Goal: Task Accomplishment & Management: Manage account settings

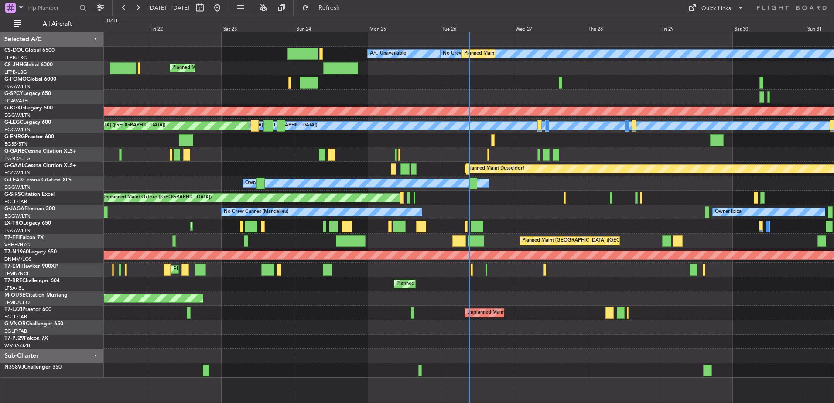
click at [637, 240] on div "Planned Maint [GEOGRAPHIC_DATA] ([GEOGRAPHIC_DATA] Intl)" at bounding box center [469, 241] width 730 height 14
click at [536, 239] on div "Planned Maint [GEOGRAPHIC_DATA] ([GEOGRAPHIC_DATA] Intl)" at bounding box center [469, 241] width 730 height 14
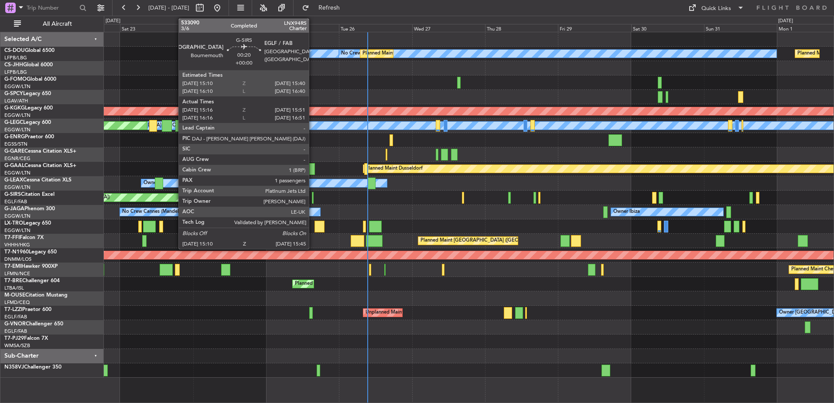
click at [313, 195] on div at bounding box center [313, 198] width 2 height 12
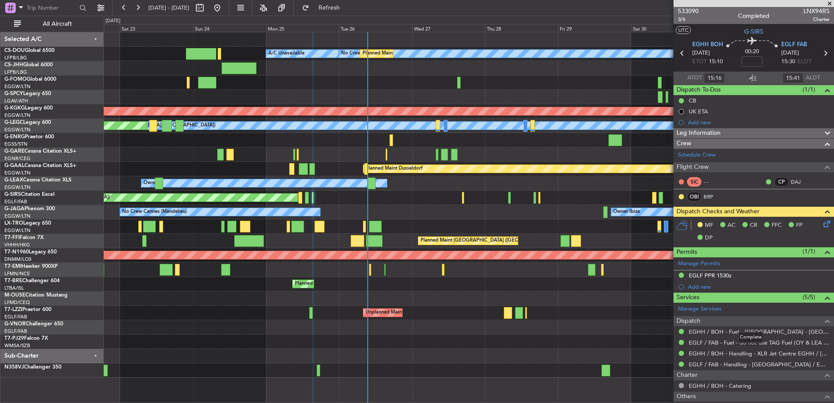
scroll to position [76, 0]
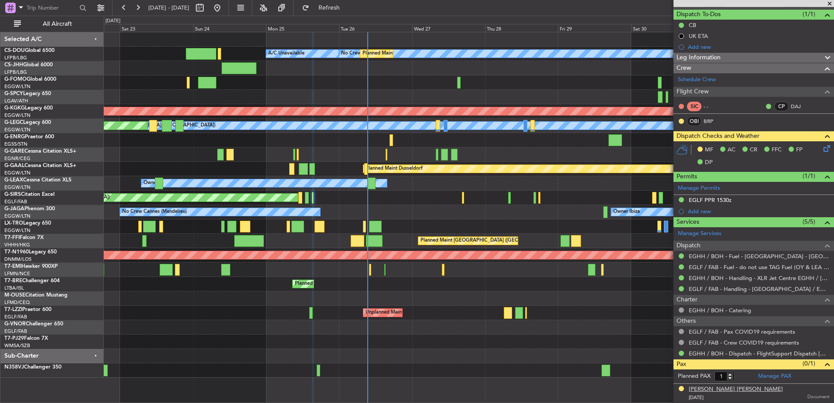
click at [732, 390] on div "[PERSON_NAME] [PERSON_NAME]" at bounding box center [736, 389] width 94 height 9
click at [457, 156] on div "Planned Maint [GEOGRAPHIC_DATA] ([GEOGRAPHIC_DATA]) No Crew Planned Maint [GEOG…" at bounding box center [469, 204] width 730 height 345
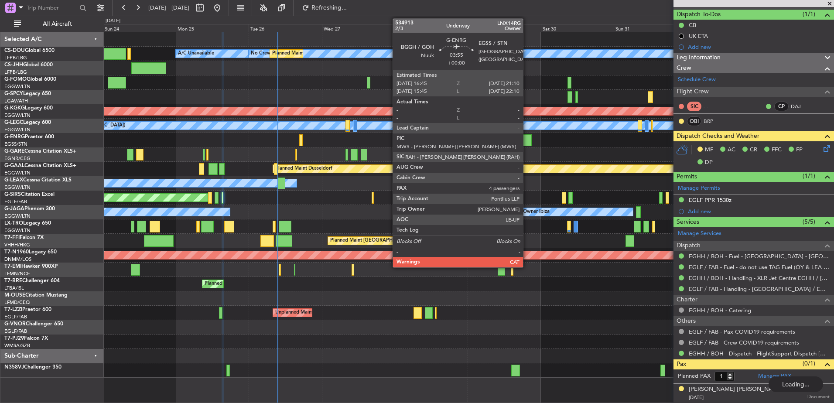
click at [527, 143] on div at bounding box center [525, 140] width 14 height 12
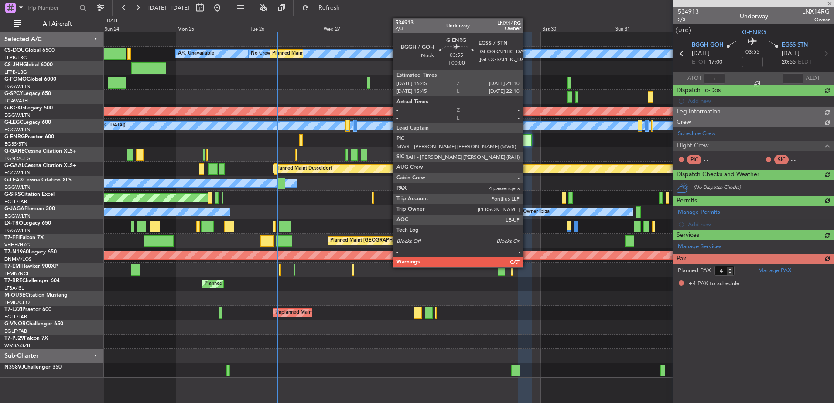
scroll to position [0, 0]
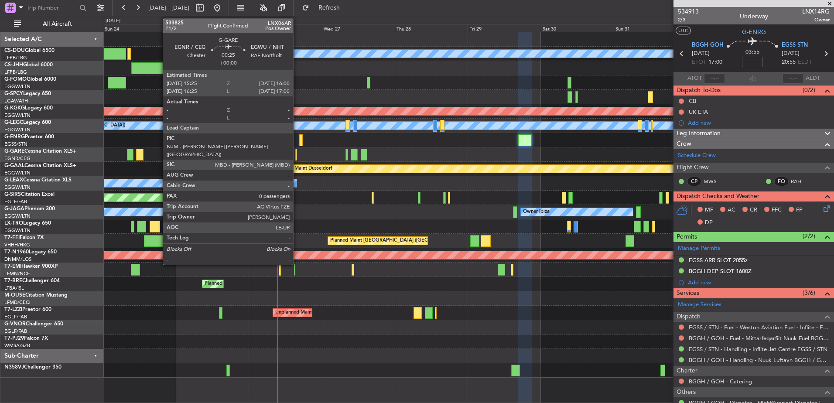
click at [297, 156] on div at bounding box center [296, 155] width 2 height 12
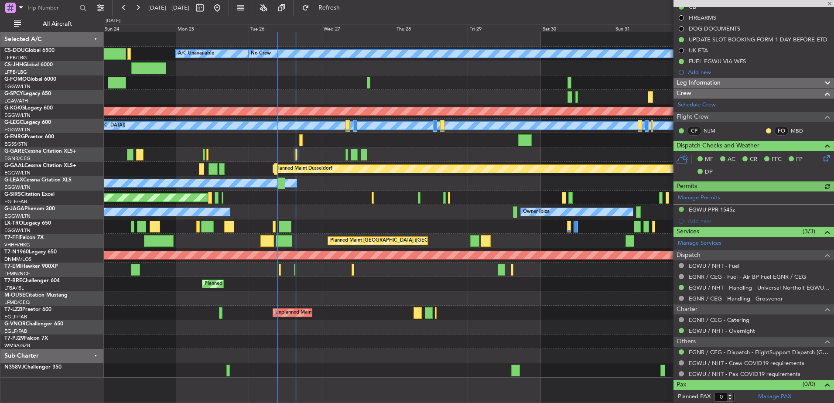
scroll to position [95, 0]
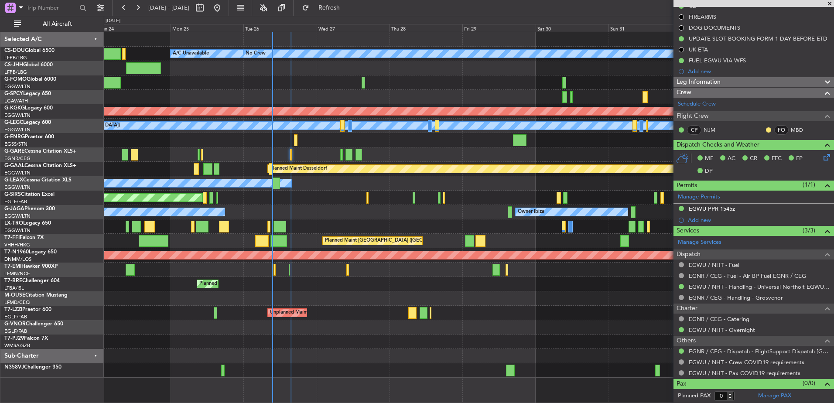
click at [409, 222] on div "Planned Maint [GEOGRAPHIC_DATA] ([GEOGRAPHIC_DATA])" at bounding box center [469, 226] width 730 height 14
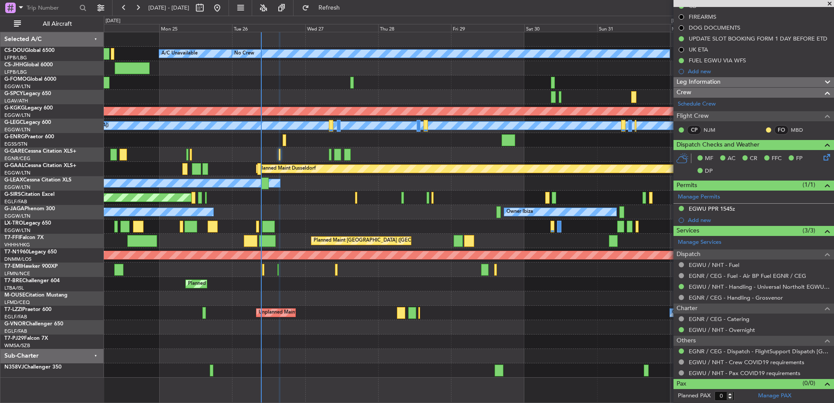
click at [292, 191] on div "Unplanned Maint Oxford ([GEOGRAPHIC_DATA])" at bounding box center [469, 198] width 730 height 14
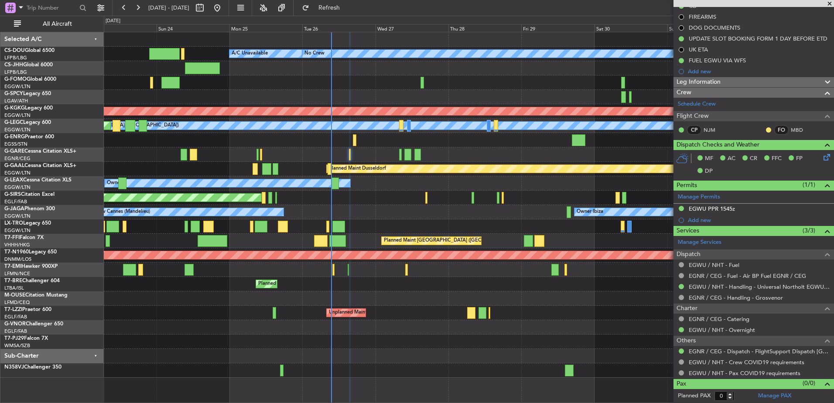
click at [341, 205] on div "Planned Maint Paris (Le Bourget) A/C Unavailable No Crew Planned Maint Paris (L…" at bounding box center [469, 204] width 730 height 345
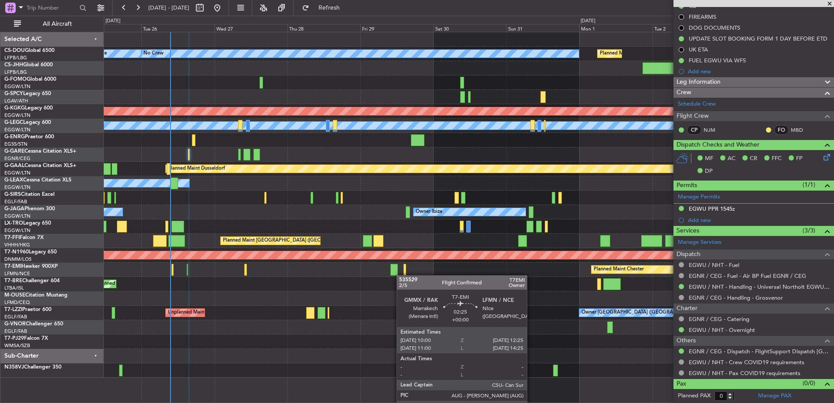
click at [396, 275] on div at bounding box center [393, 270] width 7 height 12
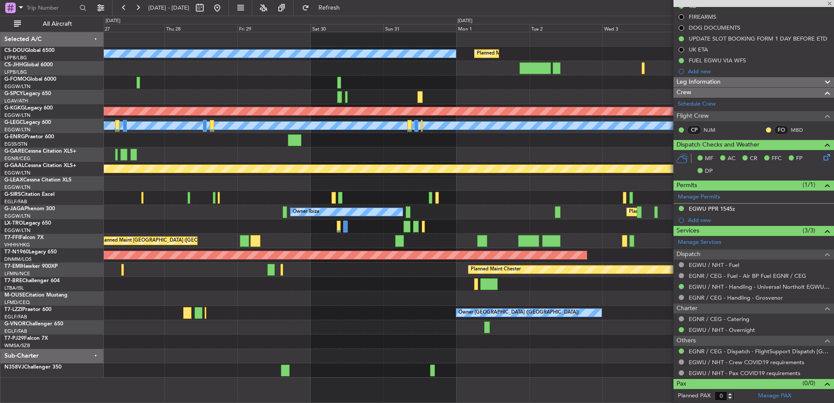
click at [221, 321] on div "No Crew Planned Maint Paris (Le Bourget) Planned Maint Paris (Le Bourget) A/C U…" at bounding box center [469, 204] width 730 height 345
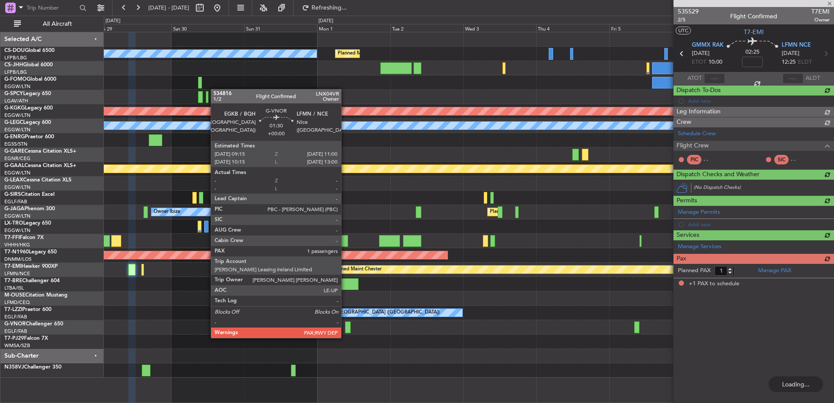
scroll to position [0, 0]
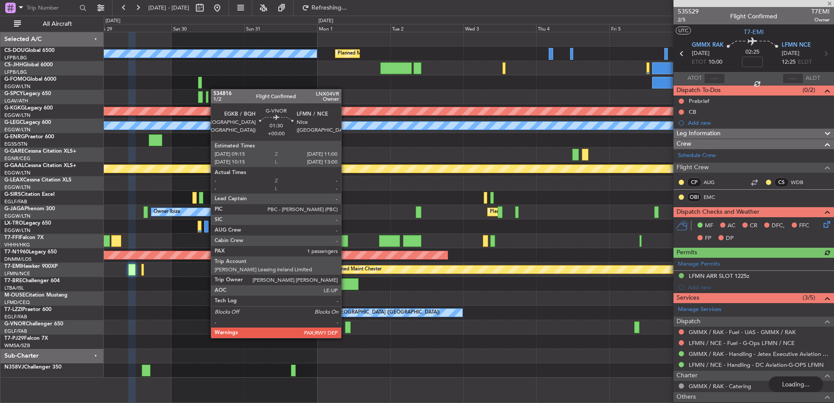
click at [345, 329] on div at bounding box center [348, 327] width 6 height 12
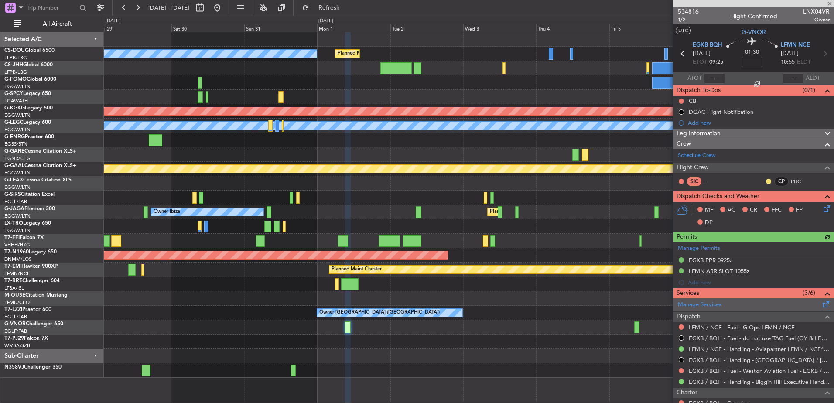
scroll to position [115, 0]
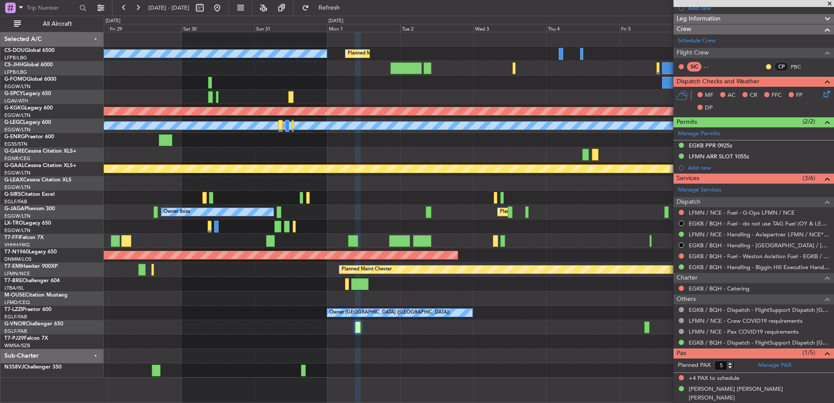
click at [413, 197] on div at bounding box center [469, 198] width 730 height 14
click at [746, 366] on form "Planned PAX 5" at bounding box center [713, 365] width 80 height 14
click at [556, 290] on div at bounding box center [469, 284] width 730 height 14
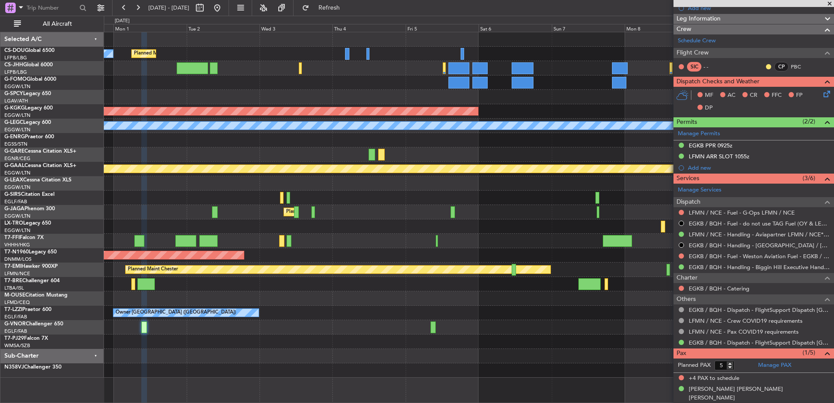
click at [266, 303] on div at bounding box center [469, 298] width 730 height 14
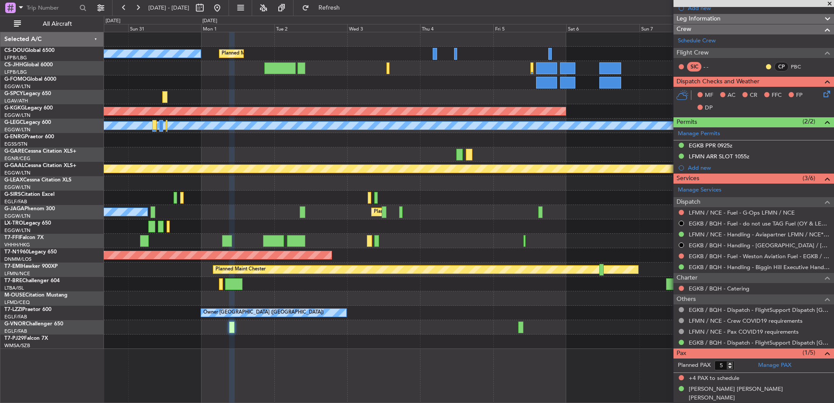
click at [604, 309] on div "Owner London (Farnborough) Owner Owner" at bounding box center [469, 313] width 730 height 14
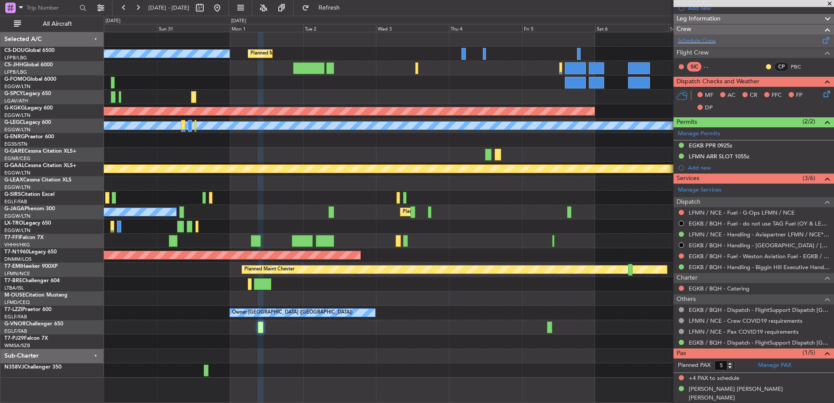
scroll to position [0, 0]
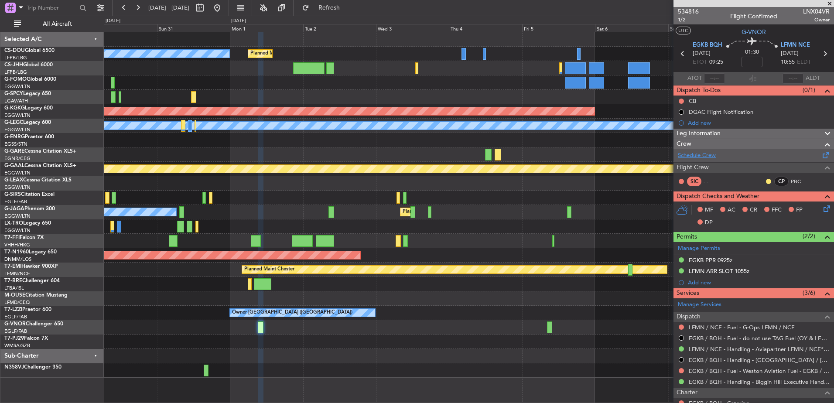
click at [705, 156] on link "Schedule Crew" at bounding box center [697, 155] width 38 height 9
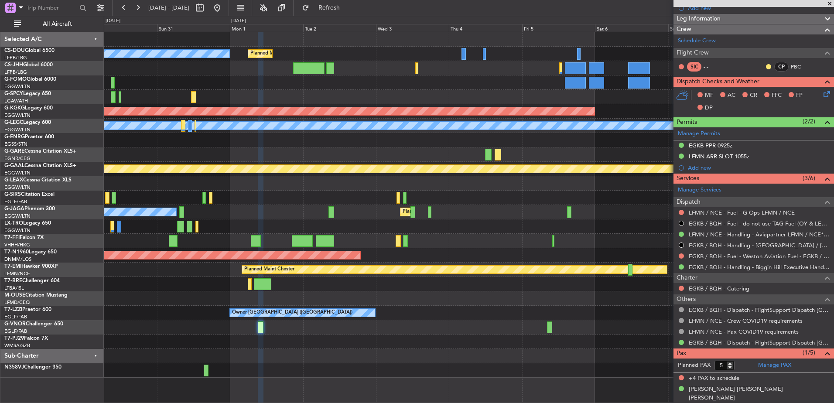
click at [761, 365] on mat-tooltip-component "Incomplete" at bounding box center [750, 369] width 40 height 23
click at [771, 367] on link "Manage PAX" at bounding box center [774, 365] width 33 height 9
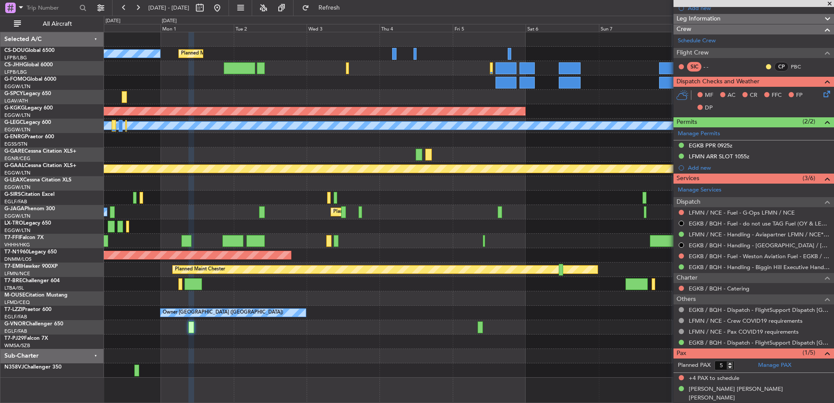
click at [628, 239] on div "Planned Maint [GEOGRAPHIC_DATA] ([GEOGRAPHIC_DATA]) No Crew AOG Maint [GEOGRAPH…" at bounding box center [469, 204] width 730 height 345
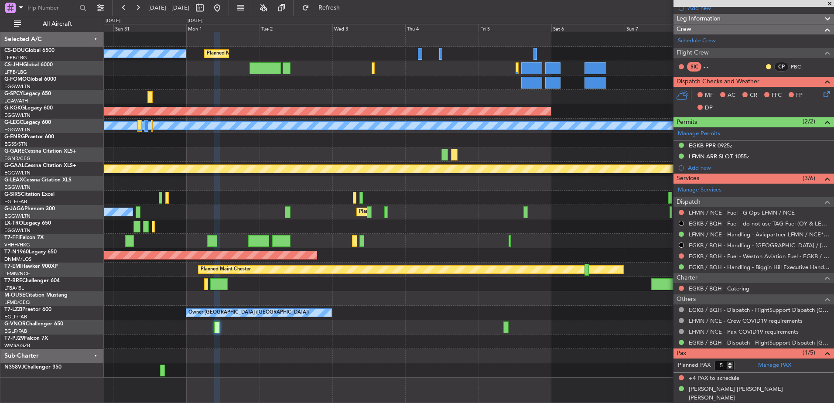
click at [275, 209] on div "Planned Maint [GEOGRAPHIC_DATA] ([GEOGRAPHIC_DATA]) No Crew AOG Maint [GEOGRAPH…" at bounding box center [469, 204] width 730 height 345
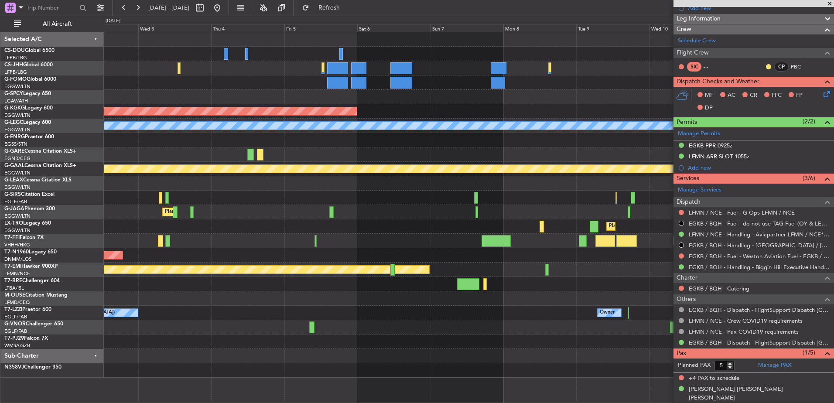
click at [234, 203] on div "Planned Maint [GEOGRAPHIC_DATA] ([GEOGRAPHIC_DATA]) No Crew AOG Maint [GEOGRAPH…" at bounding box center [469, 204] width 730 height 345
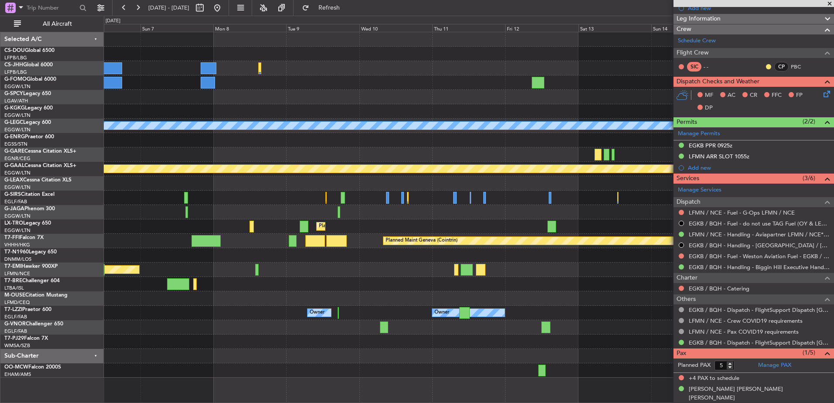
click at [111, 137] on div at bounding box center [469, 140] width 730 height 14
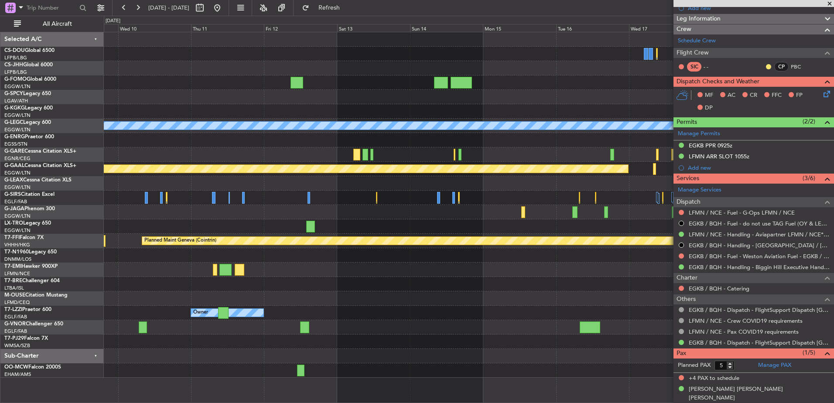
click at [285, 154] on div at bounding box center [469, 154] width 730 height 14
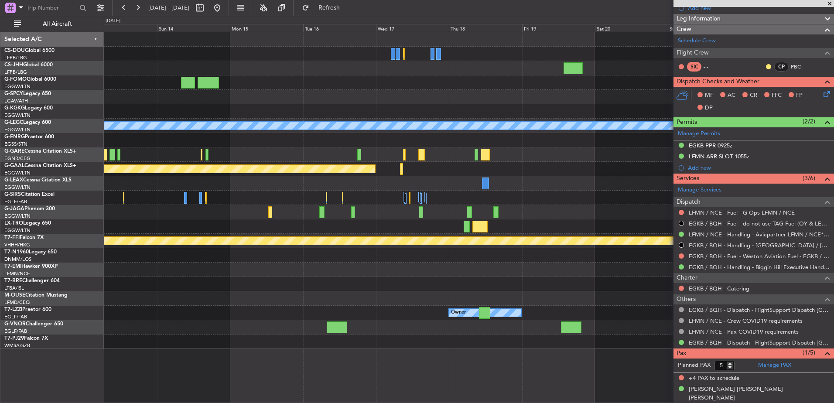
click at [397, 147] on div "A/C Unavailable [GEOGRAPHIC_DATA] ([GEOGRAPHIC_DATA]) Planned [GEOGRAPHIC_DATA]…" at bounding box center [469, 190] width 730 height 317
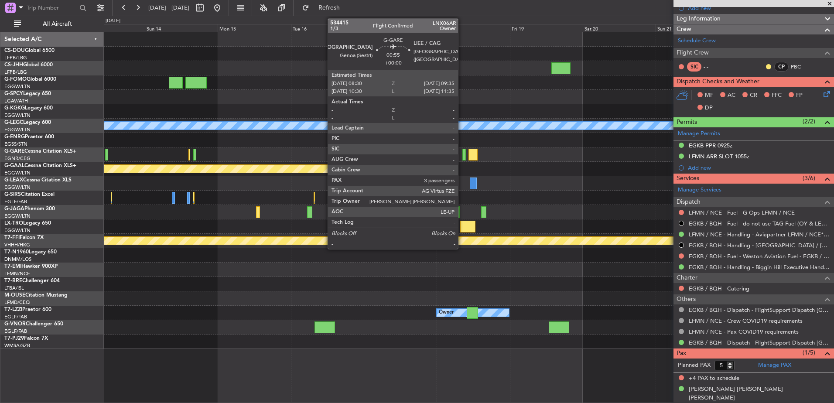
click at [462, 157] on div at bounding box center [463, 155] width 3 height 12
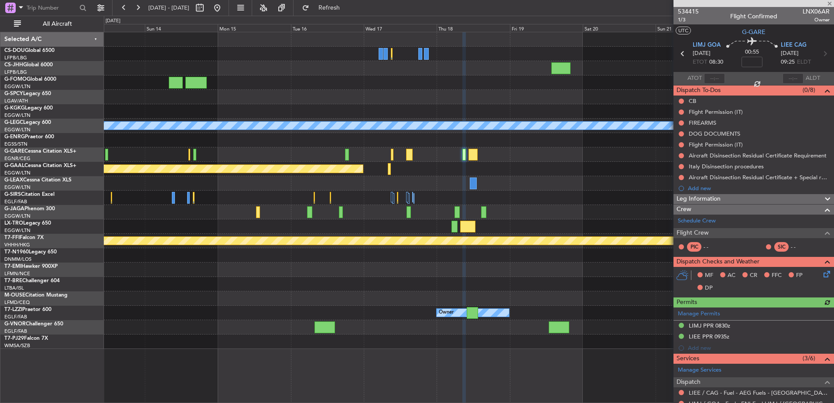
scroll to position [176, 0]
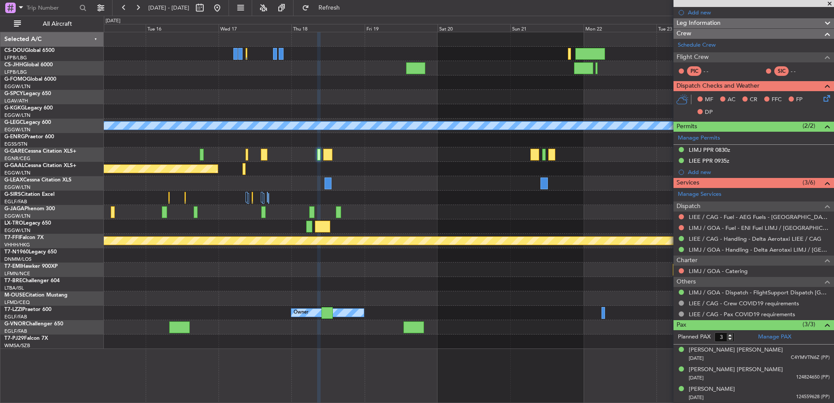
click at [315, 184] on div "A/C Unavailable [GEOGRAPHIC_DATA] ([GEOGRAPHIC_DATA]) Planned [GEOGRAPHIC_DATA]…" at bounding box center [469, 190] width 730 height 317
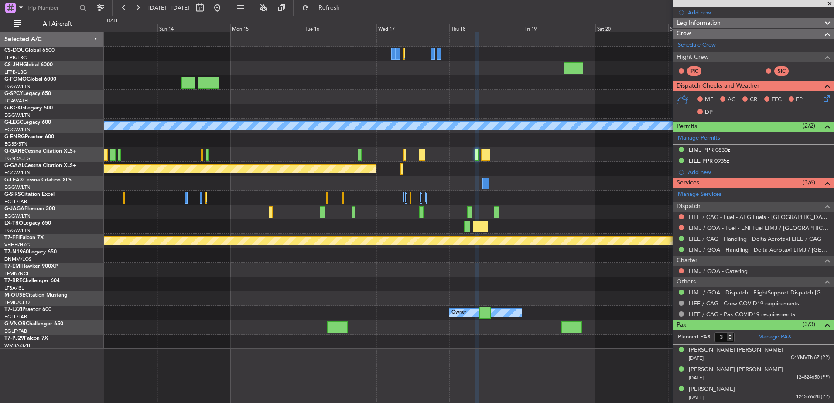
click at [604, 205] on div "A/C Unavailable [GEOGRAPHIC_DATA] ([GEOGRAPHIC_DATA]) Planned [GEOGRAPHIC_DATA]…" at bounding box center [469, 190] width 730 height 317
click at [348, 157] on div at bounding box center [469, 154] width 730 height 14
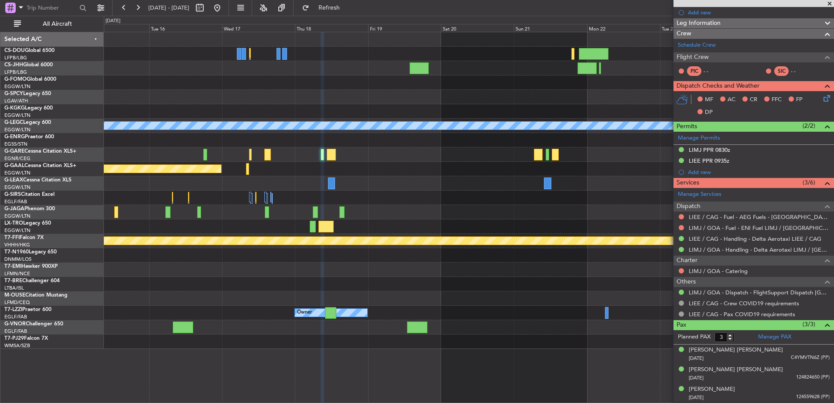
click at [460, 334] on div "A/C Unavailable [GEOGRAPHIC_DATA] ([GEOGRAPHIC_DATA]) Planned [GEOGRAPHIC_DATA]…" at bounding box center [469, 190] width 730 height 317
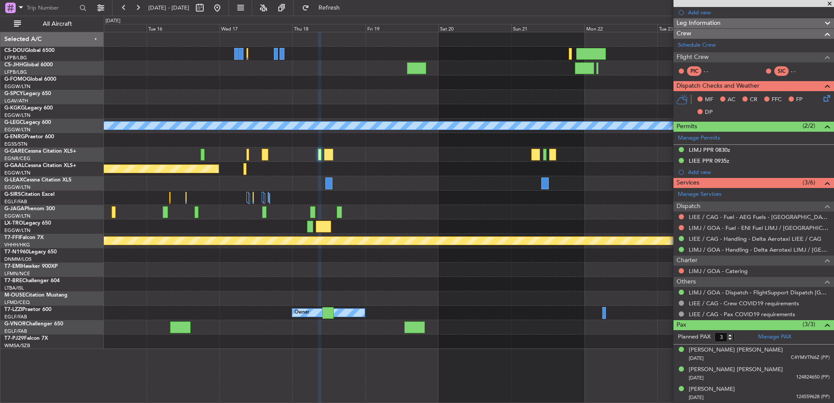
click at [327, 171] on div "Planned Maint Dusseldorf" at bounding box center [469, 169] width 730 height 14
click at [382, 206] on div "A/C Unavailable [GEOGRAPHIC_DATA] ([GEOGRAPHIC_DATA]) Planned [GEOGRAPHIC_DATA]…" at bounding box center [469, 190] width 730 height 317
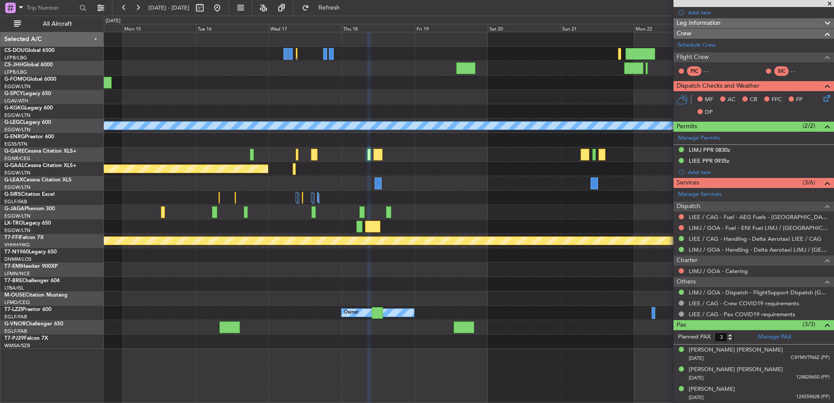
click at [652, 321] on div "A/C Unavailable [GEOGRAPHIC_DATA] ([GEOGRAPHIC_DATA]) Planned [GEOGRAPHIC_DATA]…" at bounding box center [469, 190] width 730 height 317
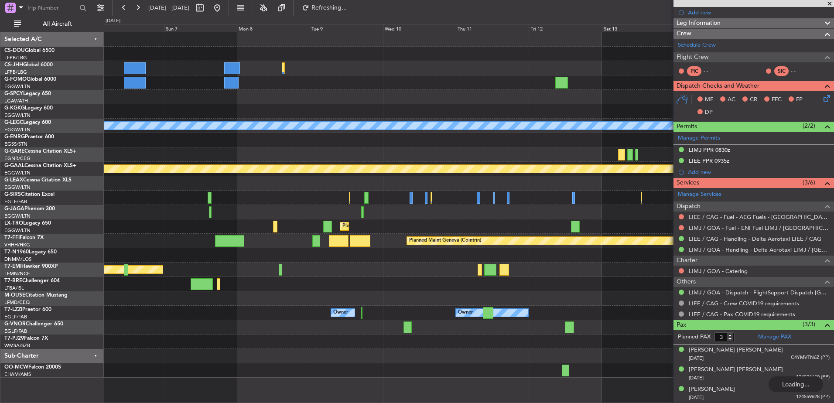
click at [682, 324] on fb-app "06 Sep 2025 - 16 Sep 2025 Refreshing... Quick Links All Aircraft AOG Maint Ista…" at bounding box center [417, 205] width 834 height 396
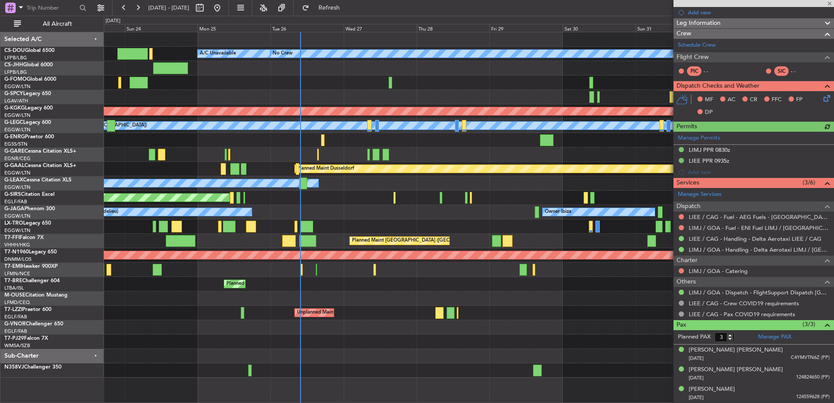
click at [243, 201] on div "Unplanned Maint Oxford ([GEOGRAPHIC_DATA])" at bounding box center [469, 198] width 730 height 14
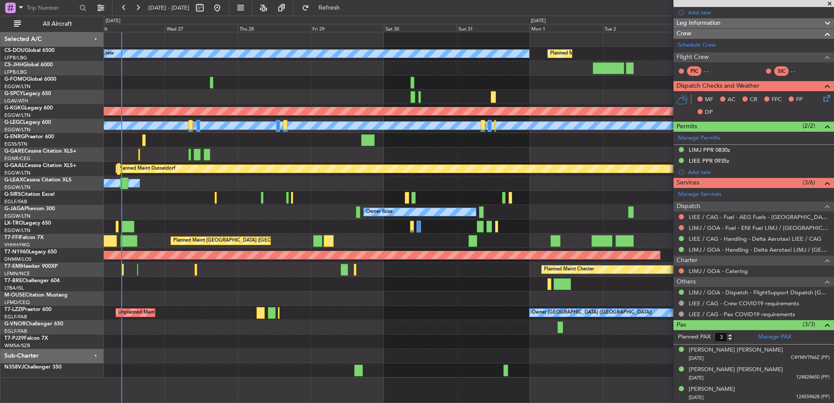
click at [377, 159] on div "Planned Maint Paris (Le Bourget) No Crew Planned Maint Paris (Le Bourget) A/C U…" at bounding box center [469, 204] width 730 height 345
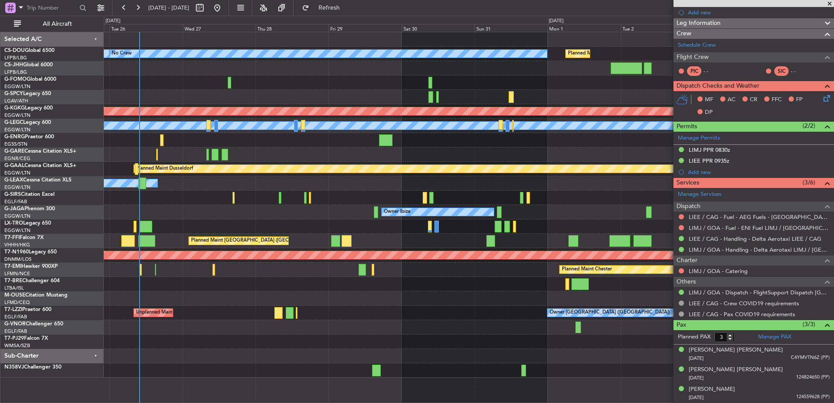
click at [437, 140] on div at bounding box center [469, 140] width 730 height 14
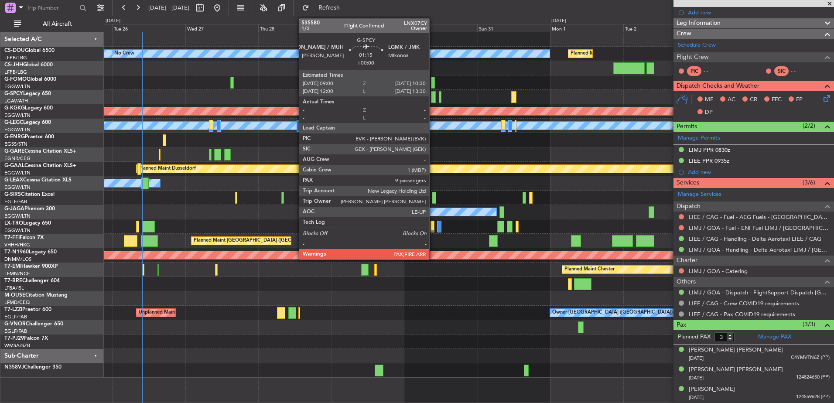
click at [433, 98] on div at bounding box center [433, 97] width 5 height 12
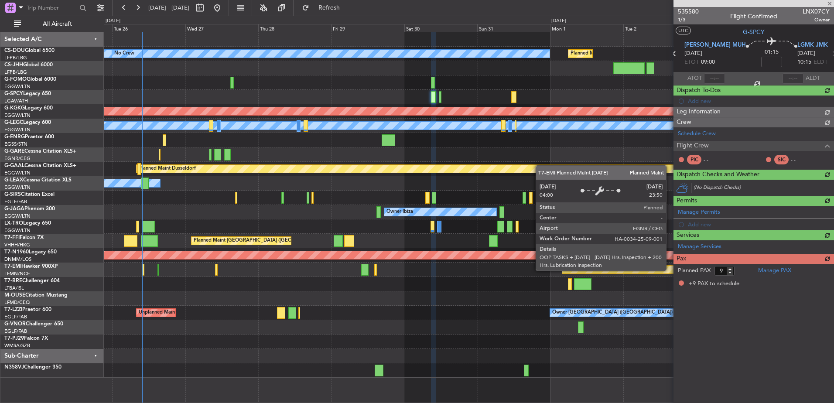
scroll to position [0, 0]
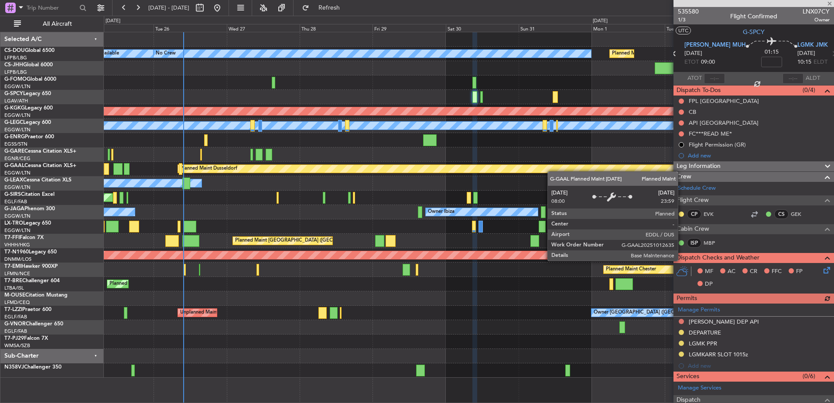
click at [513, 164] on div "Planned Maint Paris (Le Bourget) A/C Unavailable No Crew Planned Maint Paris (L…" at bounding box center [469, 204] width 730 height 345
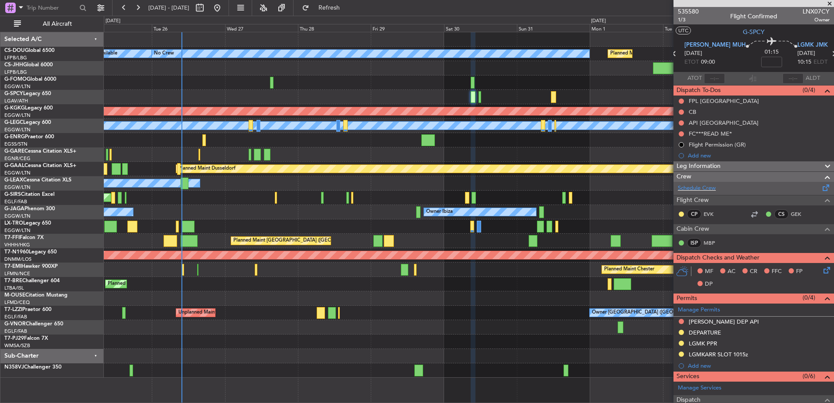
click at [693, 182] on div "Schedule Crew" at bounding box center [753, 188] width 160 height 13
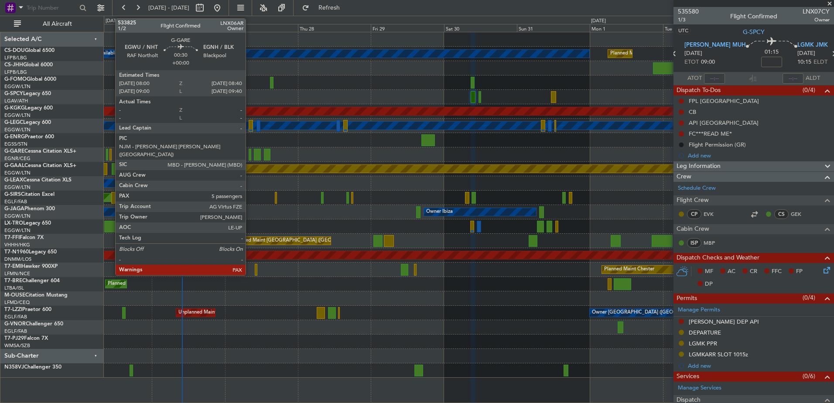
click at [249, 152] on div at bounding box center [250, 155] width 2 height 12
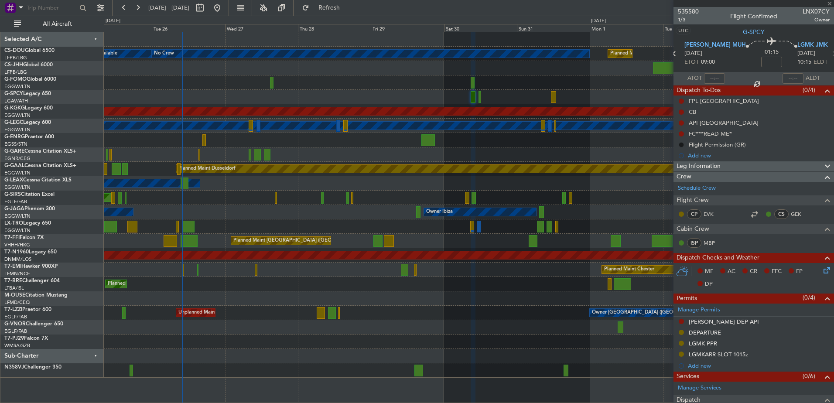
type input "5"
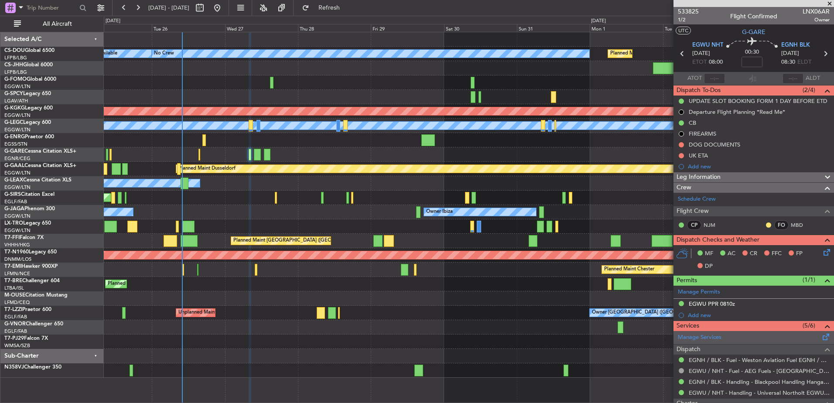
scroll to position [192, 0]
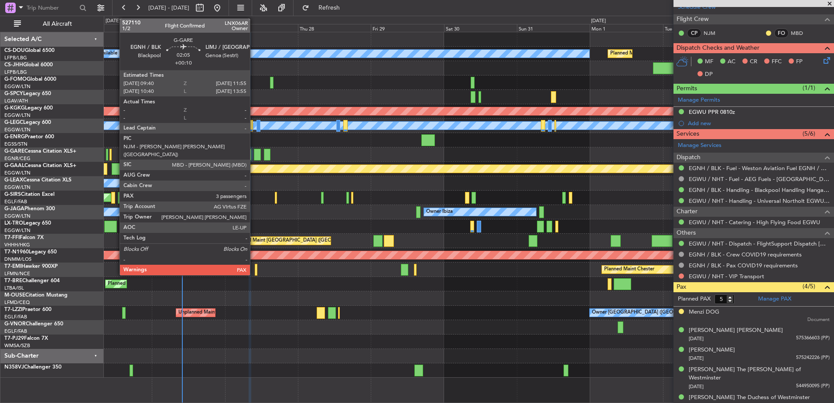
click at [254, 152] on div at bounding box center [257, 155] width 7 height 12
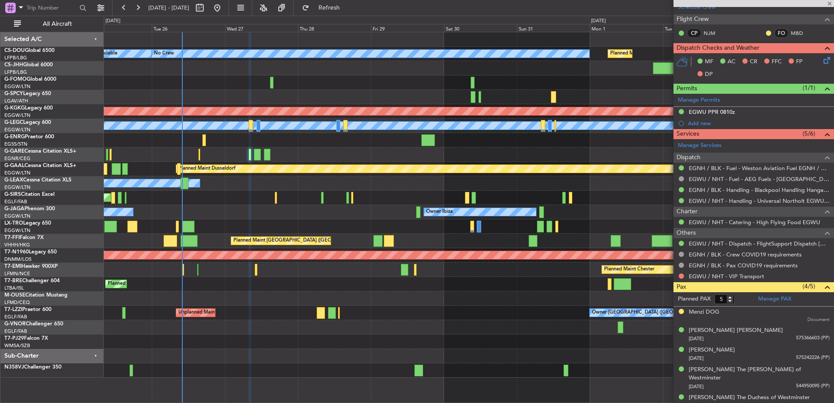
type input "+00:10"
type input "3"
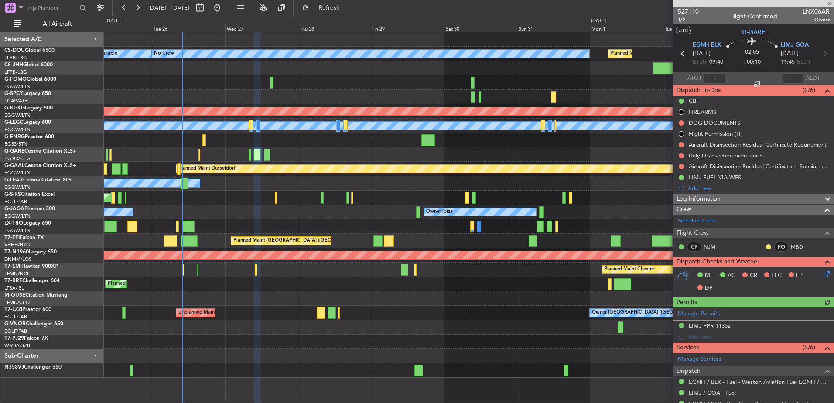
scroll to position [164, 0]
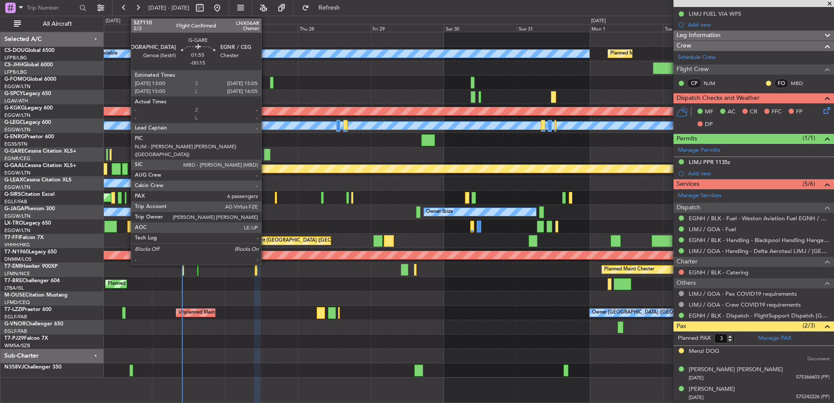
click at [265, 154] on div at bounding box center [267, 155] width 7 height 12
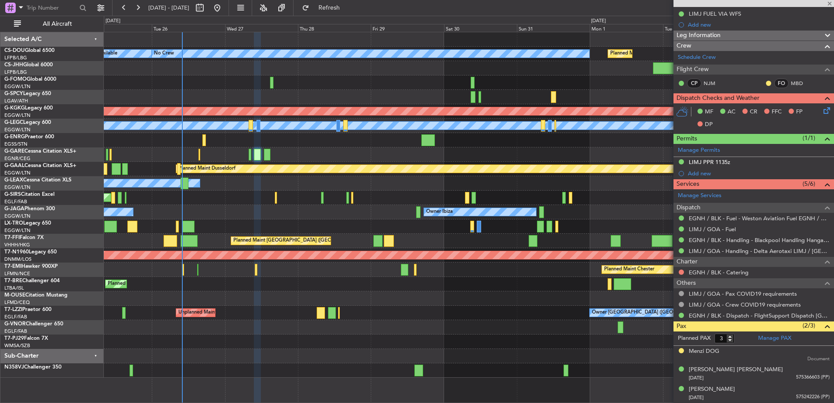
type input "-00:15"
type input "6"
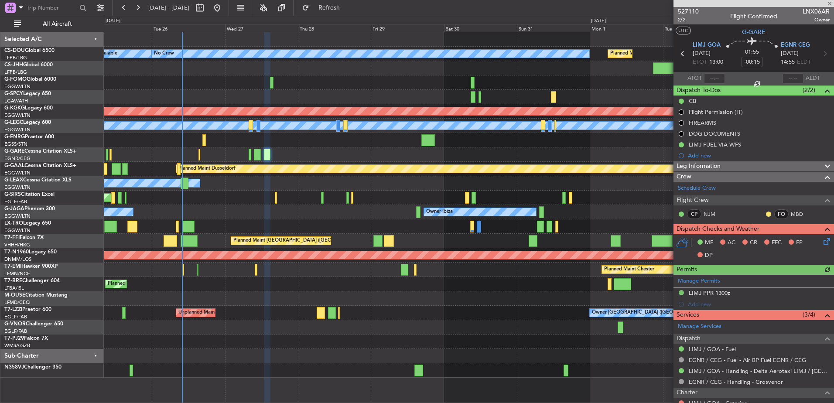
scroll to position [191, 0]
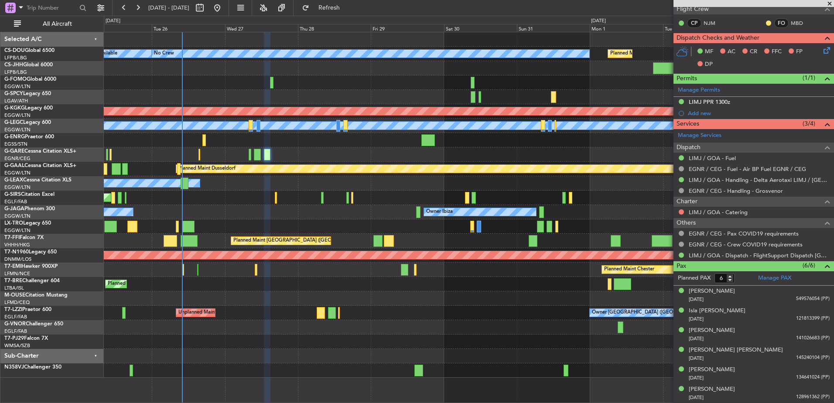
click at [246, 154] on div at bounding box center [469, 154] width 730 height 14
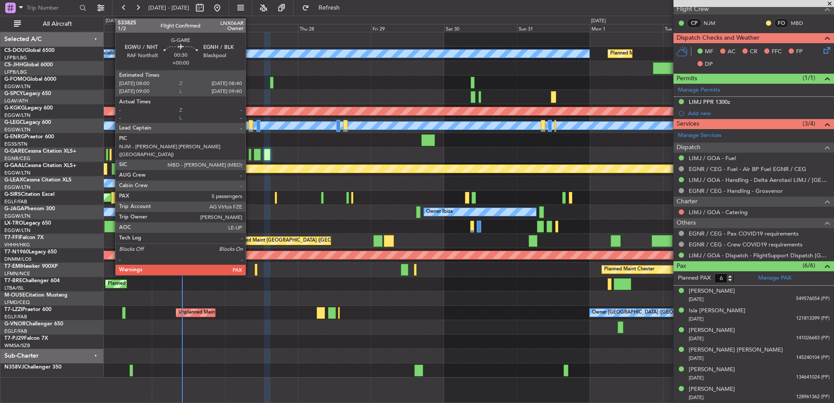
click at [249, 154] on div at bounding box center [250, 155] width 2 height 12
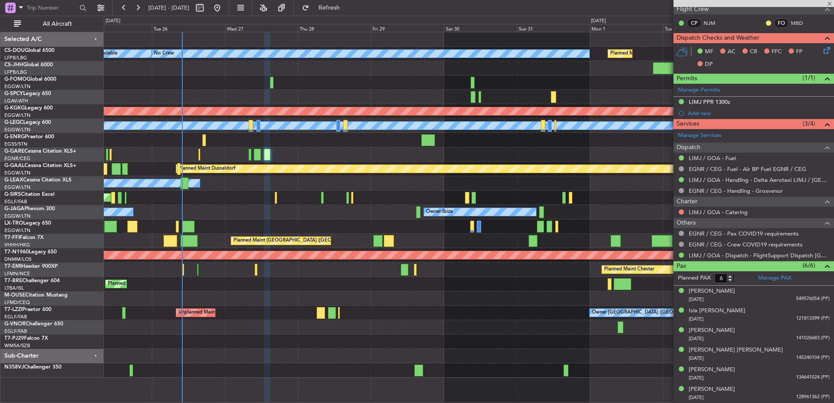
type input "5"
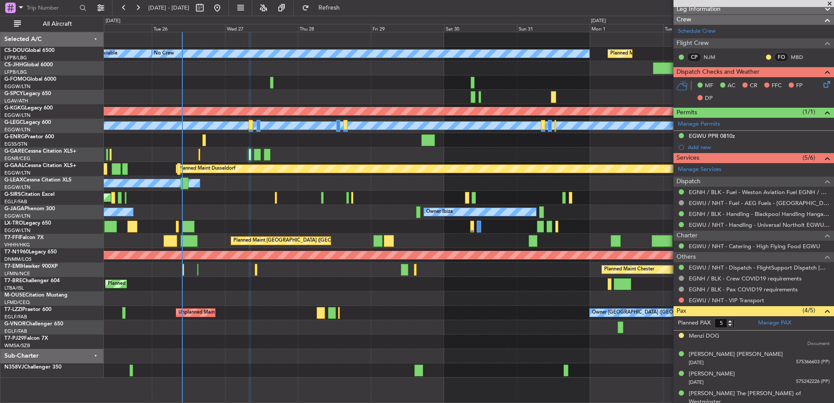
scroll to position [168, 0]
click at [702, 243] on link "EGWU / NHT - Catering - High Flying Food EGWU" at bounding box center [754, 245] width 131 height 7
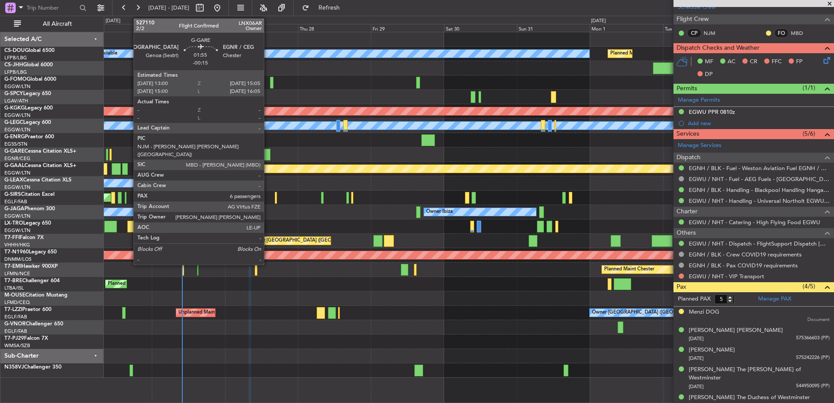
click at [268, 156] on div at bounding box center [267, 155] width 7 height 12
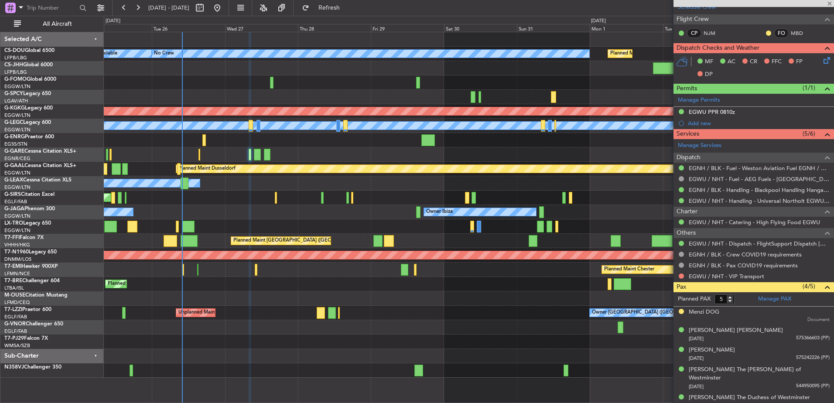
type input "-00:15"
type input "6"
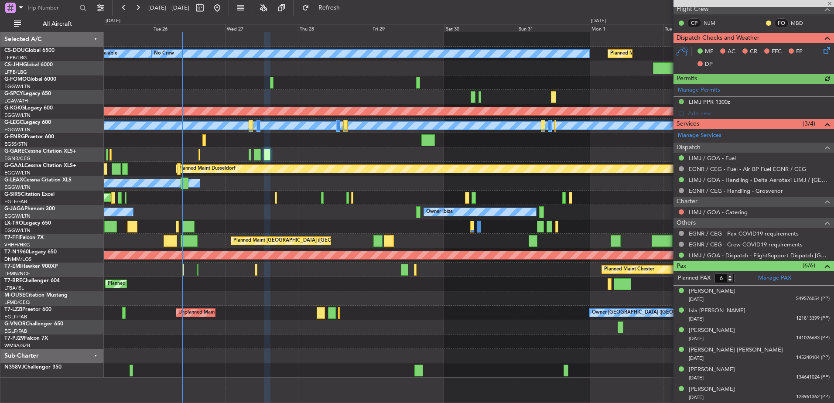
scroll to position [191, 0]
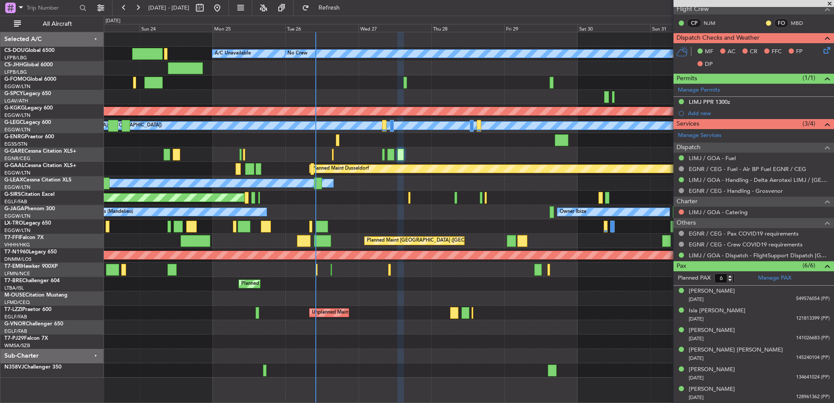
click at [509, 206] on div "Planned Maint [GEOGRAPHIC_DATA] ([GEOGRAPHIC_DATA]) A/C Unavailable No Crew Pla…" at bounding box center [469, 204] width 730 height 345
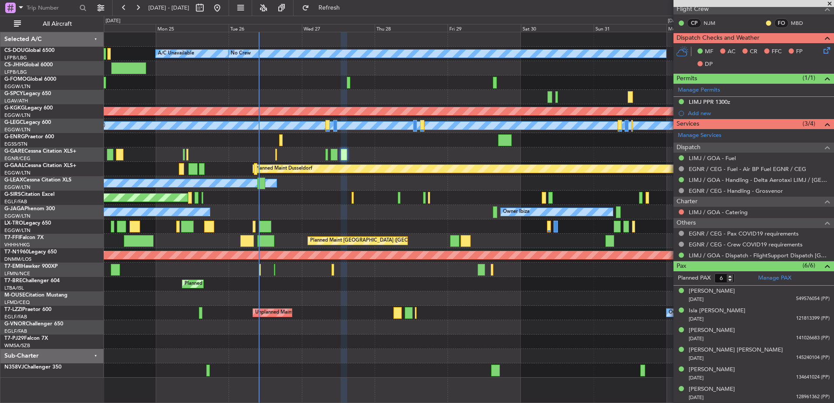
click at [438, 97] on div at bounding box center [469, 97] width 730 height 14
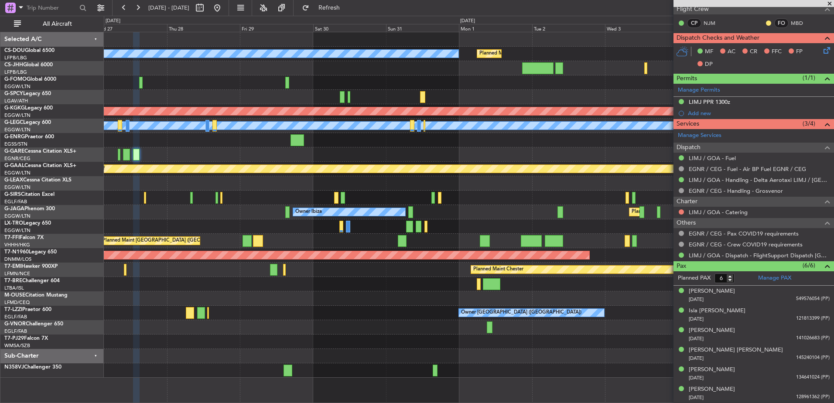
click at [471, 121] on div "No Crew Planned Maint [GEOGRAPHIC_DATA] ([GEOGRAPHIC_DATA]) Planned Maint [GEOG…" at bounding box center [469, 204] width 730 height 345
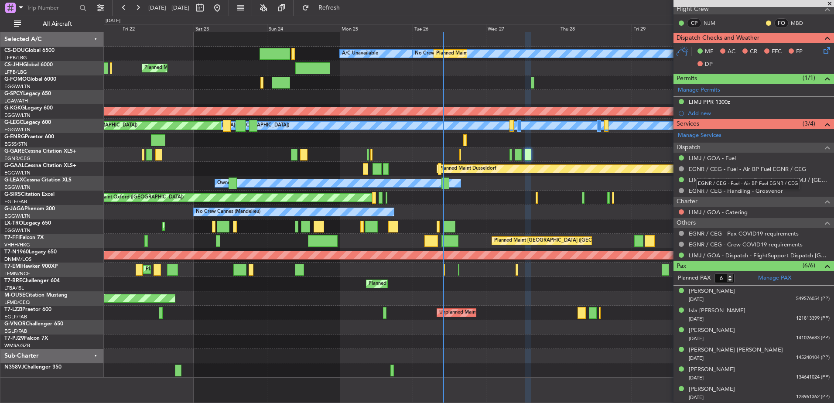
click at [565, 135] on div "No Crew Planned Maint Paris (Le Bourget) A/C Unavailable Planned Maint Paris (L…" at bounding box center [469, 204] width 730 height 345
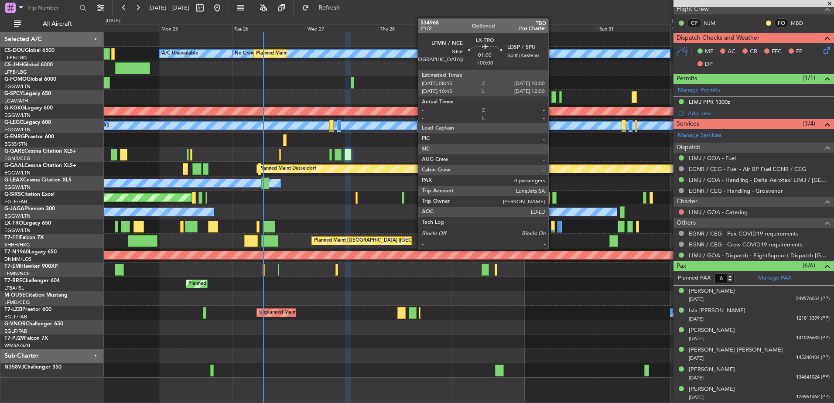
click at [552, 222] on div at bounding box center [553, 227] width 4 height 12
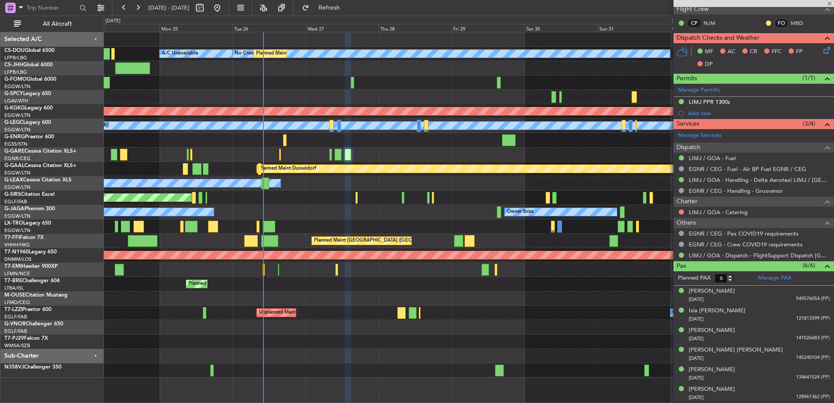
click at [213, 192] on div "No Crew Planned Maint [GEOGRAPHIC_DATA] ([GEOGRAPHIC_DATA]) A/C Unavailable Pla…" at bounding box center [469, 204] width 730 height 345
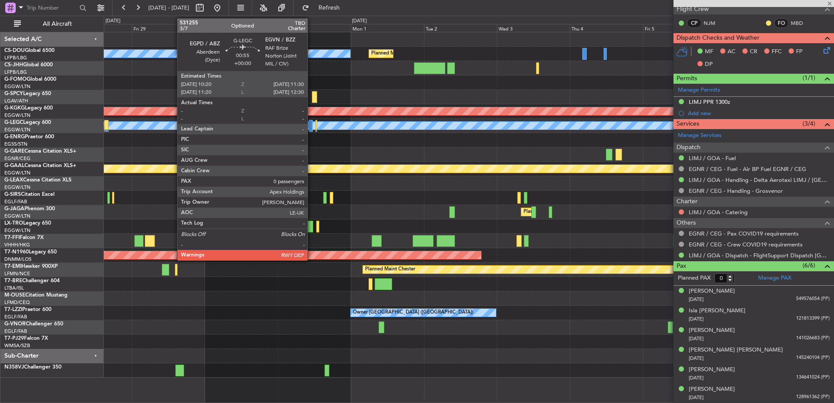
scroll to position [0, 0]
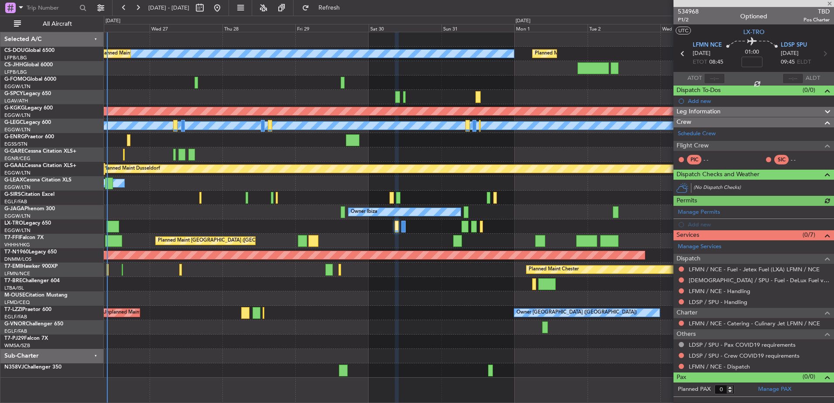
click at [487, 172] on div "No Crew Planned Maint [GEOGRAPHIC_DATA] ([GEOGRAPHIC_DATA]) Planned Maint [GEOG…" at bounding box center [469, 204] width 730 height 345
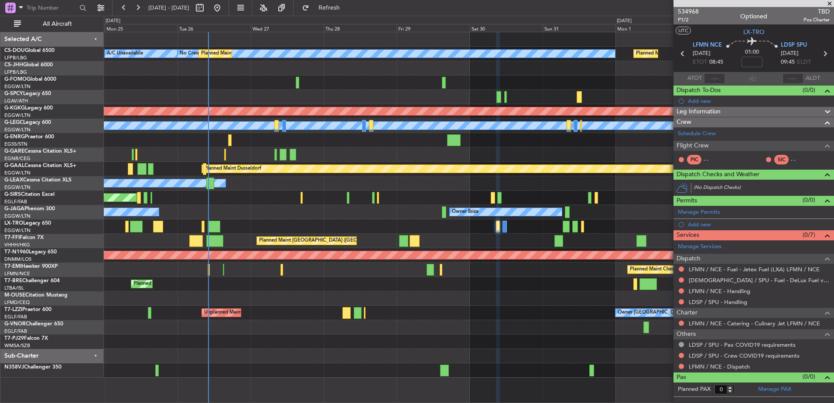
click at [629, 328] on div at bounding box center [469, 327] width 730 height 14
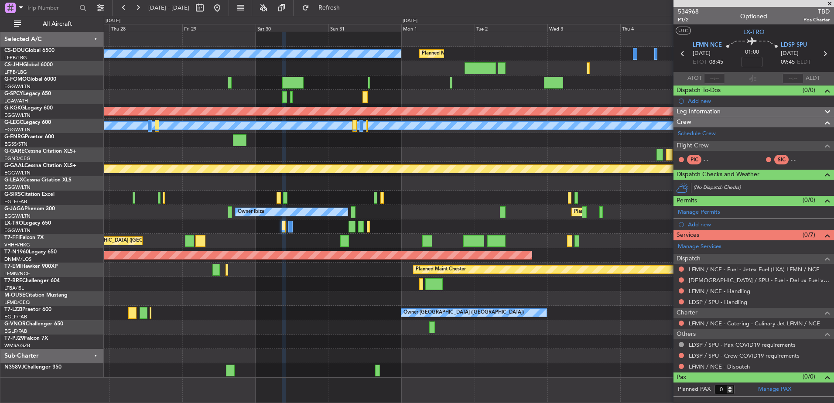
click at [385, 275] on div "Planned Maint Paris (Le Bourget) No Crew Planned Maint Paris (Le Bourget) A/C U…" at bounding box center [469, 204] width 730 height 345
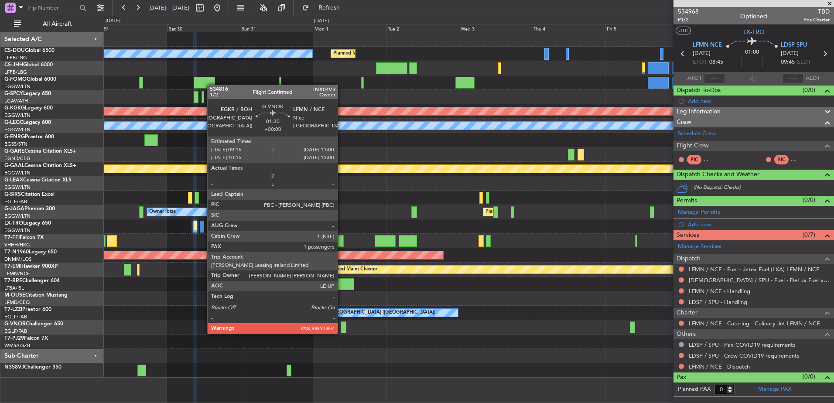
click at [341, 325] on div at bounding box center [344, 327] width 6 height 12
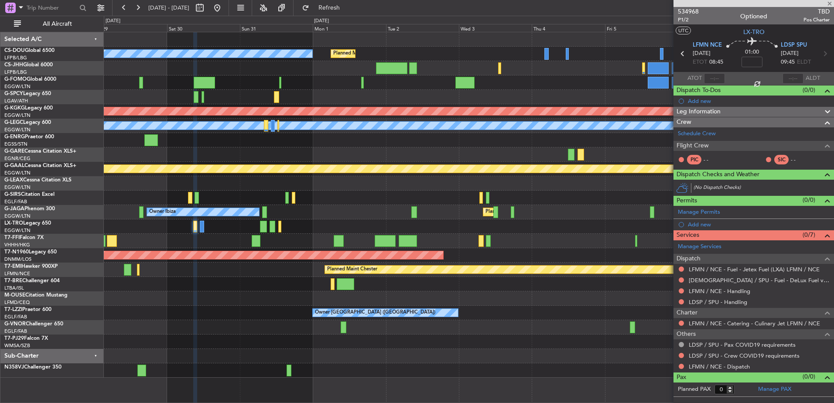
type input "5"
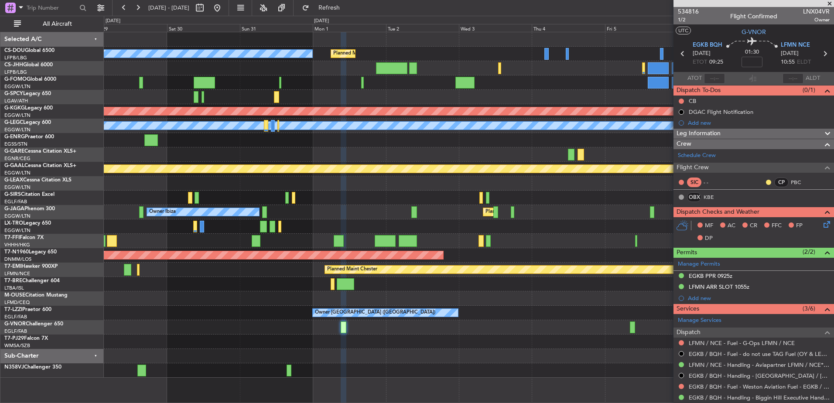
click at [675, 40] on section "EGKB BQH 01/09/2025 ETOT 09:25 01:30 LFMN NCE 01/09/2025 10:55 ELDT" at bounding box center [753, 55] width 160 height 34
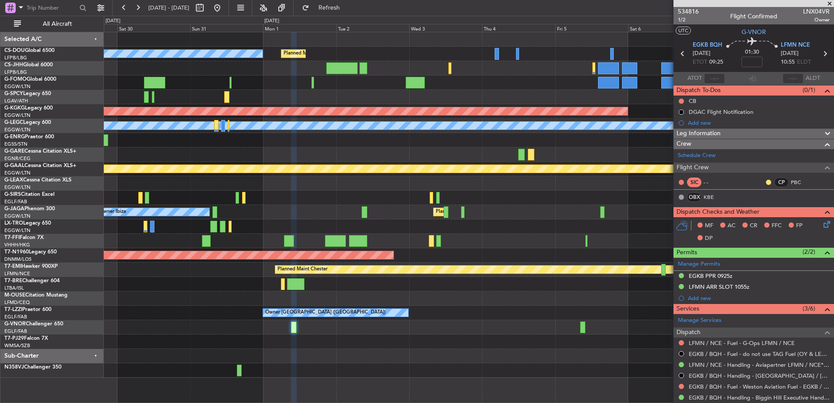
click at [587, 324] on div at bounding box center [469, 327] width 730 height 14
click at [580, 331] on div at bounding box center [582, 327] width 5 height 12
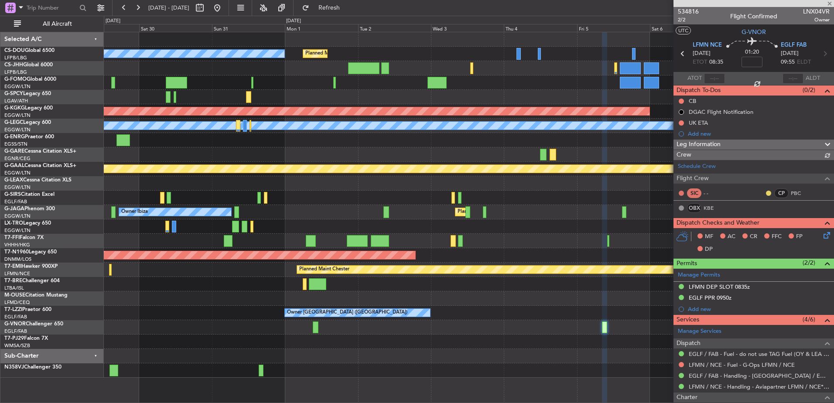
click at [505, 304] on div at bounding box center [469, 298] width 730 height 14
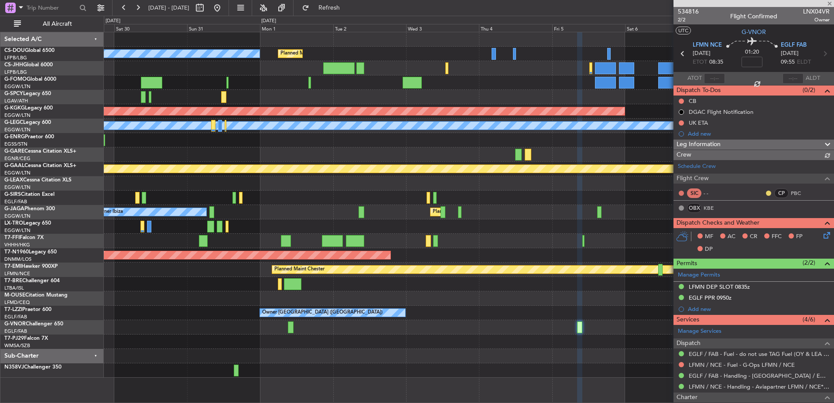
click at [449, 246] on div "No Crew Planned Maint Paris (Le Bourget) AOG Maint Istanbul (Ataturk) A/C Unava…" at bounding box center [469, 204] width 730 height 345
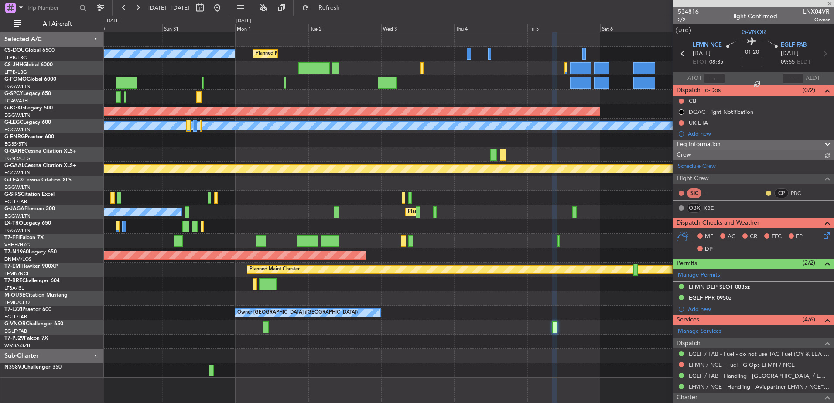
click at [642, 286] on div "No Crew Planned Maint Paris (Le Bourget) AOG Maint Istanbul (Ataturk) A/C Unava…" at bounding box center [469, 204] width 730 height 345
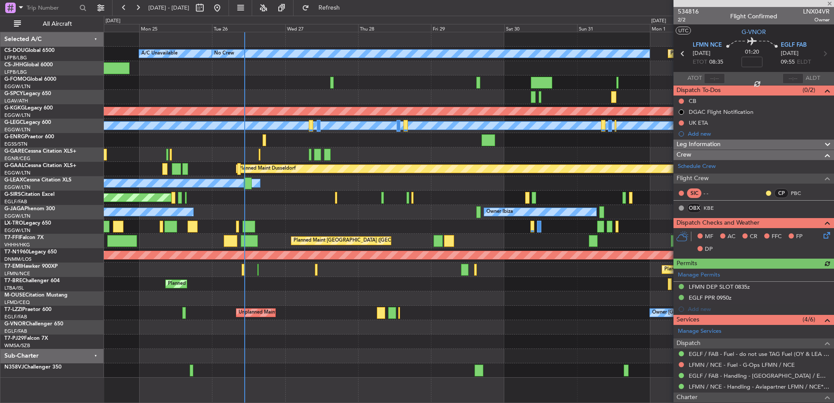
click at [278, 186] on div "Owner" at bounding box center [469, 183] width 730 height 14
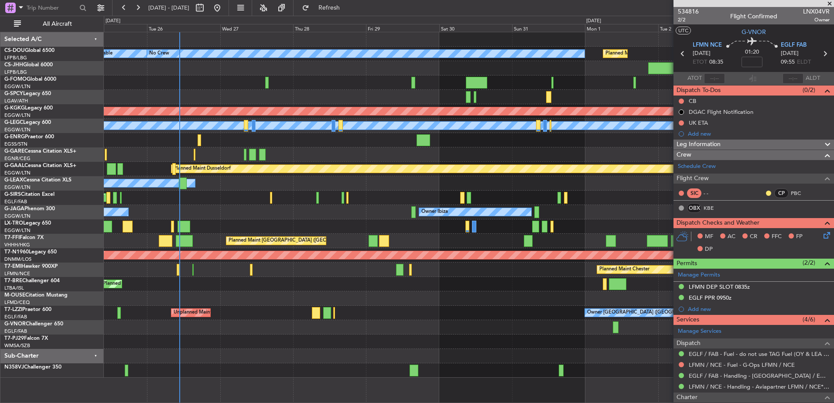
click at [359, 240] on div "Planned Maint Paris (Le Bourget) A/C Unavailable No Crew Planned Maint Paris (L…" at bounding box center [469, 204] width 730 height 345
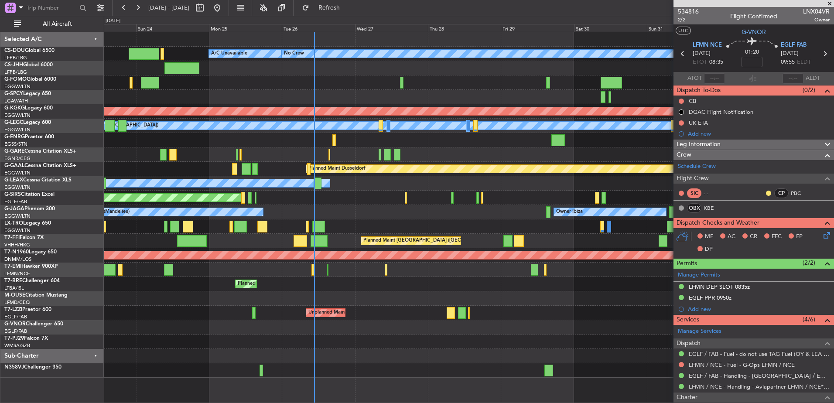
click at [355, 203] on div "Unplanned Maint Oxford ([GEOGRAPHIC_DATA])" at bounding box center [469, 198] width 730 height 14
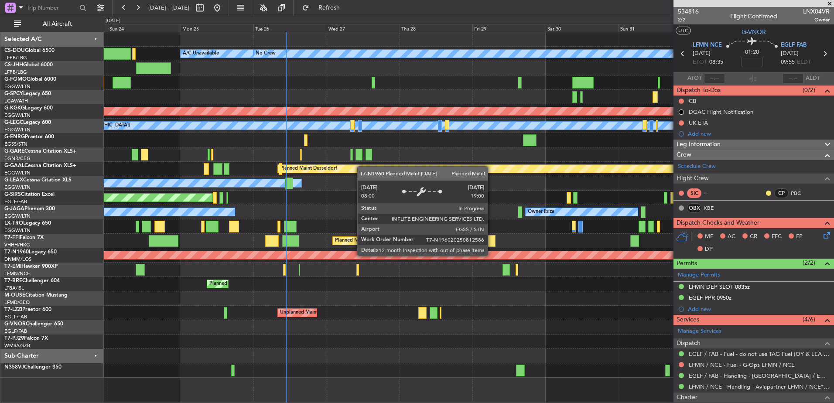
click at [408, 252] on div "Planned Maint [GEOGRAPHIC_DATA] ([GEOGRAPHIC_DATA])" at bounding box center [98, 255] width 1447 height 8
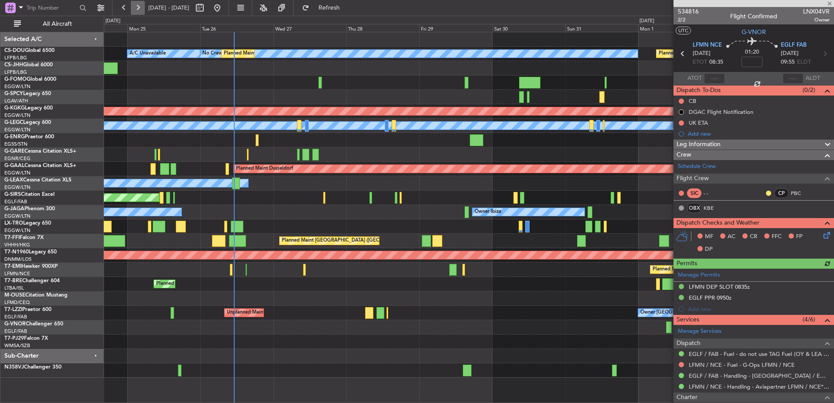
click at [137, 7] on button at bounding box center [138, 8] width 14 height 14
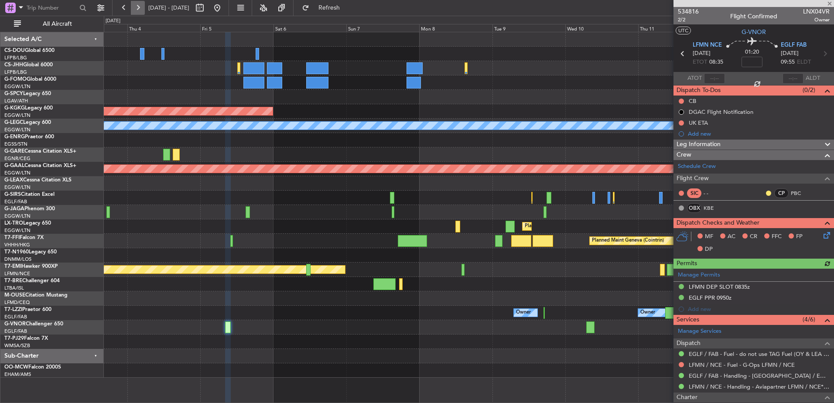
click at [137, 7] on button at bounding box center [138, 8] width 14 height 14
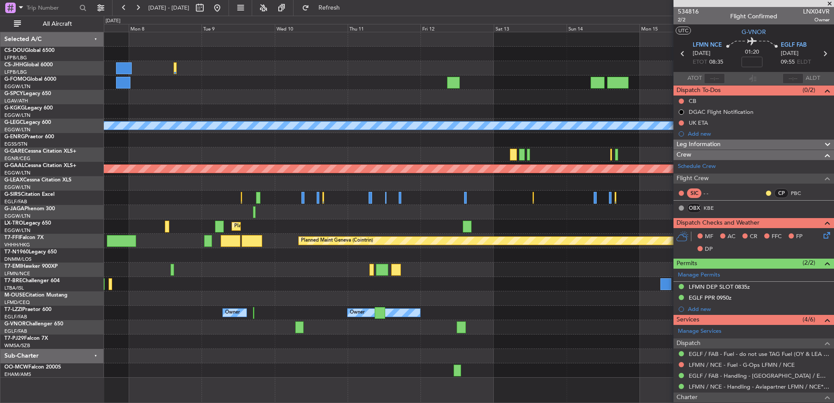
click at [363, 274] on div "Planned Maint Chester" at bounding box center [469, 270] width 730 height 14
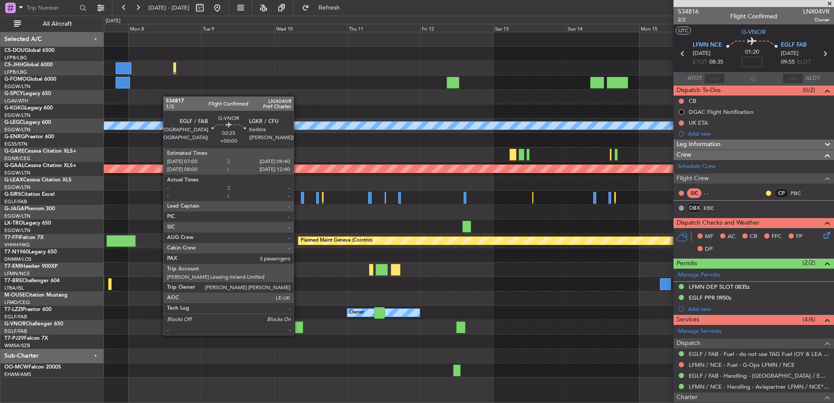
click at [297, 326] on div at bounding box center [299, 327] width 8 height 12
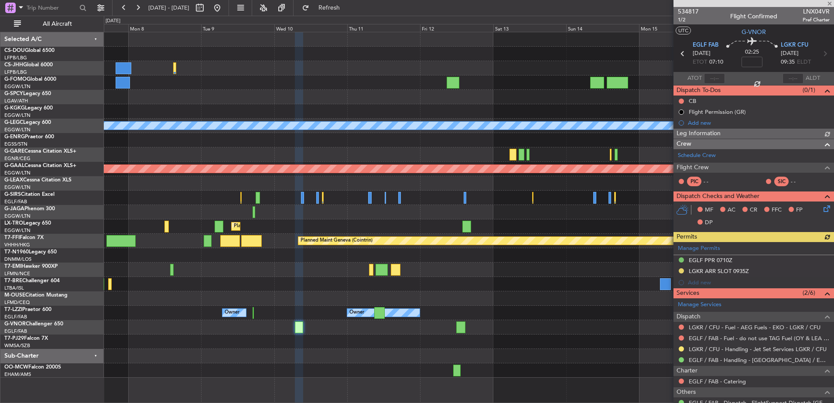
scroll to position [110, 0]
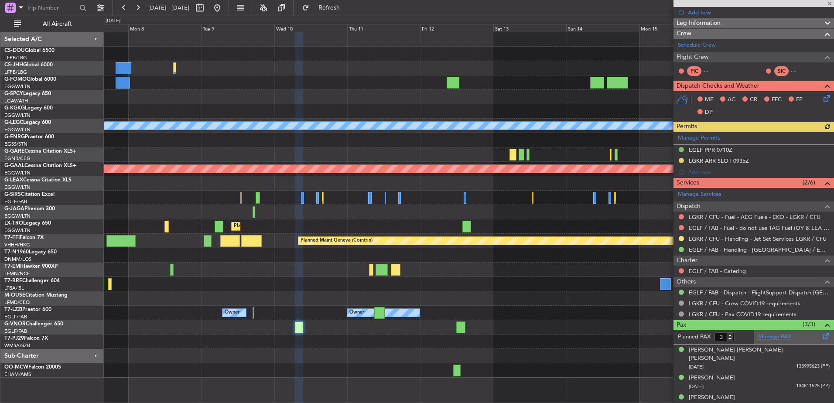
click at [770, 331] on div "Manage PAX" at bounding box center [794, 337] width 80 height 14
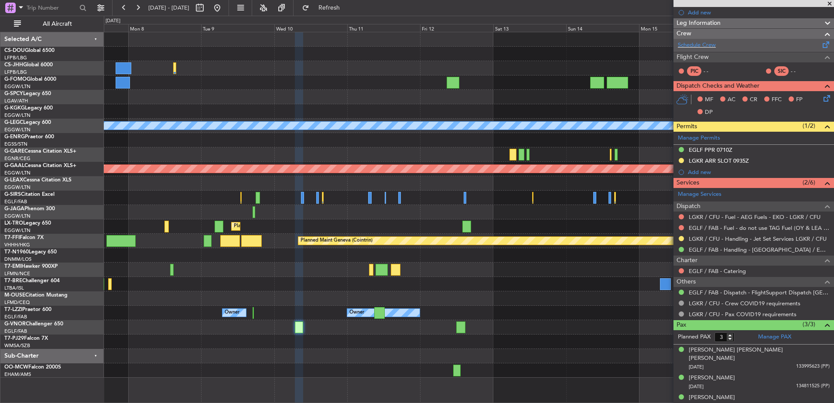
scroll to position [0, 0]
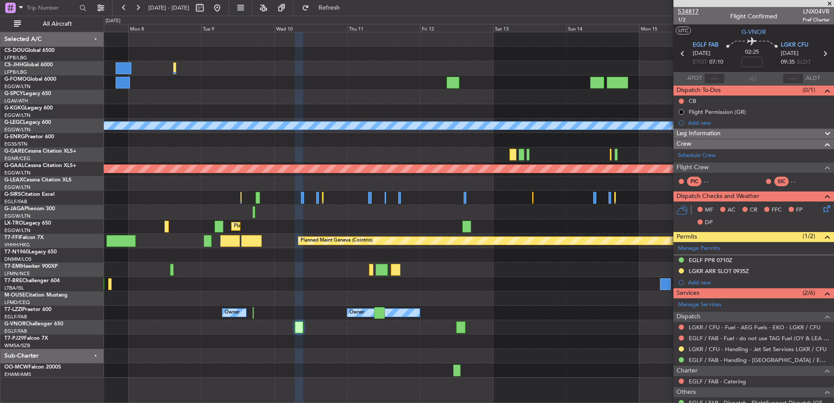
click at [686, 9] on span "534817" at bounding box center [688, 11] width 21 height 9
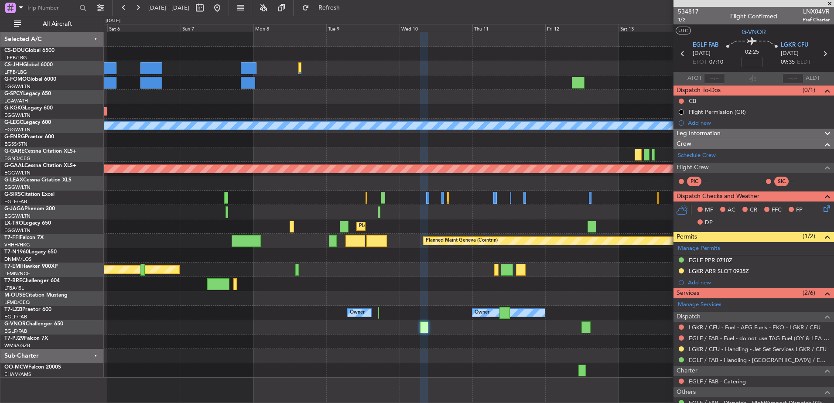
click at [451, 88] on div "AOG Maint Istanbul (Ataturk) A/C Unavailable London (Luton) Planned Maint Dusse…" at bounding box center [469, 204] width 730 height 345
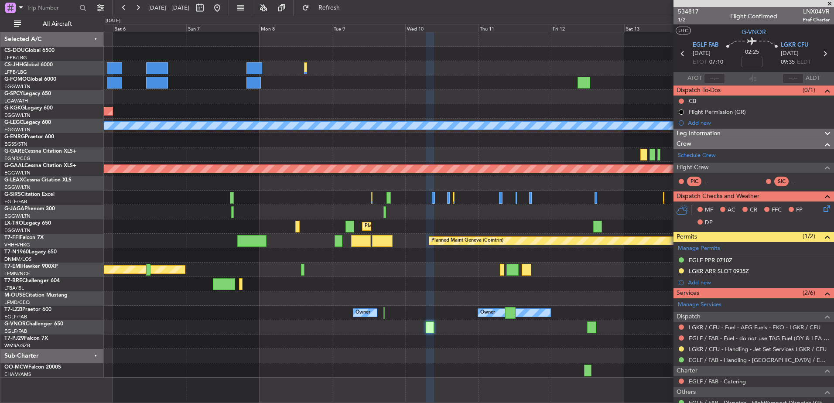
click at [827, 2] on span at bounding box center [829, 4] width 9 height 8
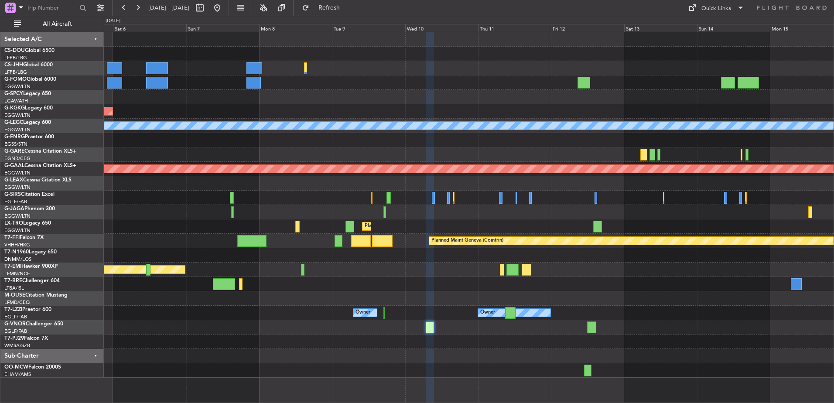
type input "0"
click at [713, 8] on div "Quick Links" at bounding box center [716, 8] width 30 height 9
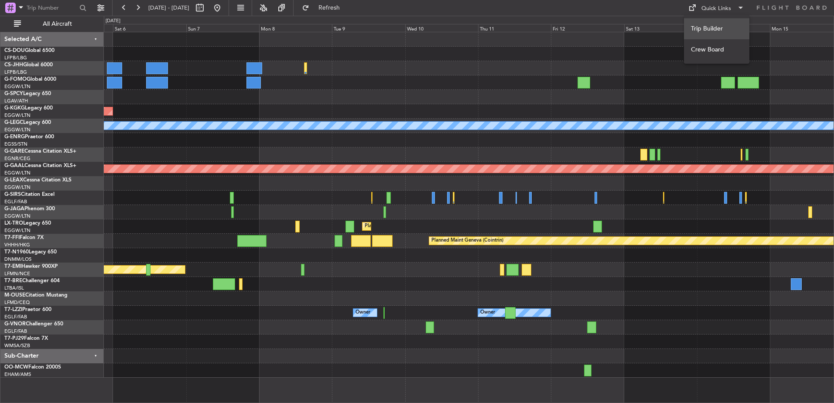
click at [687, 36] on button "Trip Builder" at bounding box center [716, 28] width 65 height 21
click at [224, 10] on button at bounding box center [217, 8] width 14 height 14
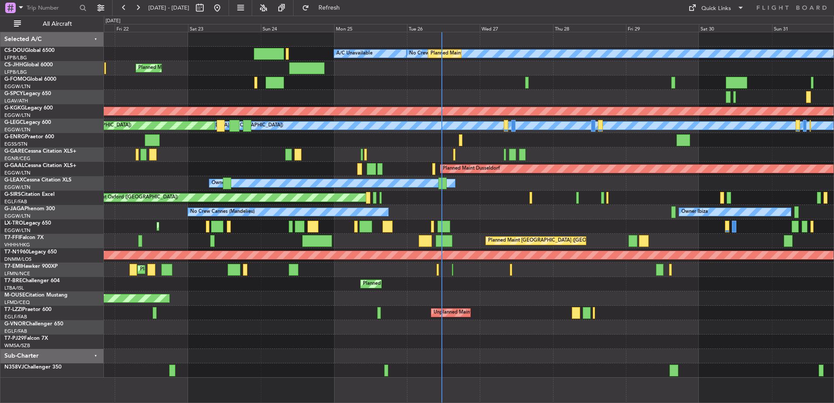
click at [461, 281] on div "No Crew Planned Maint Paris (Le Bourget) A/C Unavailable Planned Maint Paris (L…" at bounding box center [469, 204] width 730 height 345
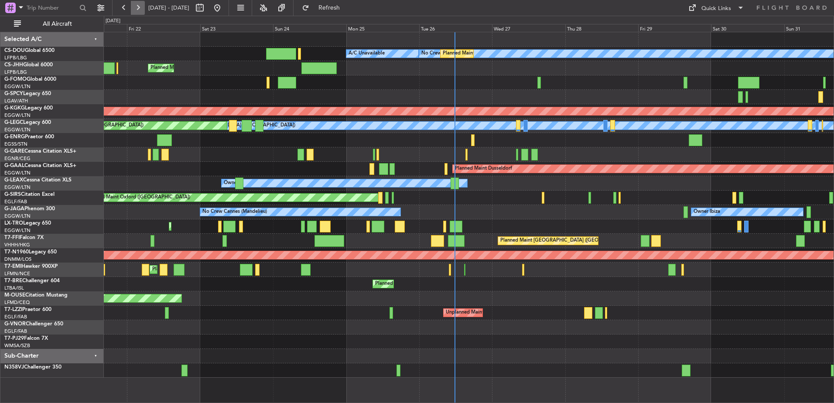
click at [136, 4] on button at bounding box center [138, 8] width 14 height 14
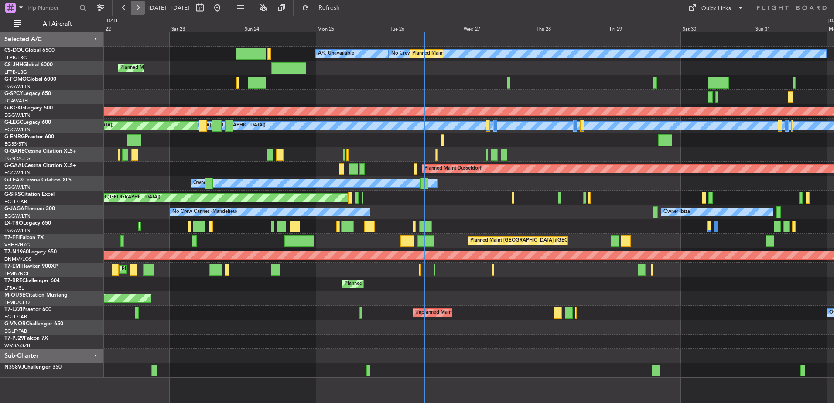
click at [136, 4] on button at bounding box center [138, 8] width 14 height 14
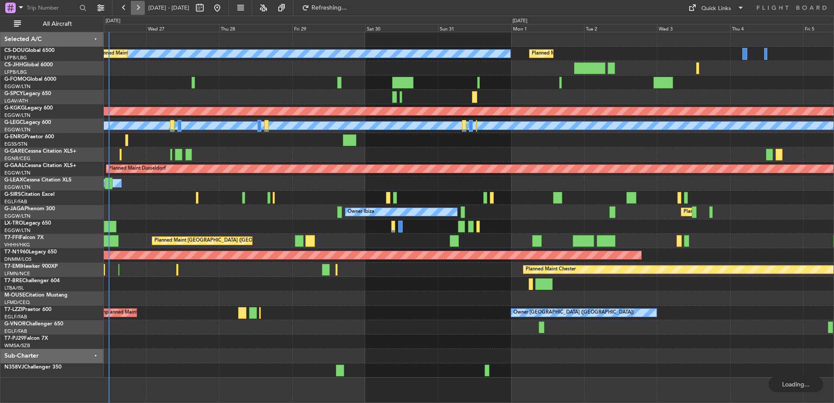
click at [136, 4] on button at bounding box center [138, 8] width 14 height 14
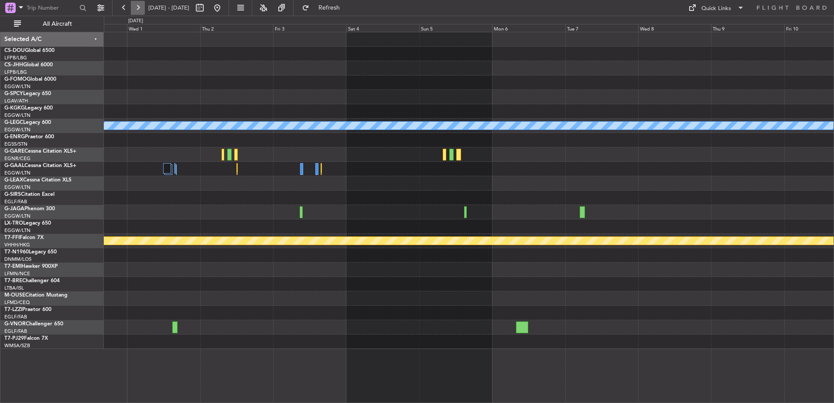
click at [136, 4] on button at bounding box center [138, 8] width 14 height 14
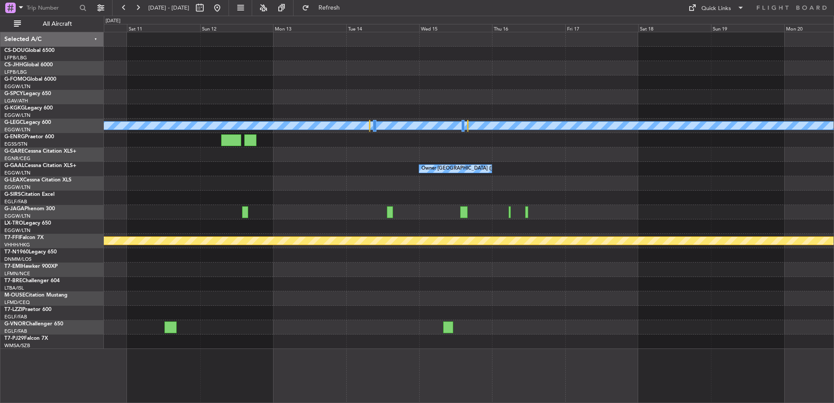
click at [90, 181] on div "A/C Unavailable London (Luton) Owner London (Luton) Planned Maint Geneva (Coint…" at bounding box center [417, 209] width 834 height 387
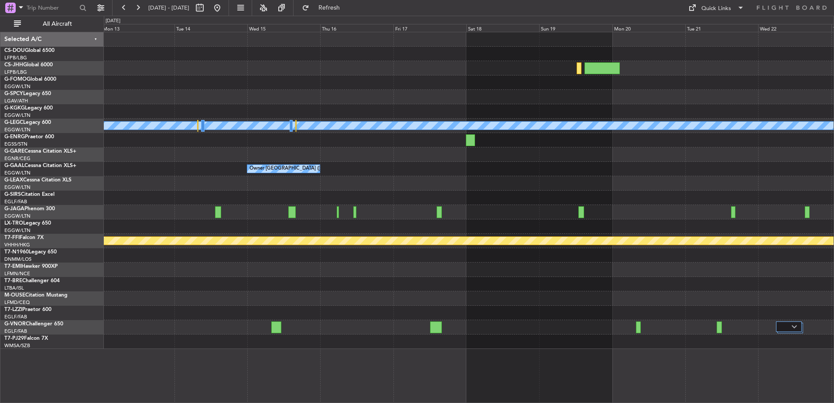
click at [594, 314] on div at bounding box center [469, 313] width 730 height 14
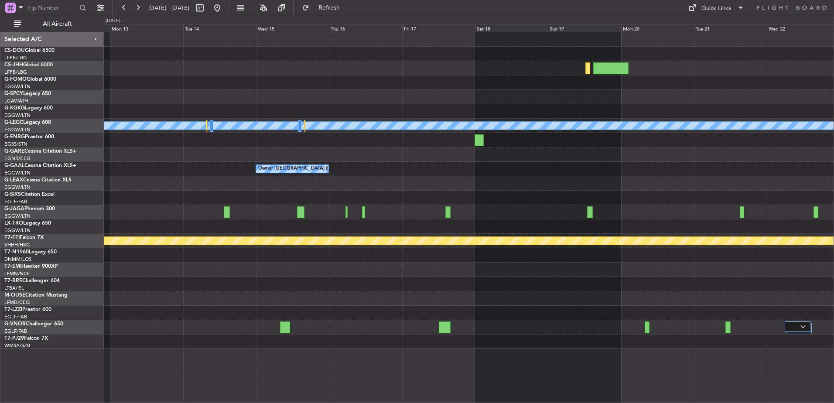
click at [602, 314] on div at bounding box center [469, 313] width 730 height 14
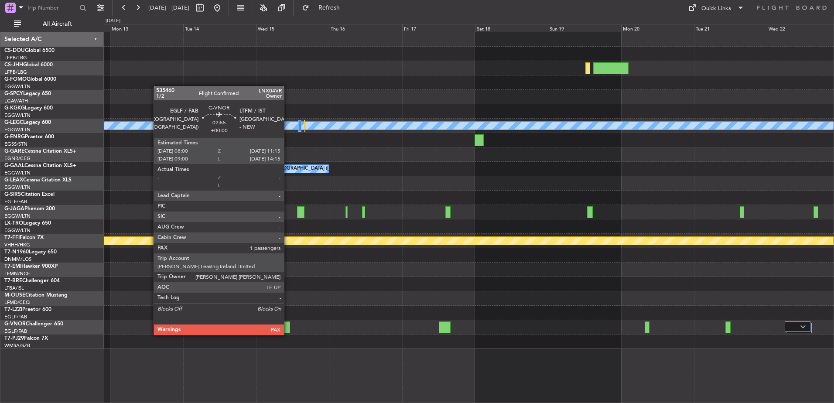
click at [288, 326] on div at bounding box center [285, 327] width 10 height 12
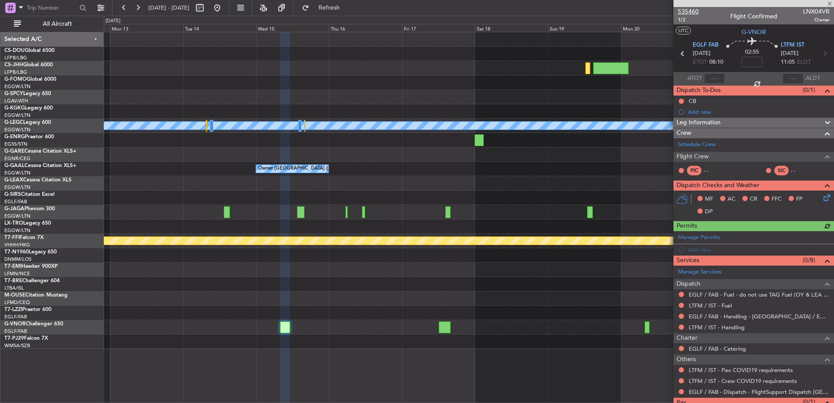
click at [689, 9] on span "535460" at bounding box center [688, 11] width 21 height 9
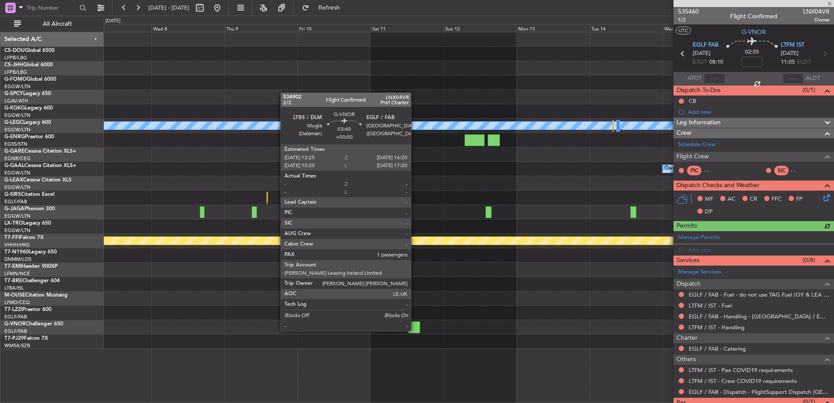
click at [415, 323] on div at bounding box center [414, 327] width 12 height 12
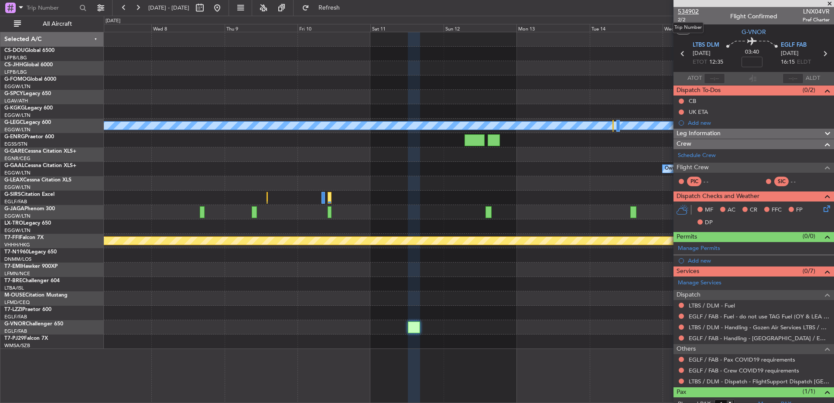
click at [696, 10] on span "534902" at bounding box center [688, 11] width 21 height 9
click at [829, 4] on span at bounding box center [829, 4] width 9 height 8
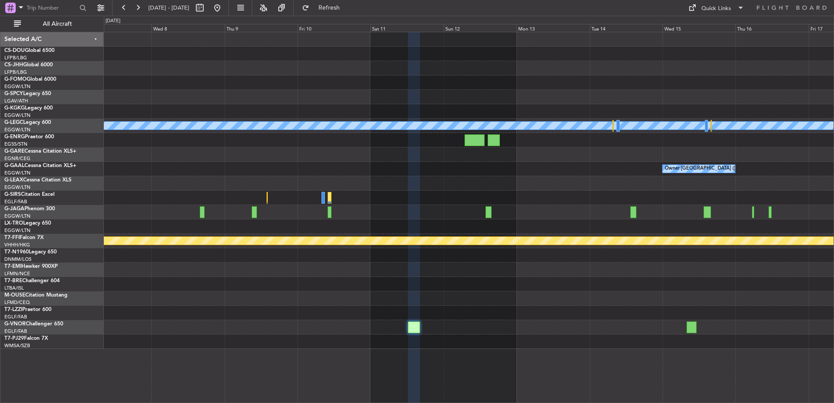
type input "0"
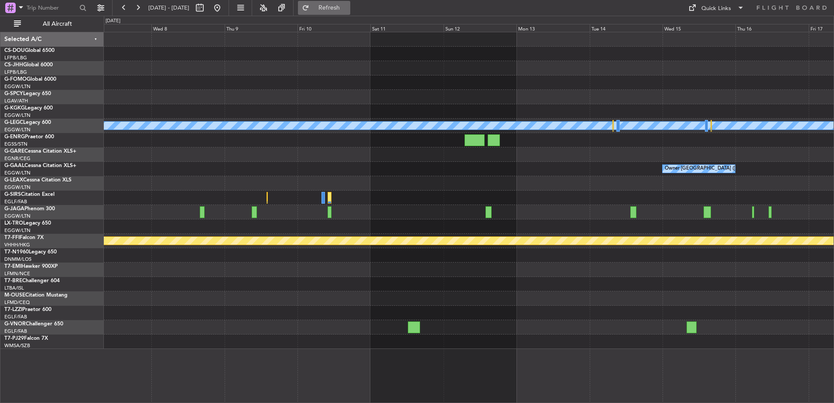
click at [348, 7] on span "Refresh" at bounding box center [329, 8] width 37 height 6
click at [138, 10] on button at bounding box center [138, 8] width 14 height 14
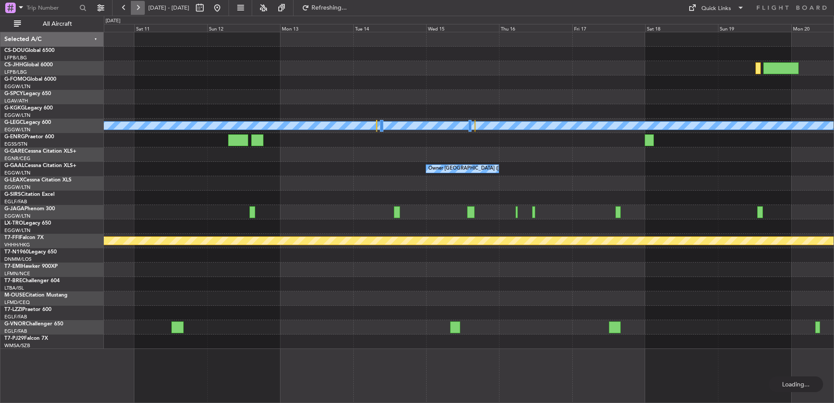
click at [138, 10] on button at bounding box center [138, 8] width 14 height 14
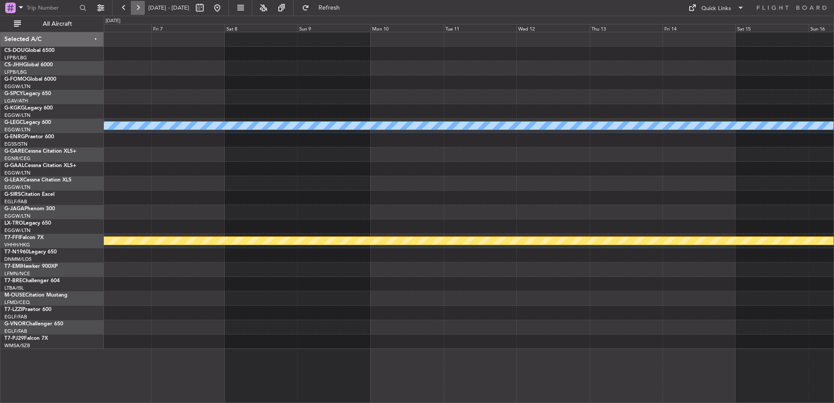
click at [138, 10] on button at bounding box center [138, 8] width 14 height 14
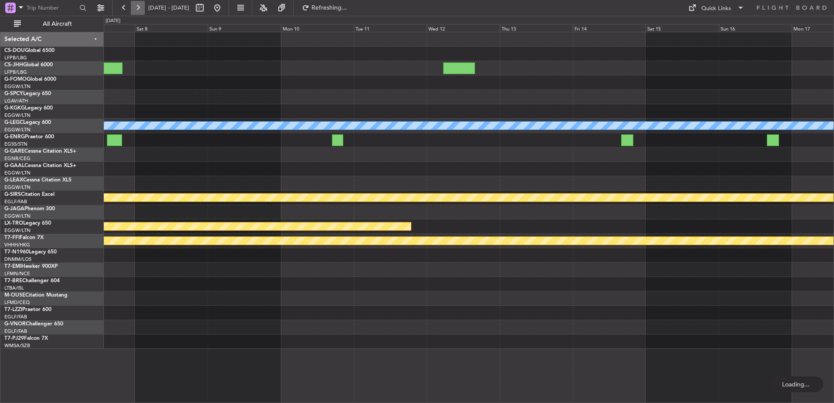
click at [138, 10] on button at bounding box center [138, 8] width 14 height 14
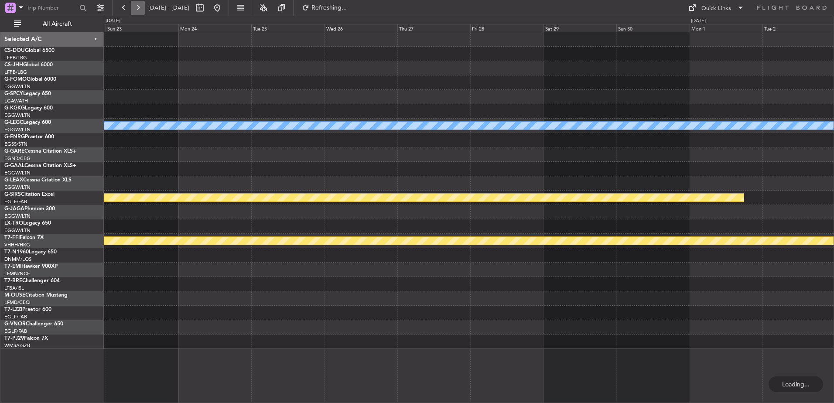
click at [138, 10] on button at bounding box center [138, 8] width 14 height 14
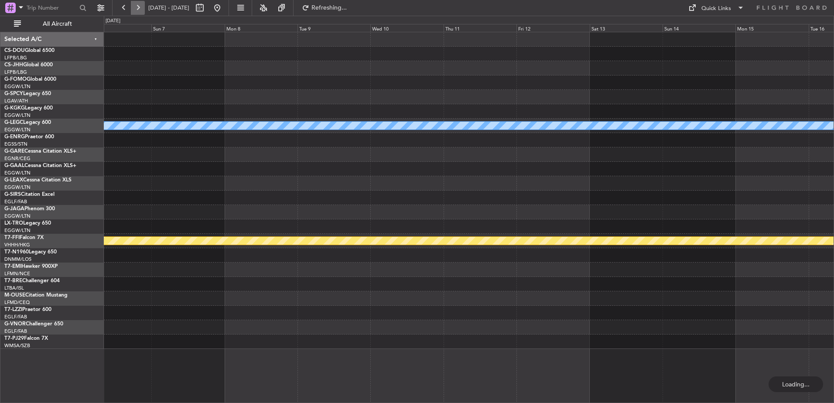
click at [138, 10] on button at bounding box center [138, 8] width 14 height 14
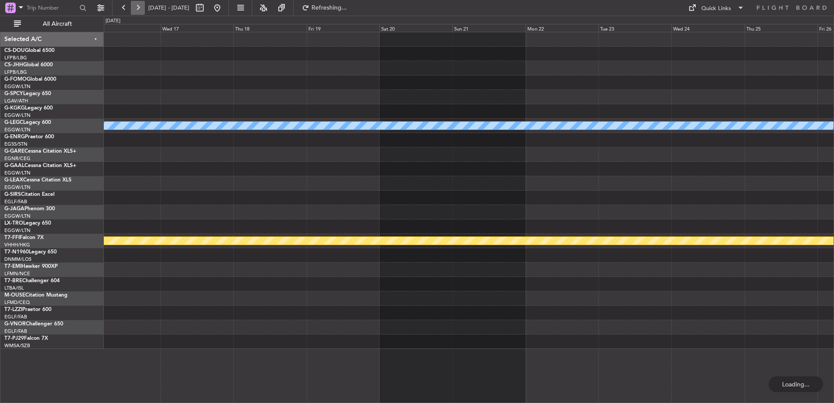
click at [138, 10] on button at bounding box center [138, 8] width 14 height 14
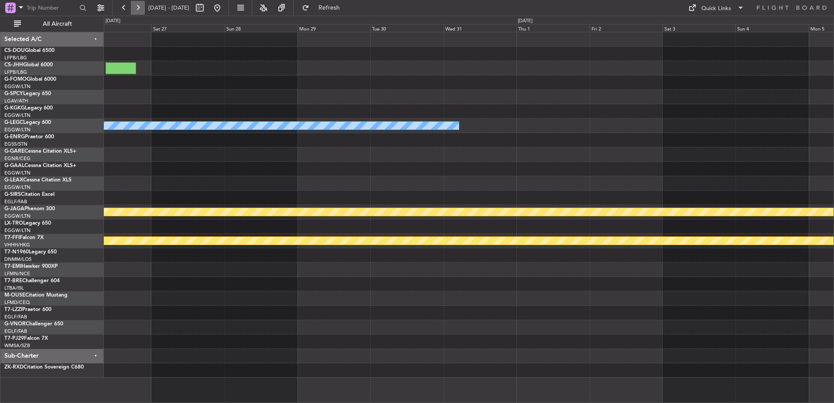
click at [138, 10] on button at bounding box center [138, 8] width 14 height 14
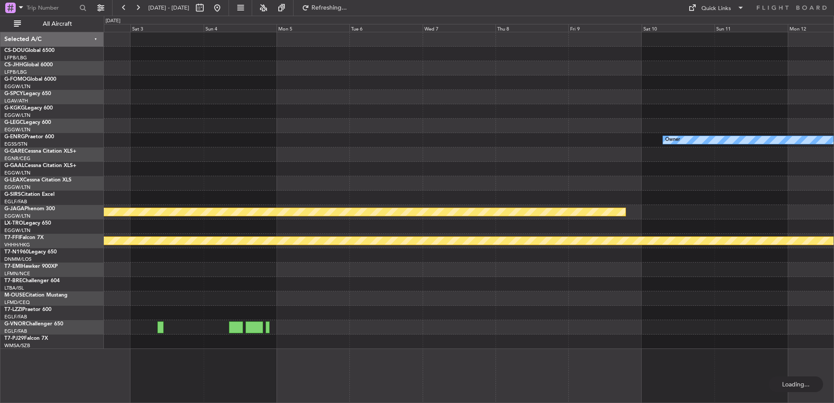
click at [701, 218] on div "A/C Unavailable London (Luton) Owner Planned Maint St Gallen (Altenrhein) Plann…" at bounding box center [469, 190] width 730 height 317
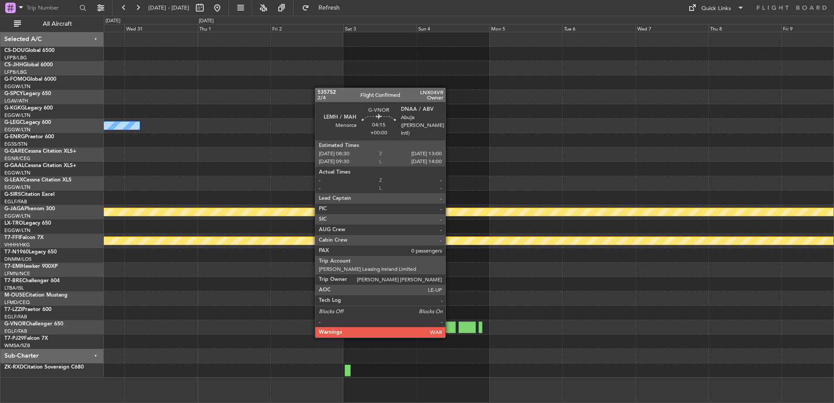
click at [450, 327] on div at bounding box center [449, 327] width 14 height 12
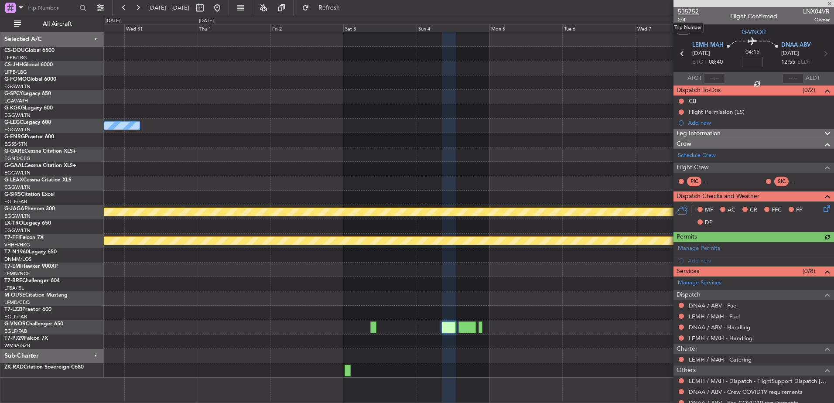
click at [693, 10] on span "535752" at bounding box center [688, 11] width 21 height 9
click at [229, 3] on fb-range-datepicker "30 Dec 2025 - 09 Jan 2026" at bounding box center [170, 8] width 117 height 16
click at [224, 3] on button at bounding box center [217, 8] width 14 height 14
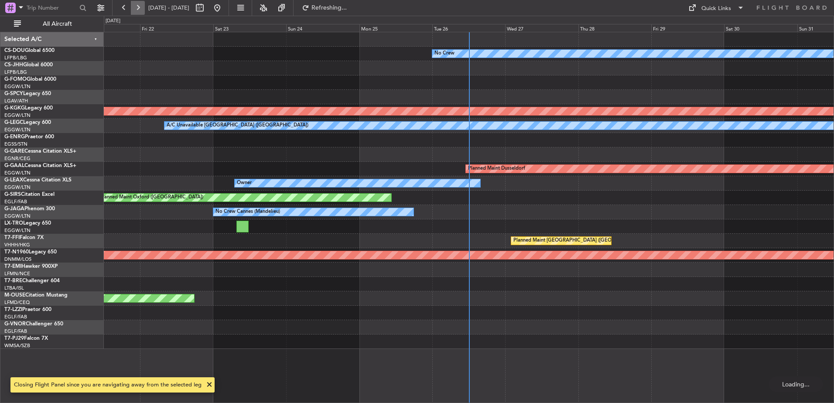
click at [137, 7] on button at bounding box center [138, 8] width 14 height 14
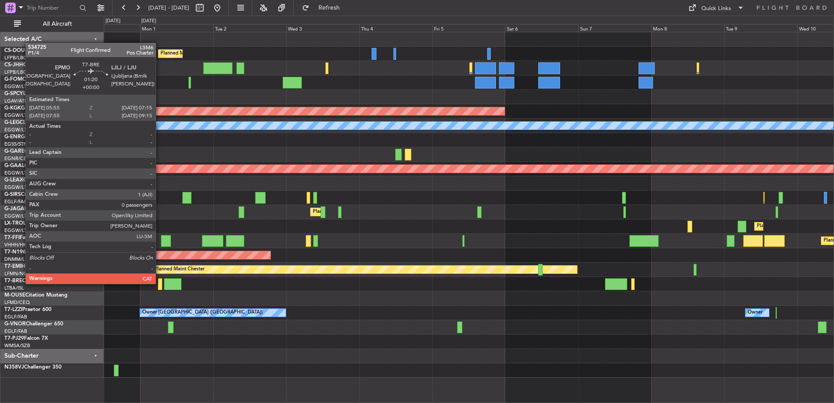
click at [160, 283] on div at bounding box center [160, 284] width 4 height 12
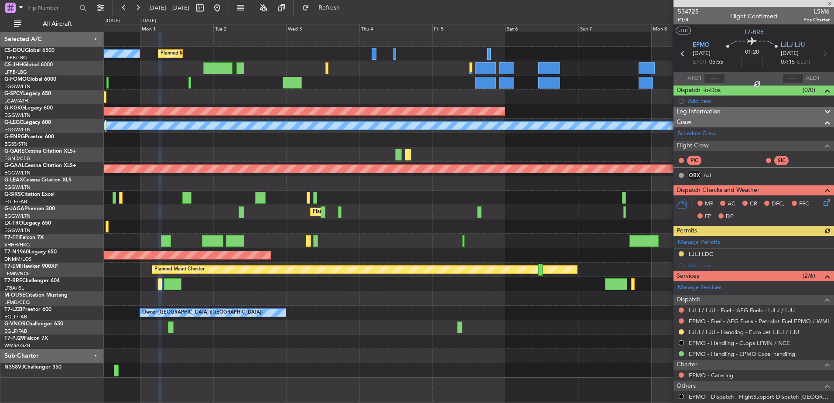
scroll to position [56, 0]
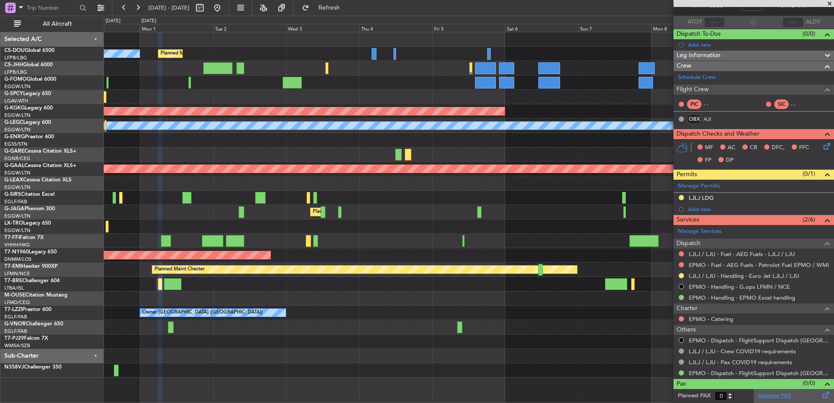
click at [780, 395] on link "Manage PAX" at bounding box center [774, 396] width 33 height 9
click at [785, 392] on link "Manage PAX" at bounding box center [774, 396] width 33 height 9
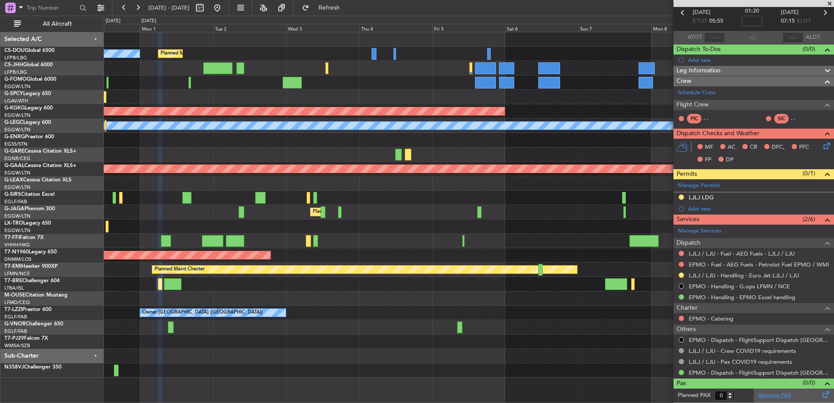
scroll to position [41, 0]
click at [224, 11] on button at bounding box center [217, 8] width 14 height 14
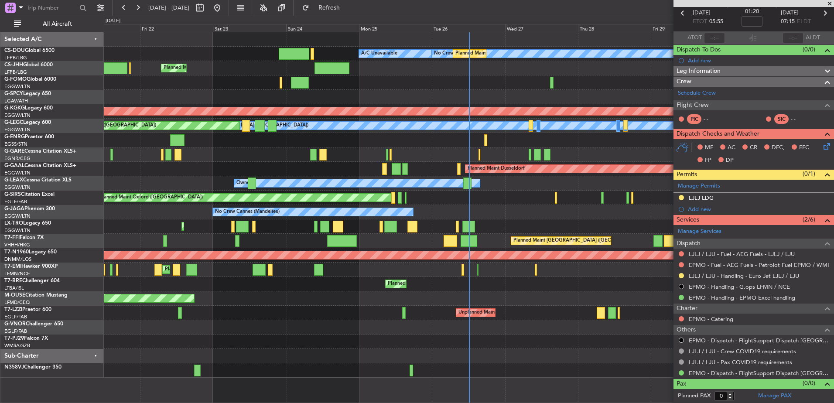
click at [375, 283] on div "No Crew Planned Maint Paris (Le Bourget) A/C Unavailable Planned Maint Paris (L…" at bounding box center [469, 204] width 730 height 345
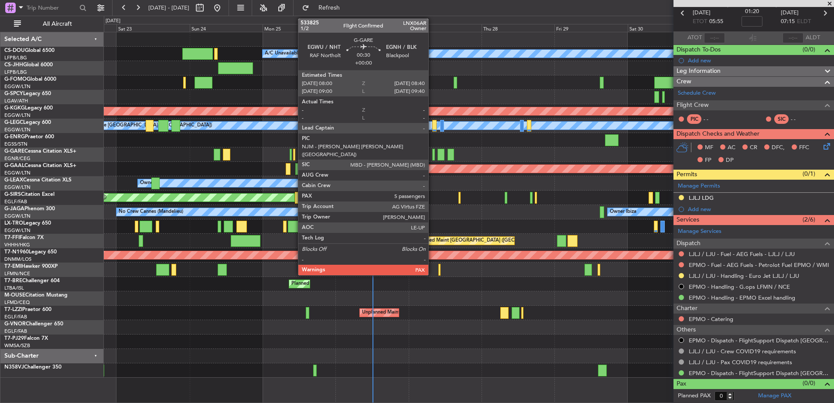
click at [432, 152] on div at bounding box center [433, 155] width 2 height 12
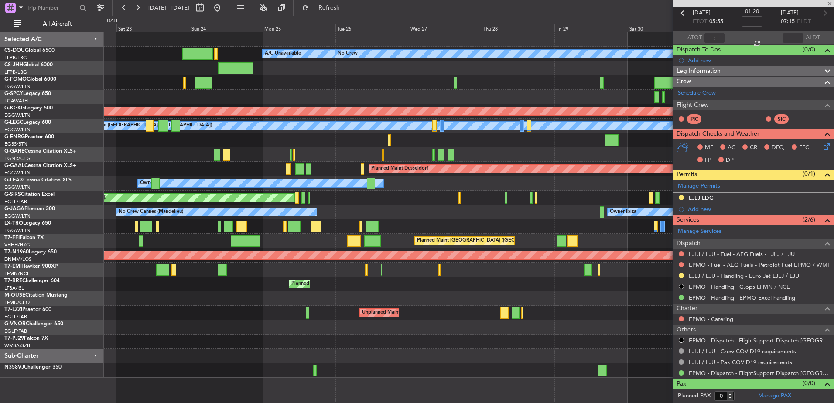
type input "5"
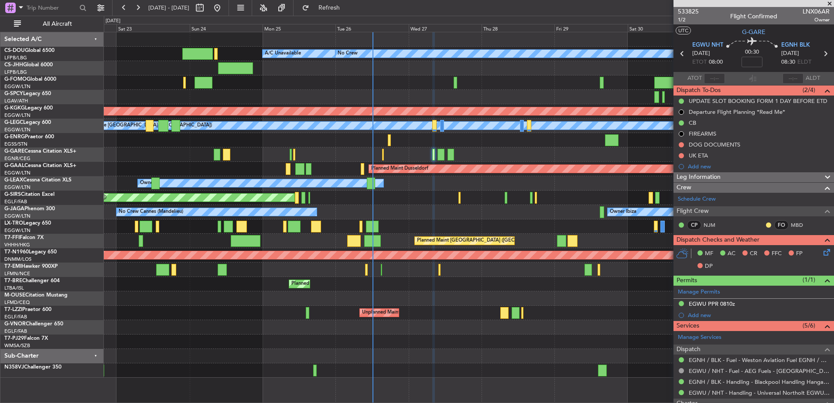
scroll to position [192, 0]
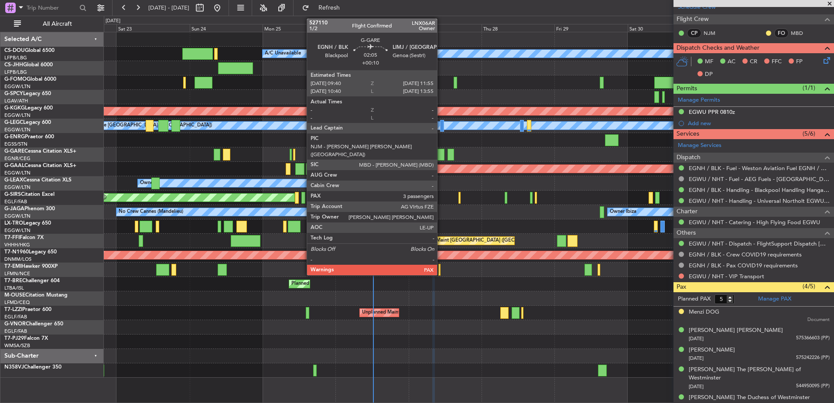
click at [441, 153] on div at bounding box center [440, 155] width 7 height 12
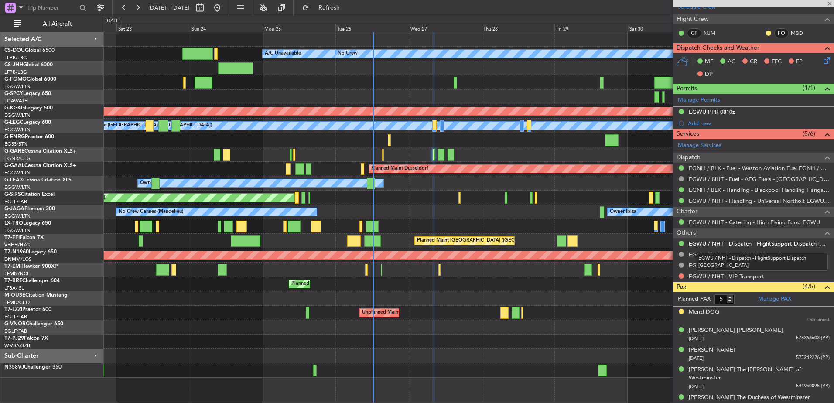
type input "+00:10"
type input "3"
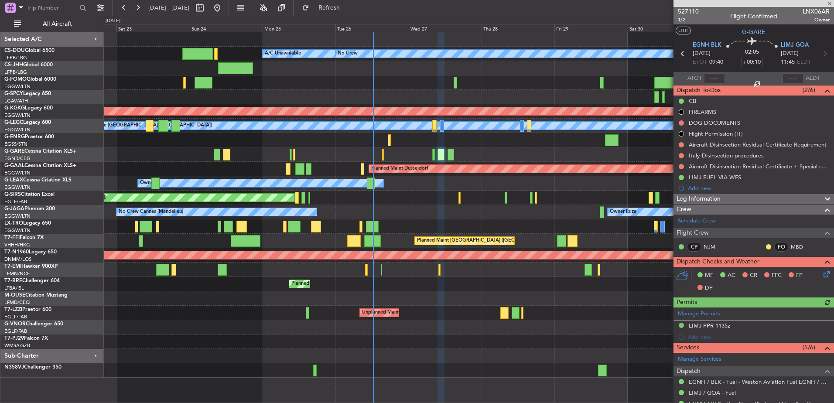
scroll to position [164, 0]
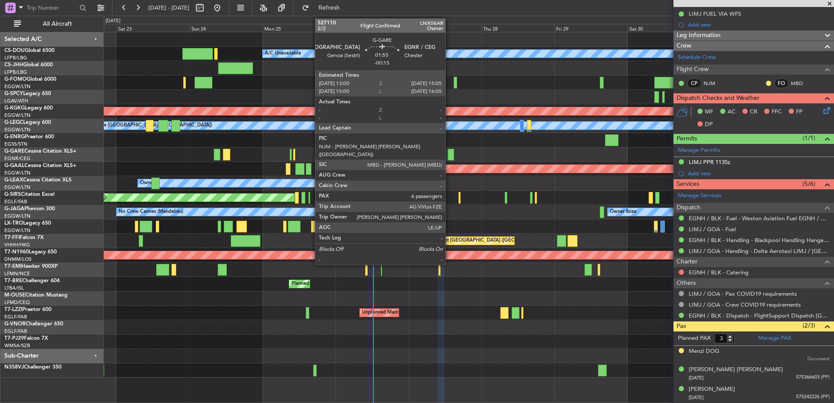
click at [449, 152] on div at bounding box center [450, 155] width 7 height 12
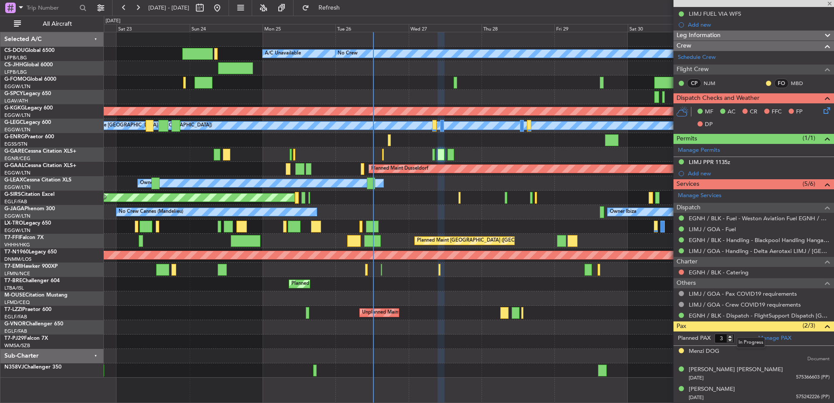
type input "-00:15"
type input "6"
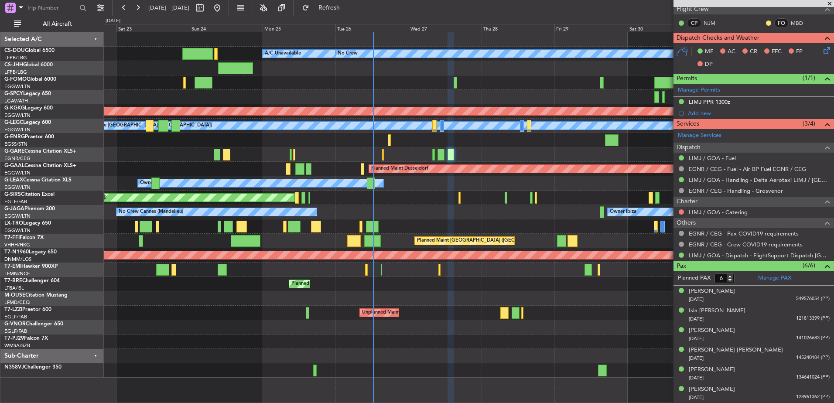
scroll to position [0, 0]
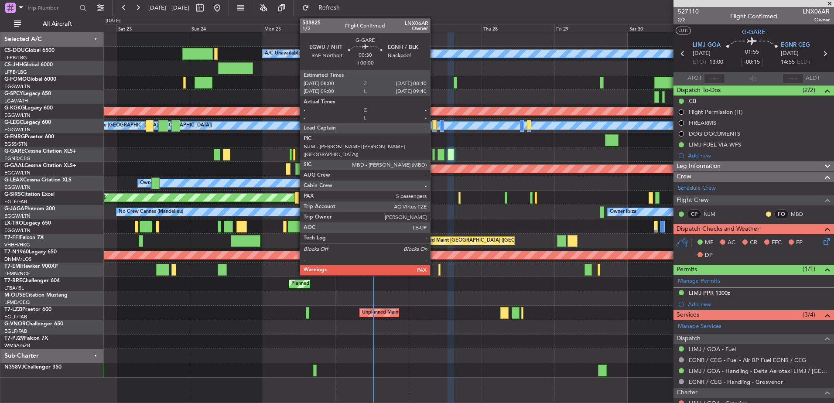
click at [434, 152] on div at bounding box center [433, 155] width 2 height 12
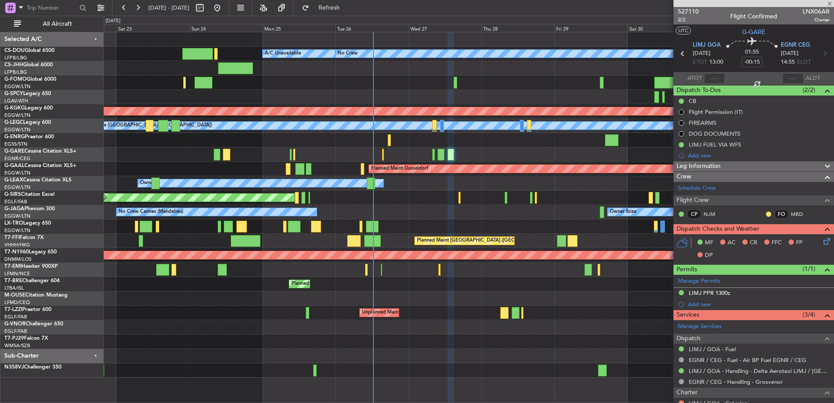
type input "5"
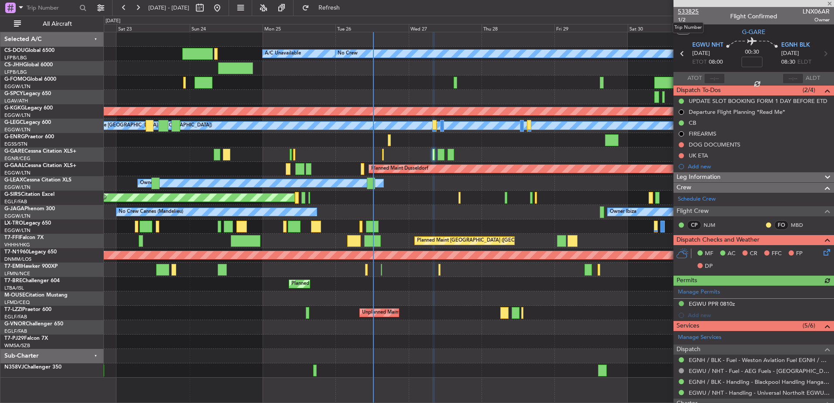
click at [689, 12] on span "533825" at bounding box center [688, 11] width 21 height 9
click at [693, 9] on span "533825" at bounding box center [688, 11] width 21 height 9
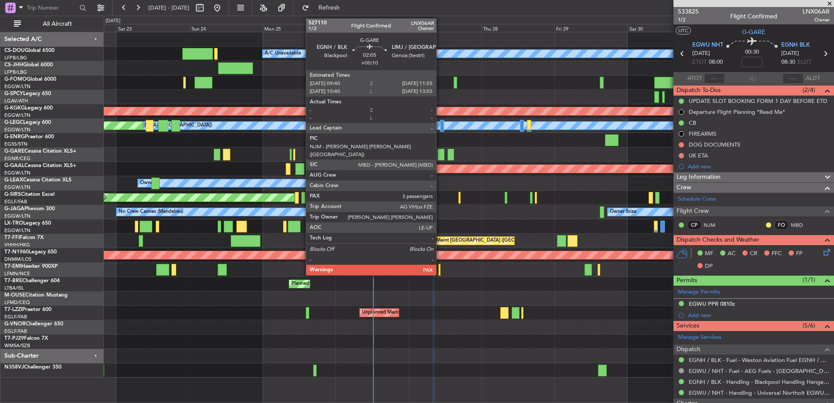
click at [440, 156] on div at bounding box center [440, 155] width 7 height 12
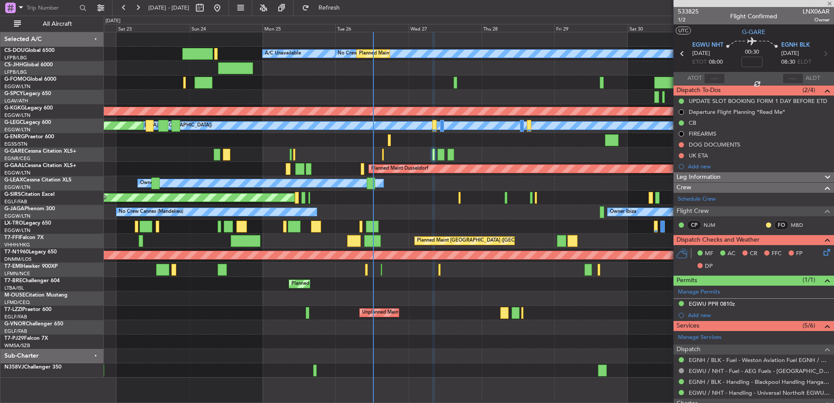
type input "+00:10"
type input "3"
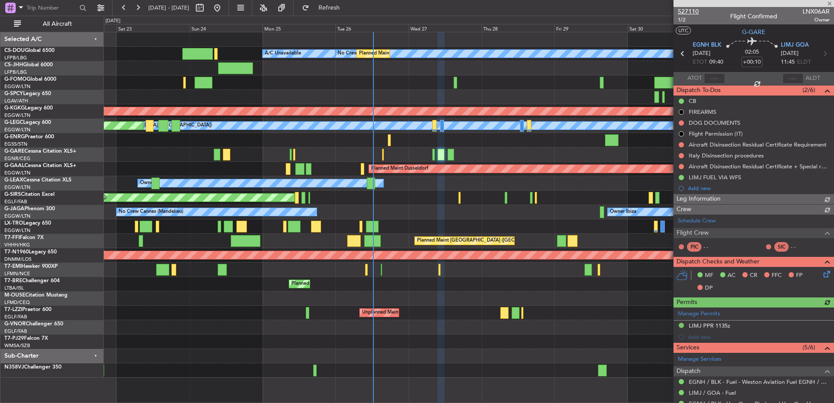
click at [695, 11] on span "527110" at bounding box center [688, 11] width 21 height 9
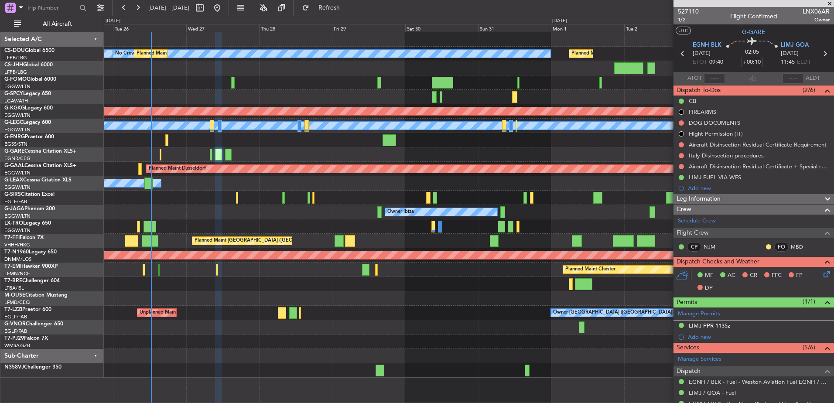
click at [263, 162] on div "Planned Maint Paris (Le Bourget) No Crew Planned Maint Paris (Le Bourget) A/C U…" at bounding box center [469, 204] width 730 height 345
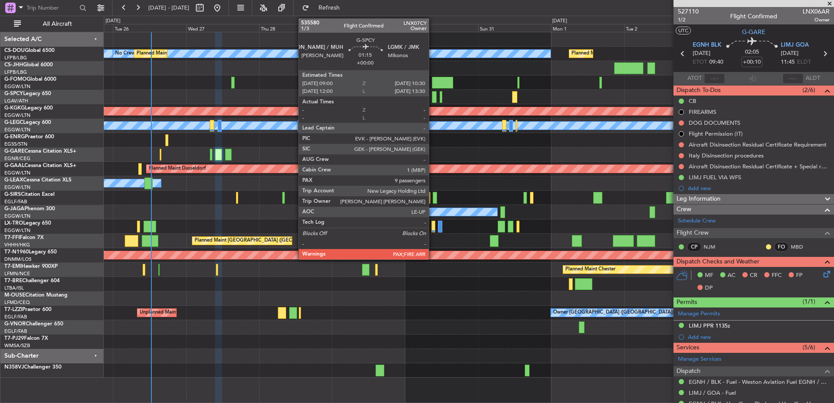
click at [433, 95] on div at bounding box center [434, 97] width 5 height 12
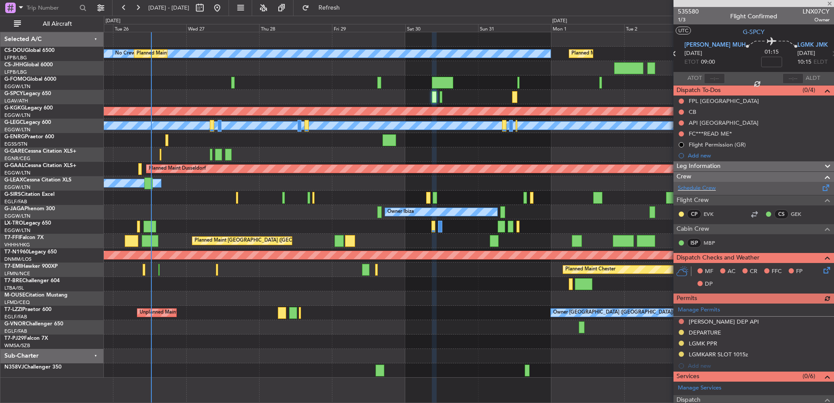
click at [722, 194] on div "Schedule Crew" at bounding box center [753, 188] width 160 height 13
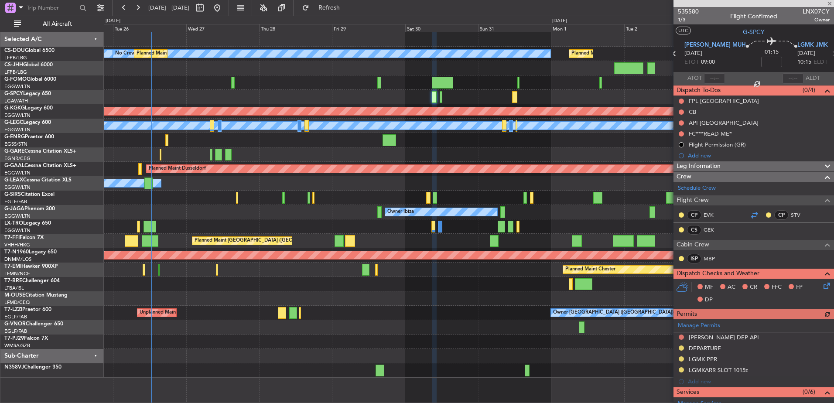
click at [750, 217] on div at bounding box center [754, 215] width 10 height 10
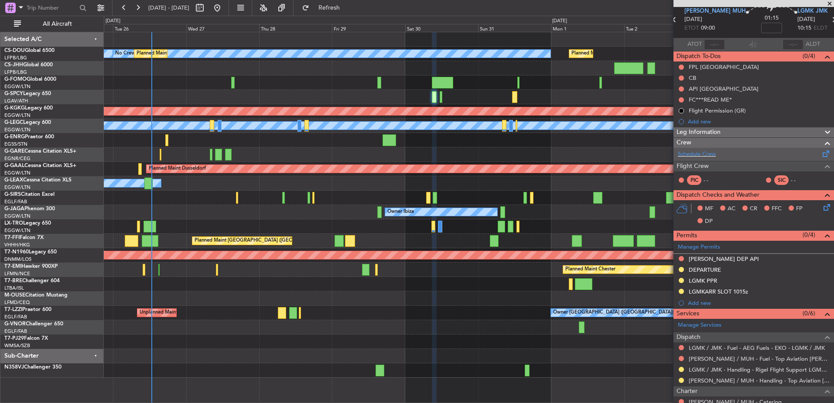
scroll to position [34, 0]
click at [293, 13] on fb-legs-stacking-toggle at bounding box center [283, 8] width 21 height 16
click at [348, 10] on span "Refresh" at bounding box center [329, 8] width 37 height 6
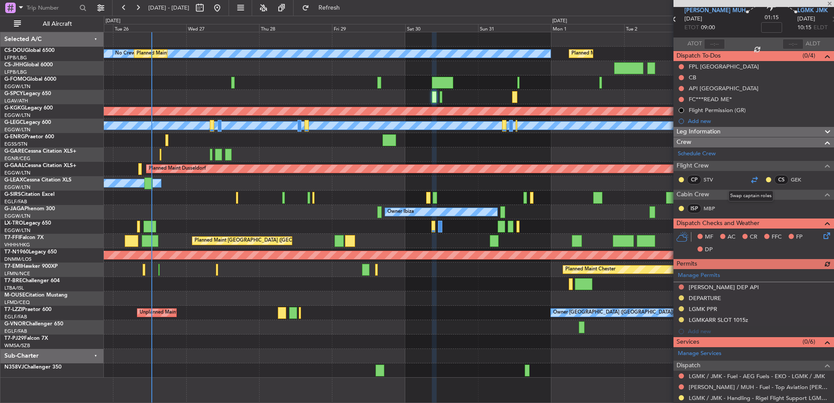
click at [749, 179] on div at bounding box center [754, 179] width 10 height 10
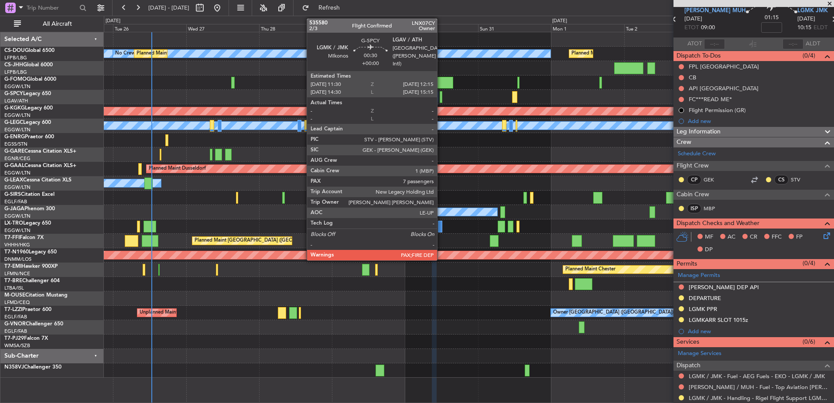
click at [441, 98] on div at bounding box center [441, 97] width 3 height 12
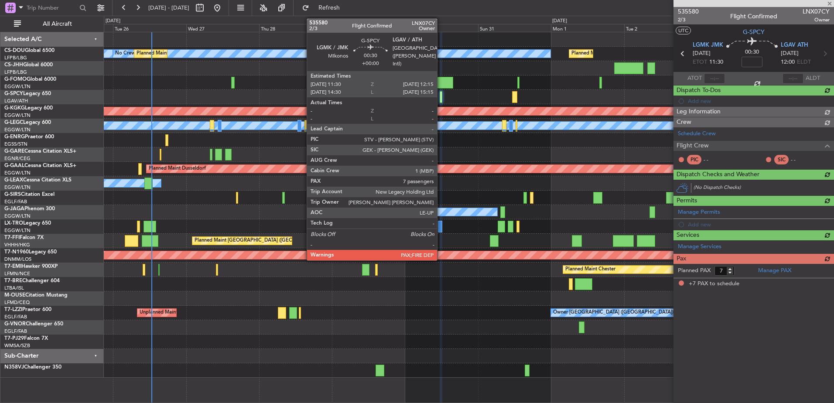
scroll to position [0, 0]
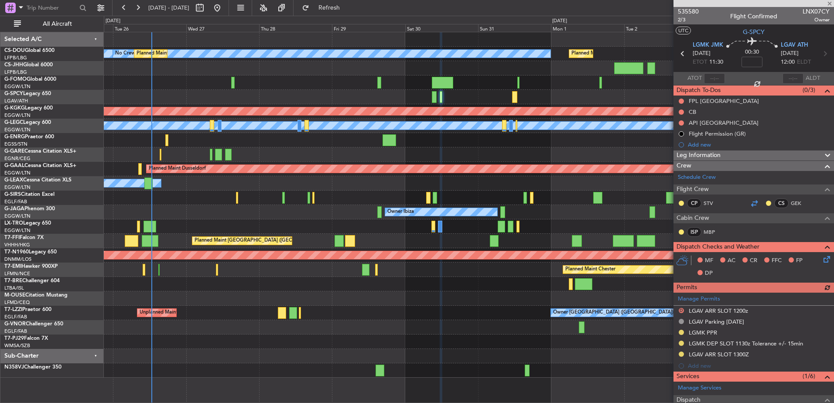
click at [749, 203] on div at bounding box center [754, 203] width 10 height 10
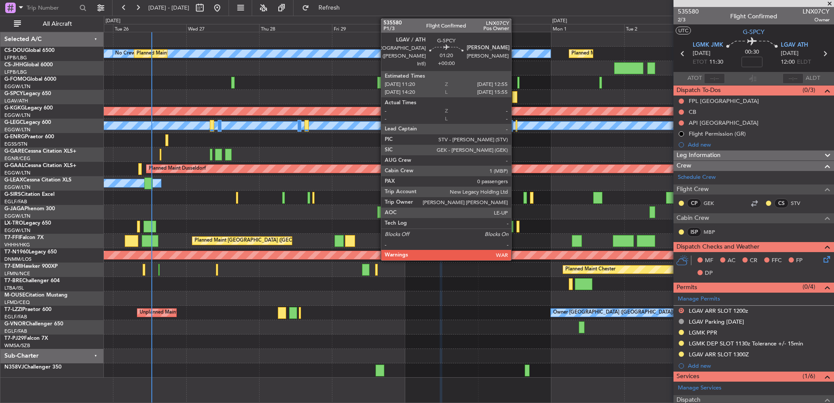
click at [515, 97] on div at bounding box center [514, 97] width 5 height 12
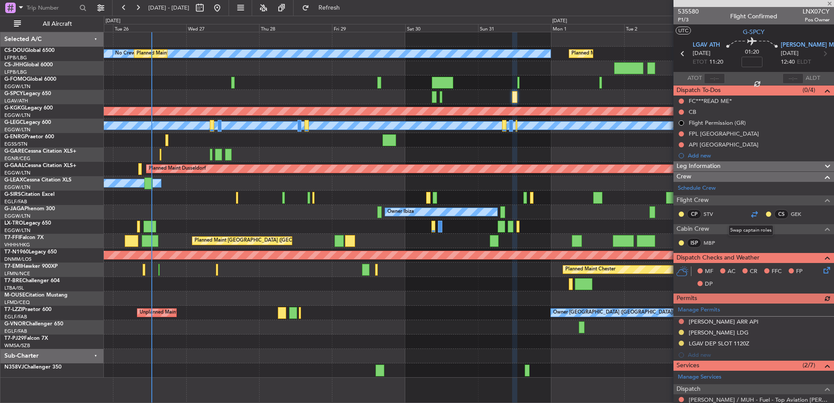
click at [749, 213] on div at bounding box center [754, 214] width 10 height 10
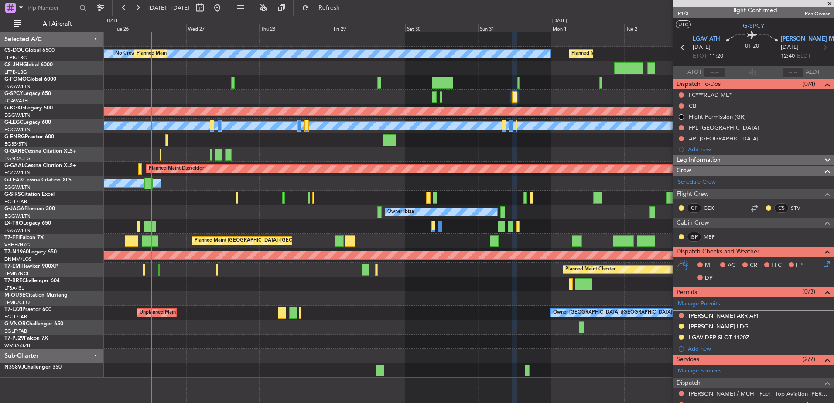
scroll to position [6, 0]
click at [471, 325] on div at bounding box center [469, 327] width 730 height 14
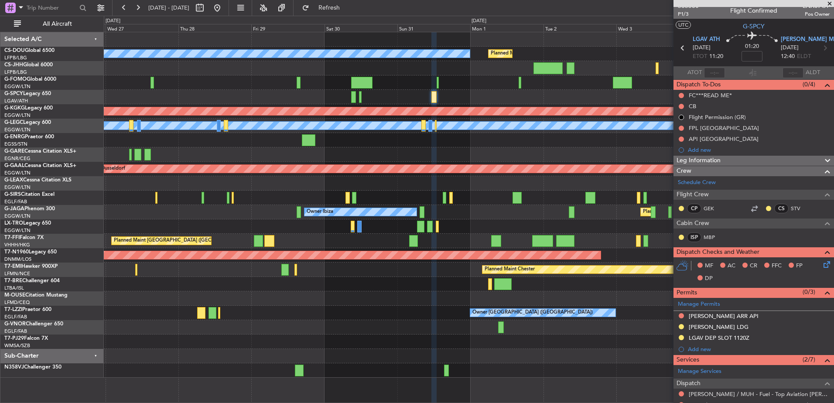
click at [429, 298] on div at bounding box center [469, 298] width 730 height 14
click at [487, 284] on div "Planned Maint Warsaw ([GEOGRAPHIC_DATA])" at bounding box center [469, 284] width 730 height 14
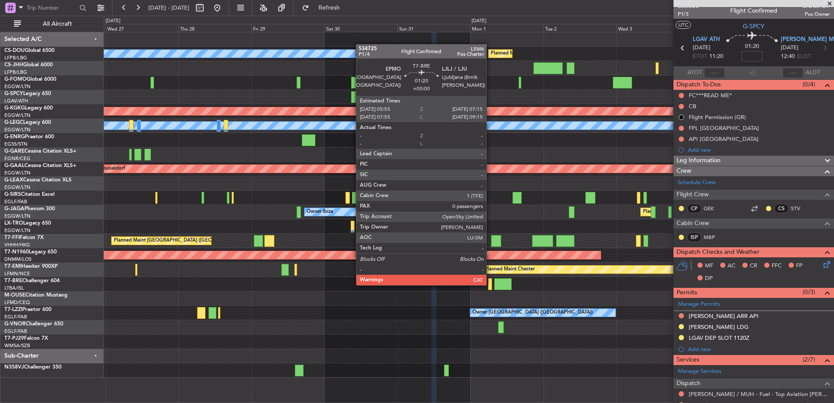
click at [490, 284] on div at bounding box center [490, 284] width 4 height 12
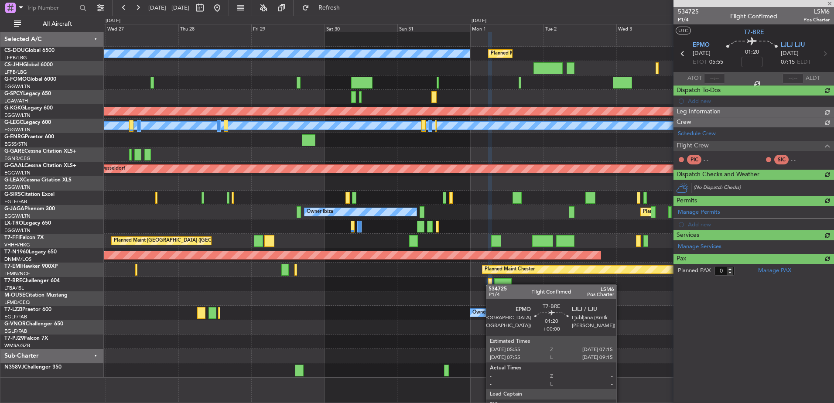
scroll to position [0, 0]
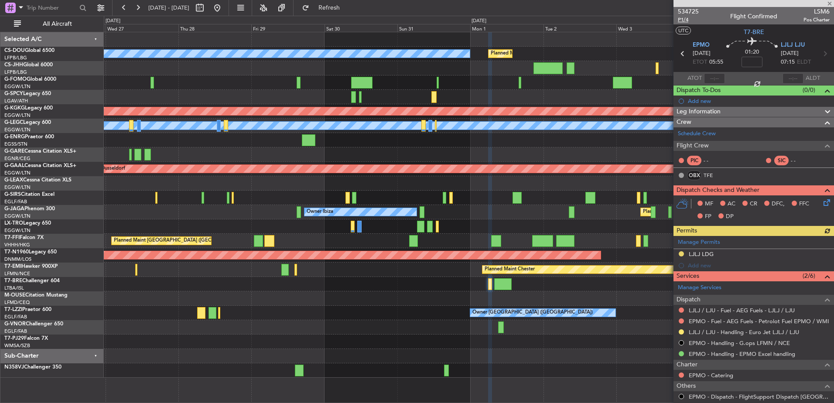
click at [685, 20] on span "P1/4" at bounding box center [688, 19] width 21 height 7
click at [715, 397] on link "EPMO - Dispatch - FlightSupport Dispatch UK" at bounding box center [759, 396] width 141 height 7
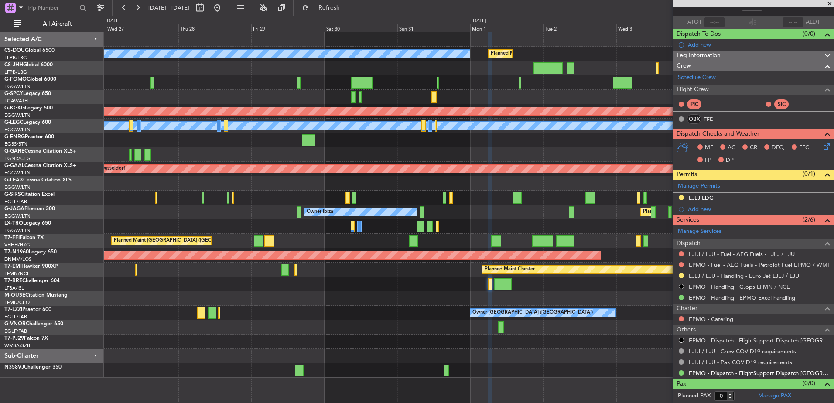
click at [699, 375] on link "EPMO - Dispatch - FlightSupport Dispatch UK" at bounding box center [759, 372] width 141 height 7
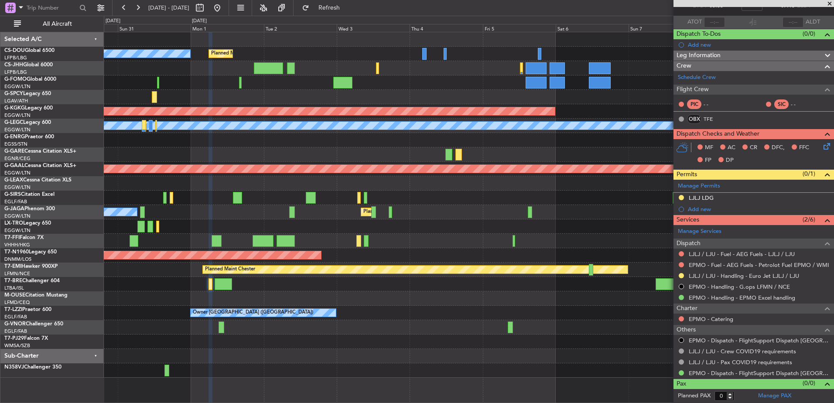
click at [185, 269] on div "Planned Maint [GEOGRAPHIC_DATA] ([GEOGRAPHIC_DATA]) No Crew AOG Maint [GEOGRAPH…" at bounding box center [469, 204] width 730 height 345
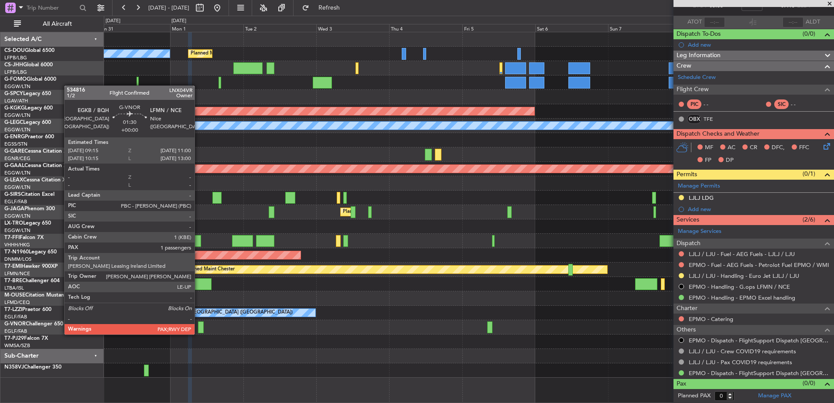
click at [198, 326] on div at bounding box center [201, 327] width 6 height 12
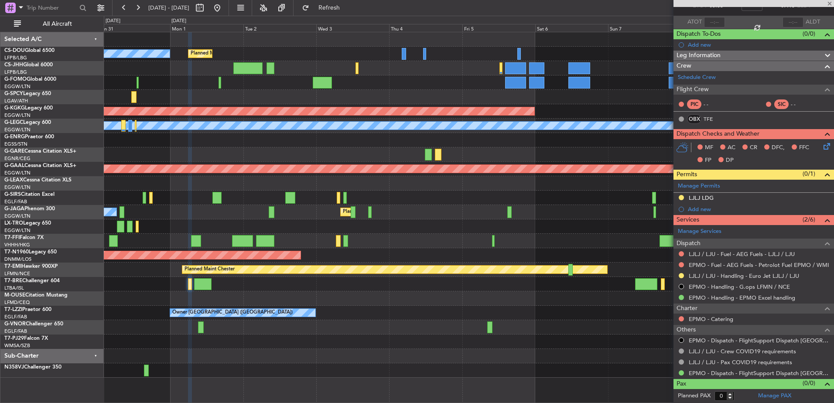
type input "5"
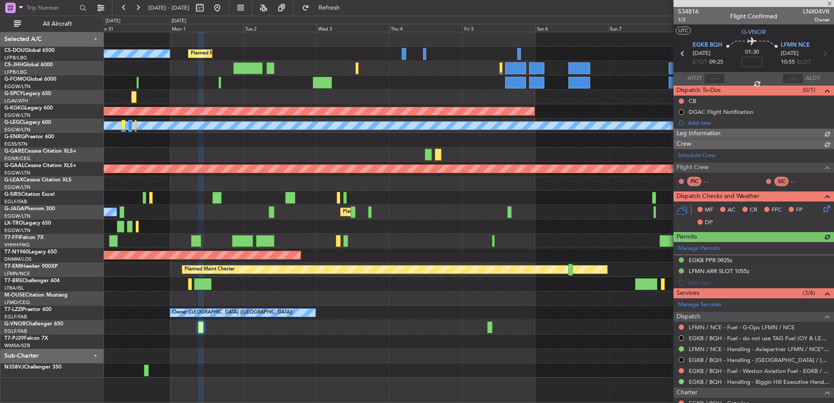
click at [329, 319] on div "Planned Maint [GEOGRAPHIC_DATA] ([GEOGRAPHIC_DATA]) No Crew AOG Maint [GEOGRAPH…" at bounding box center [469, 204] width 730 height 345
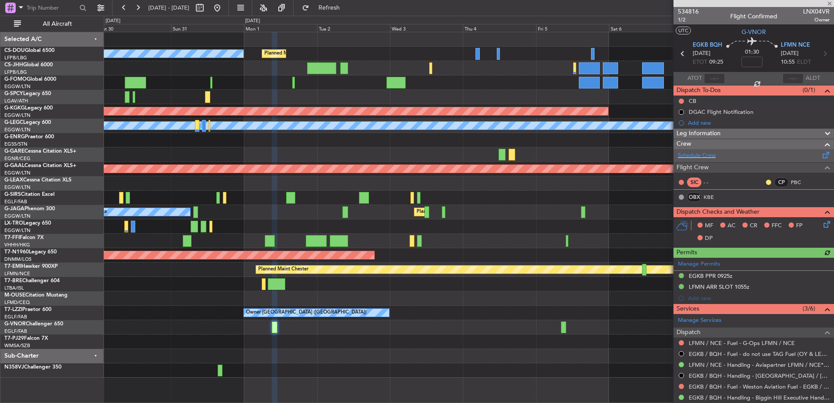
click at [723, 160] on div "Schedule Crew" at bounding box center [753, 155] width 160 height 13
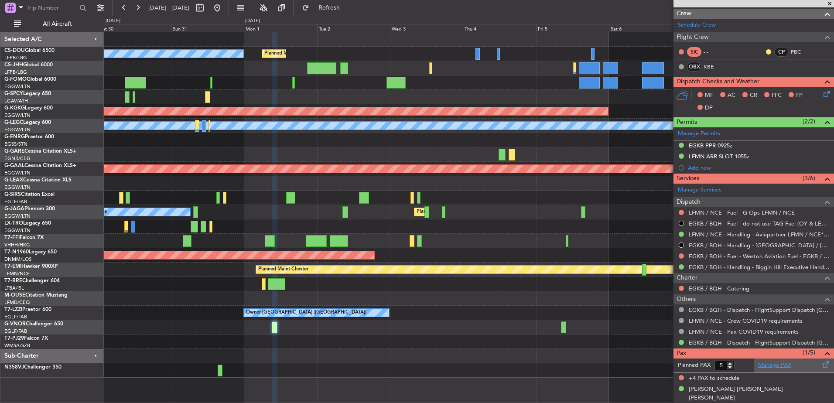
click at [778, 362] on link "Manage PAX" at bounding box center [774, 365] width 33 height 9
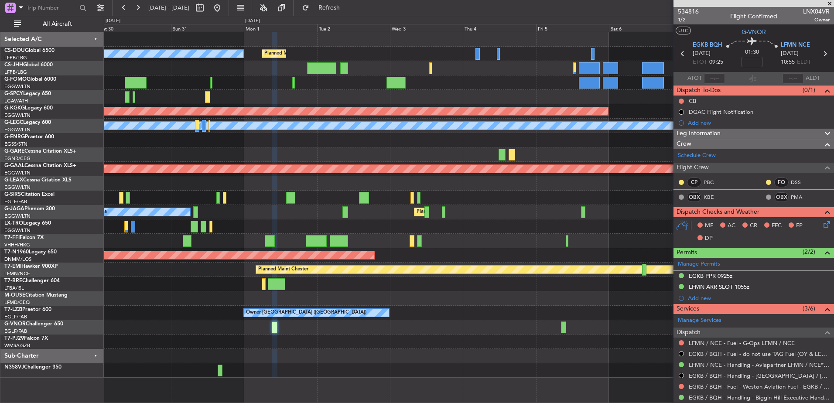
scroll to position [130, 0]
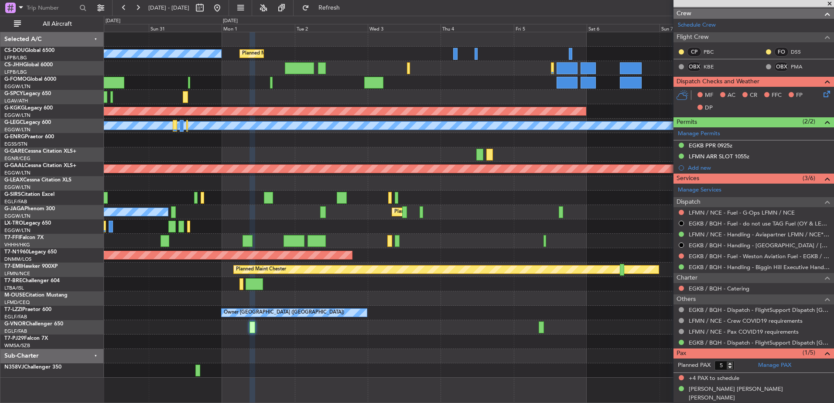
click at [394, 210] on div "Planned Maint [GEOGRAPHIC_DATA] ([GEOGRAPHIC_DATA]) Owner Ibiza" at bounding box center [469, 212] width 730 height 14
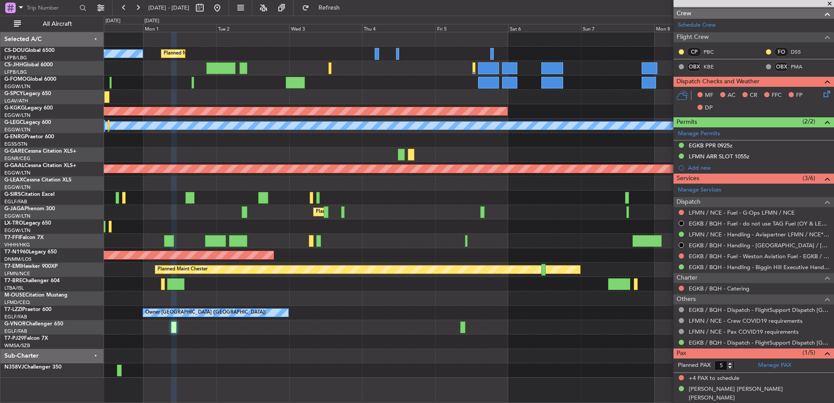
click at [324, 269] on div "Planned Maint [GEOGRAPHIC_DATA] ([GEOGRAPHIC_DATA]) No Crew AOG Maint [GEOGRAPH…" at bounding box center [469, 204] width 730 height 345
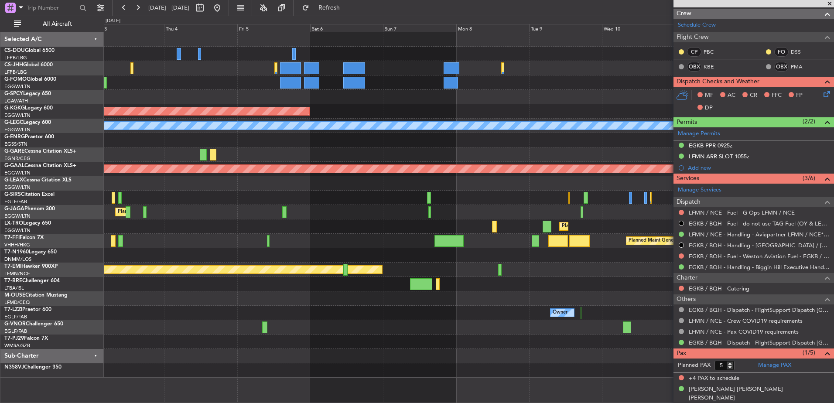
click at [168, 302] on div at bounding box center [469, 298] width 730 height 14
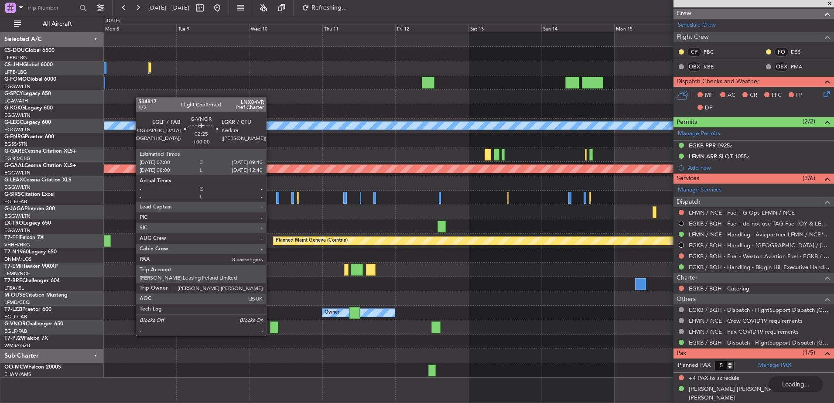
click at [275, 329] on div at bounding box center [274, 327] width 8 height 12
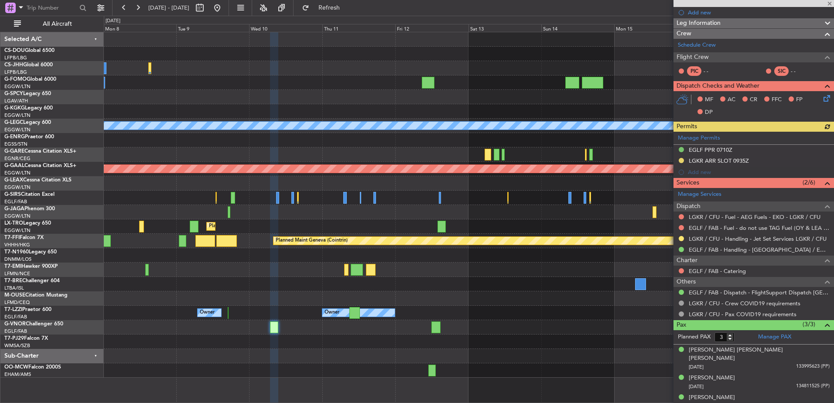
scroll to position [110, 0]
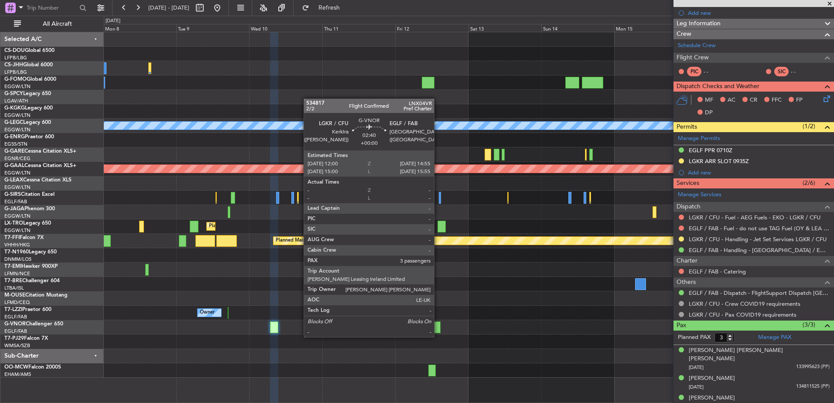
click at [438, 328] on div at bounding box center [435, 327] width 9 height 12
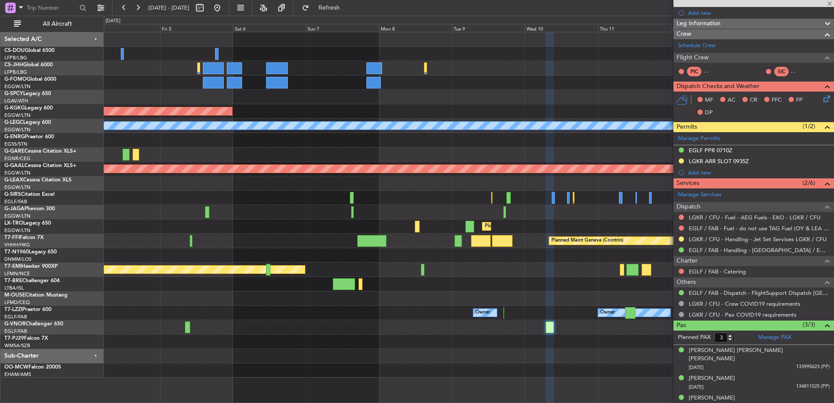
click at [396, 320] on div "AOG Maint [GEOGRAPHIC_DATA] (Ataturk) A/C Unavailable [GEOGRAPHIC_DATA] ([GEOGR…" at bounding box center [469, 204] width 730 height 345
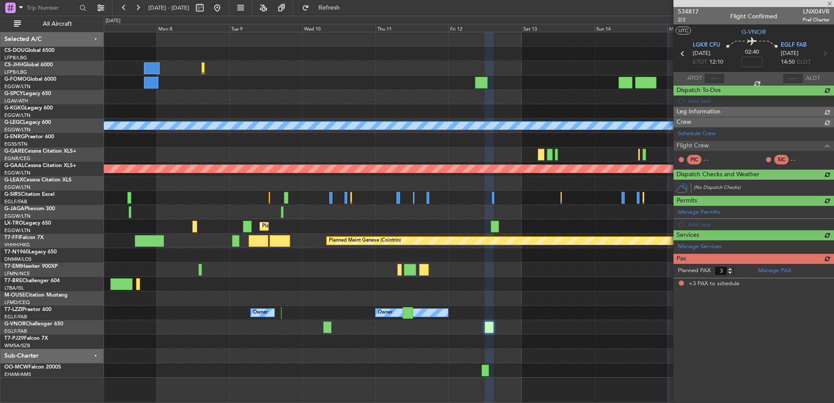
scroll to position [0, 0]
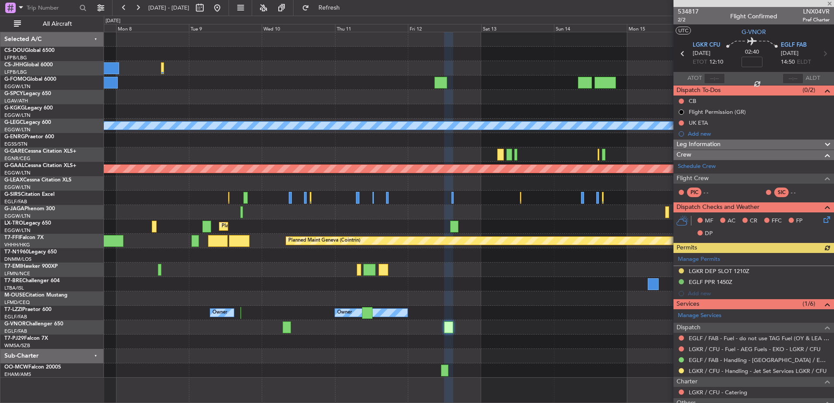
click at [373, 338] on div at bounding box center [469, 341] width 730 height 14
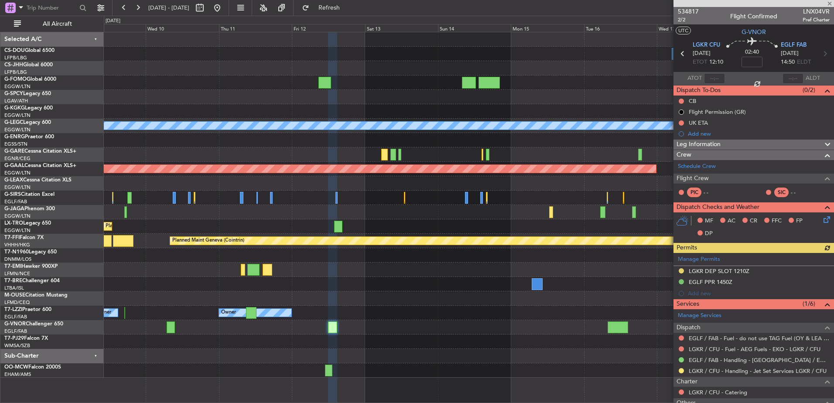
click at [297, 331] on div at bounding box center [469, 327] width 730 height 14
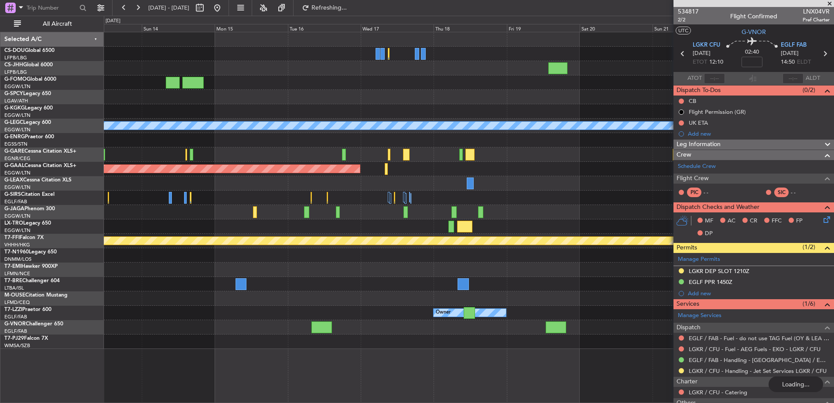
click at [220, 311] on div "A/C Unavailable [GEOGRAPHIC_DATA] ([GEOGRAPHIC_DATA]) Planned [GEOGRAPHIC_DATA]…" at bounding box center [469, 190] width 730 height 317
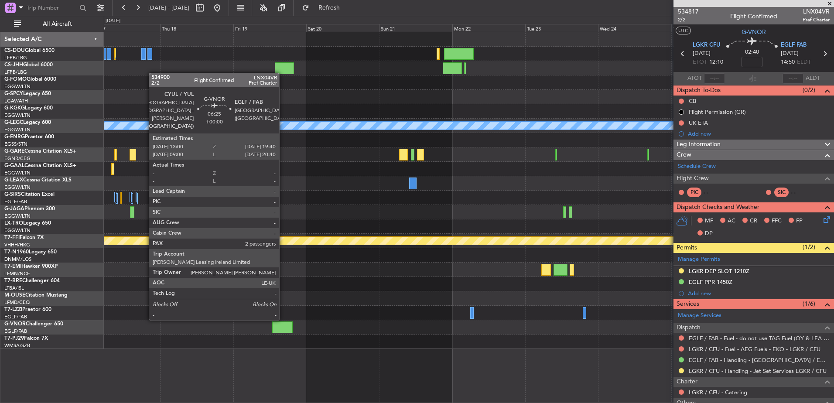
click at [283, 327] on div at bounding box center [282, 327] width 20 height 12
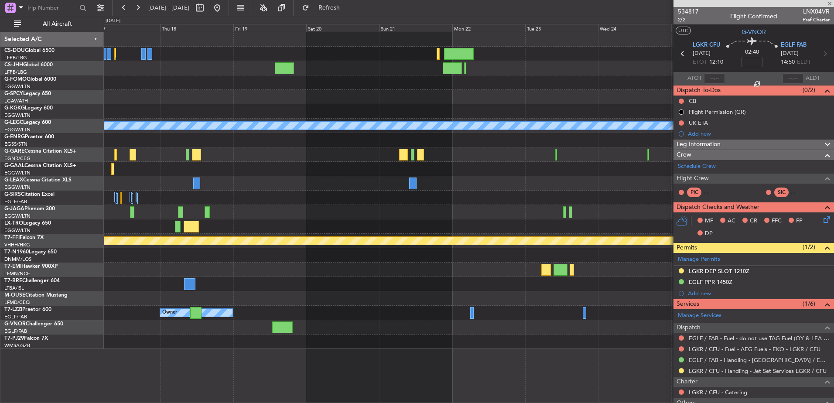
click at [590, 298] on div "A/C Unavailable [GEOGRAPHIC_DATA] ([GEOGRAPHIC_DATA]) Planned [GEOGRAPHIC_DATA]…" at bounding box center [469, 190] width 730 height 317
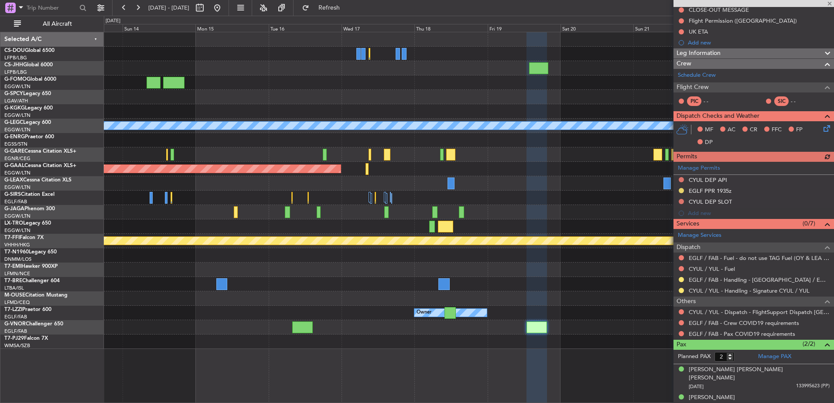
scroll to position [113, 0]
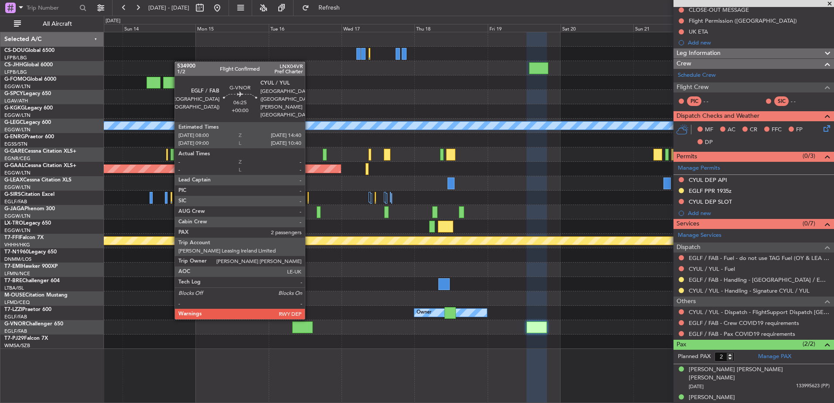
click at [309, 326] on div at bounding box center [302, 327] width 20 height 12
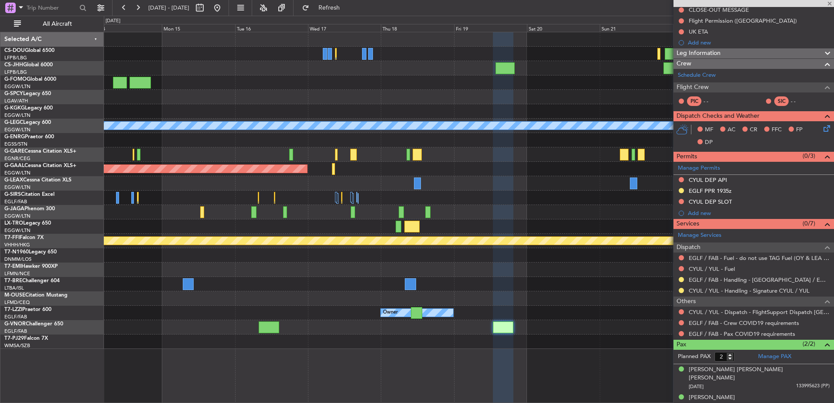
click at [447, 321] on div at bounding box center [469, 327] width 730 height 14
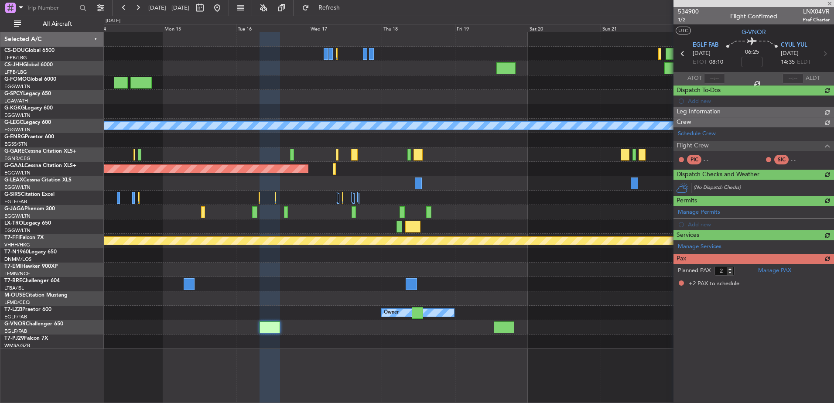
scroll to position [0, 0]
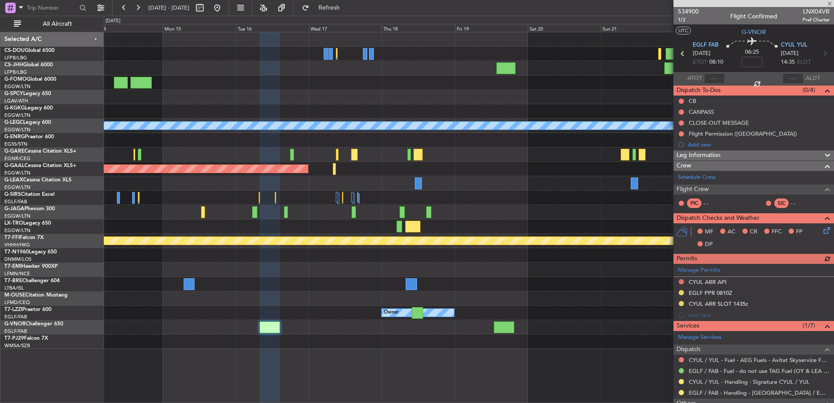
click at [253, 327] on div at bounding box center [469, 327] width 730 height 14
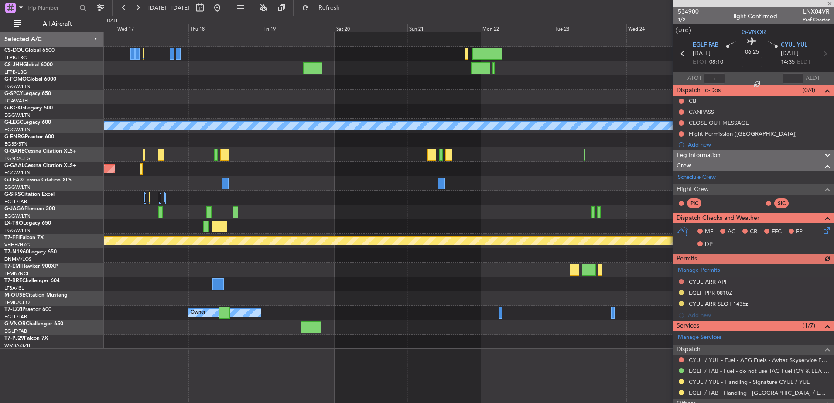
click at [226, 331] on div at bounding box center [469, 327] width 730 height 14
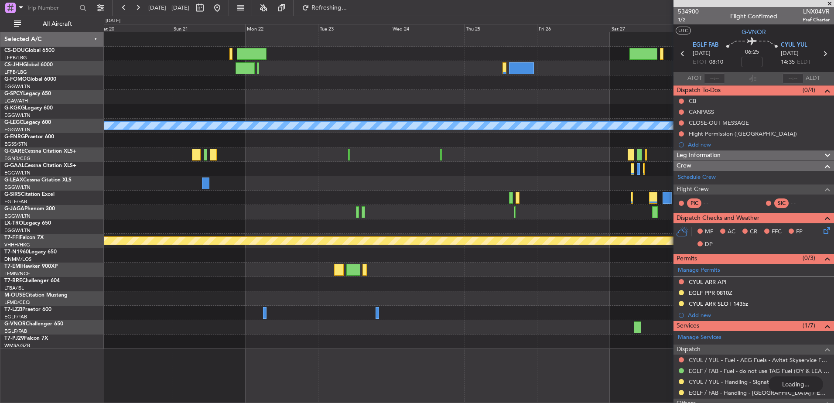
click at [254, 346] on div at bounding box center [469, 341] width 730 height 14
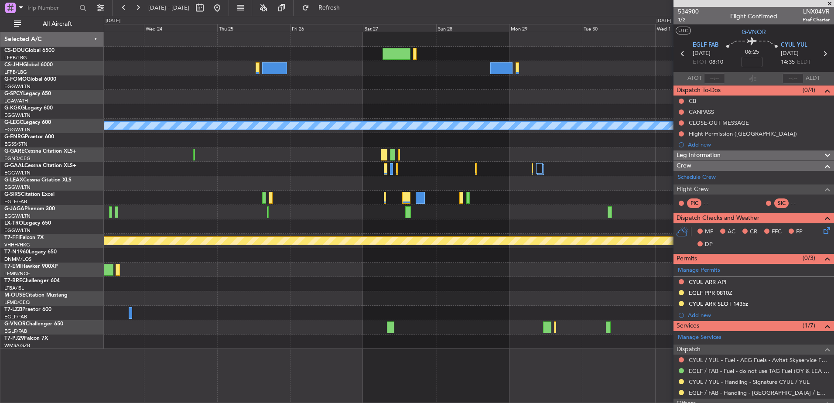
click at [383, 321] on div "A/C Unavailable [GEOGRAPHIC_DATA] ([GEOGRAPHIC_DATA]) Planned Maint Geneva ([GE…" at bounding box center [469, 190] width 730 height 317
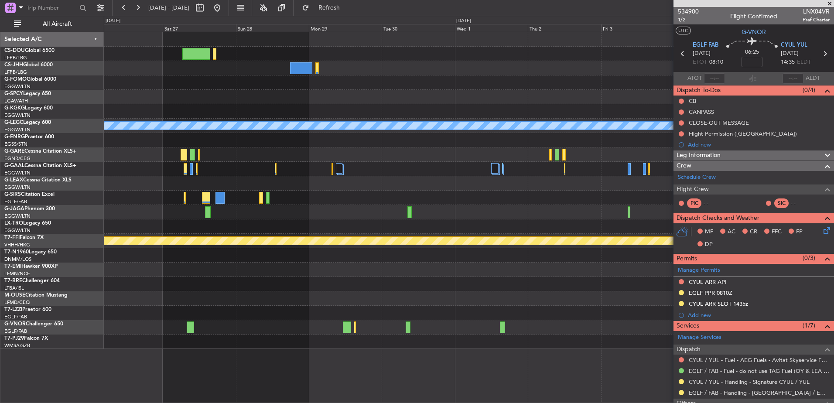
click at [187, 323] on div at bounding box center [190, 327] width 7 height 12
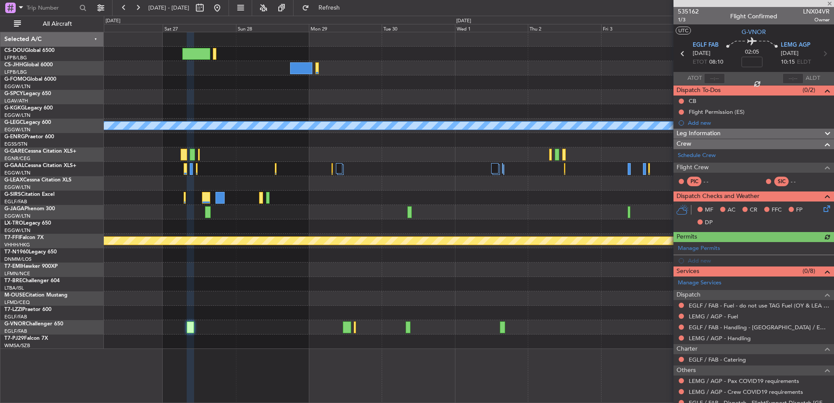
scroll to position [69, 0]
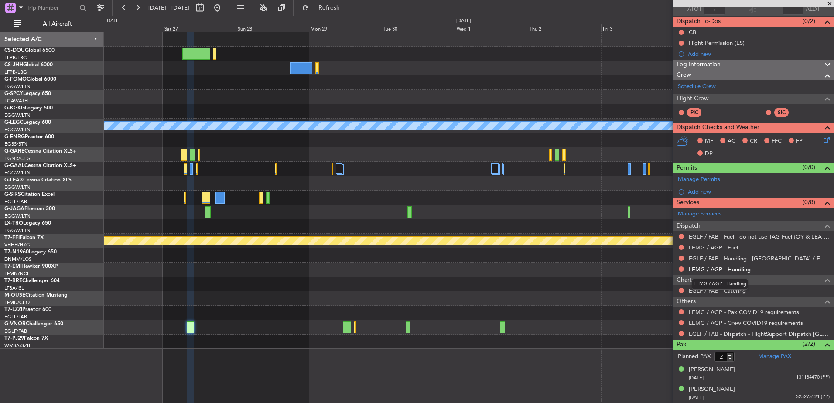
click at [708, 270] on link "LEMG / AGP - Handling" at bounding box center [720, 269] width 62 height 7
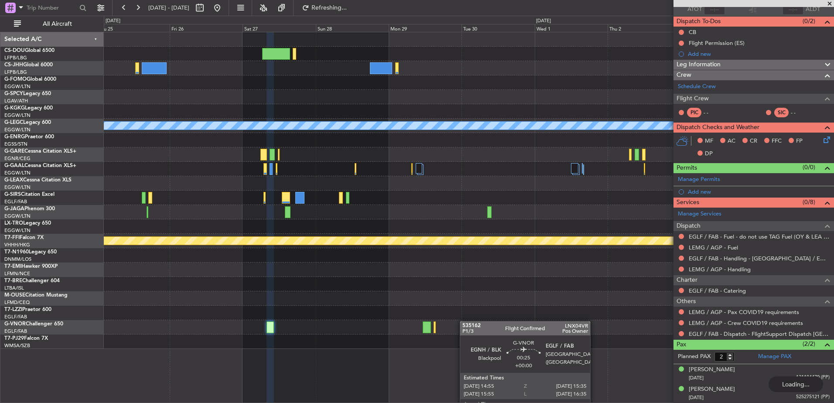
click at [442, 318] on div at bounding box center [469, 313] width 730 height 14
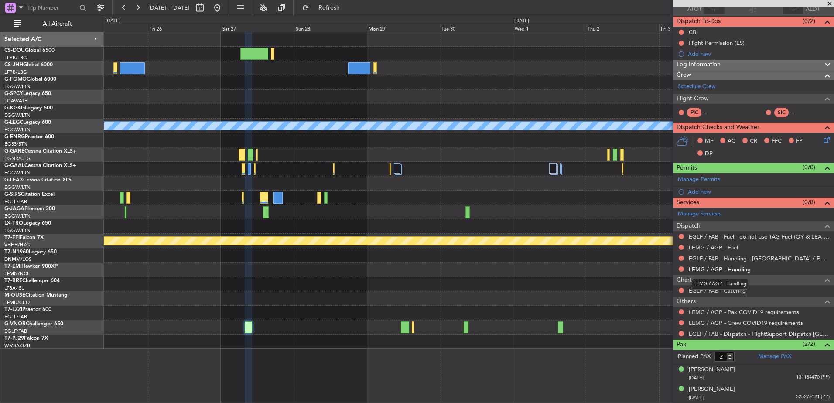
click at [707, 267] on link "LEMG / AGP - Handling" at bounding box center [720, 269] width 62 height 7
click at [714, 246] on link "LEMG / AGP - Fuel" at bounding box center [713, 247] width 49 height 7
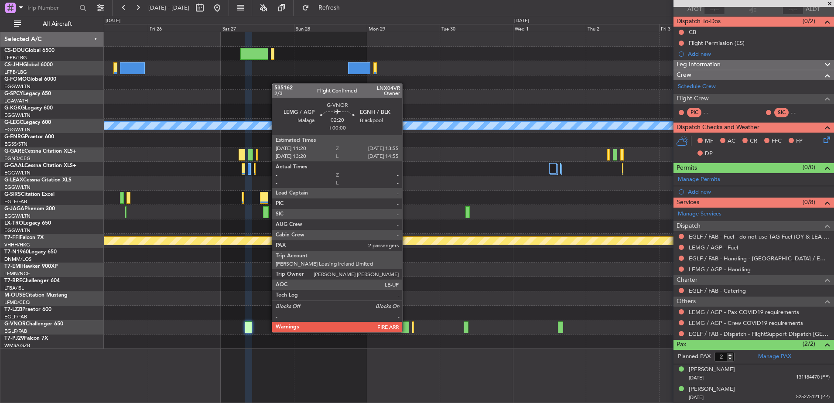
click at [406, 324] on div at bounding box center [405, 327] width 8 height 12
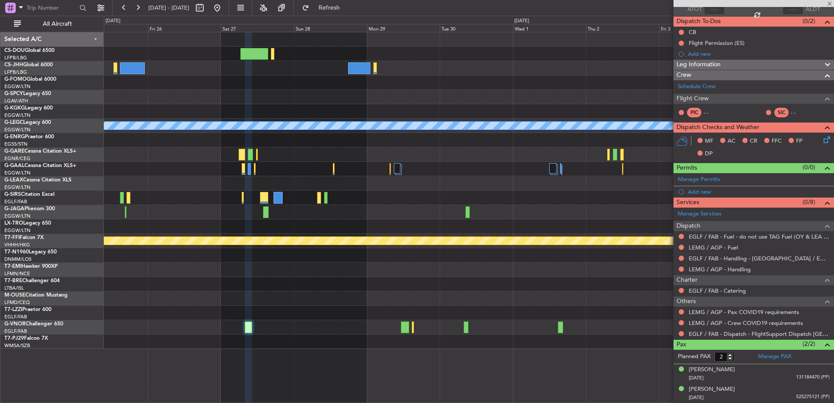
scroll to position [0, 0]
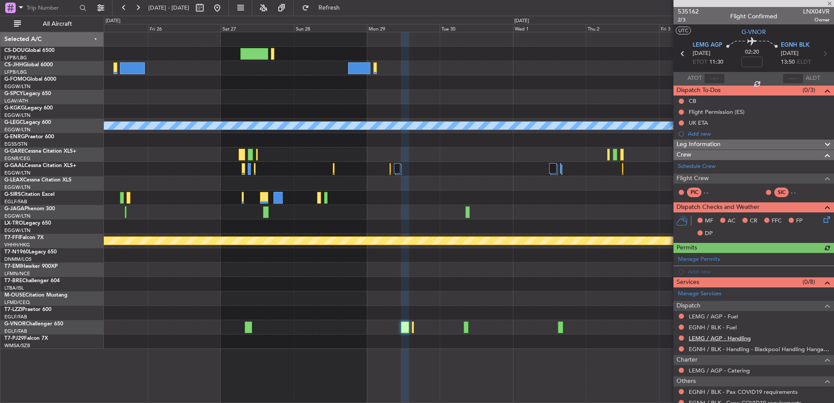
click at [703, 338] on link "LEMG / AGP - Handling" at bounding box center [720, 337] width 62 height 7
click at [703, 325] on link "EGNH / BLK - Fuel" at bounding box center [713, 327] width 48 height 7
click at [705, 314] on link "LEMG / AGP - Fuel" at bounding box center [713, 316] width 49 height 7
click at [348, 11] on span "Refresh" at bounding box center [329, 8] width 37 height 6
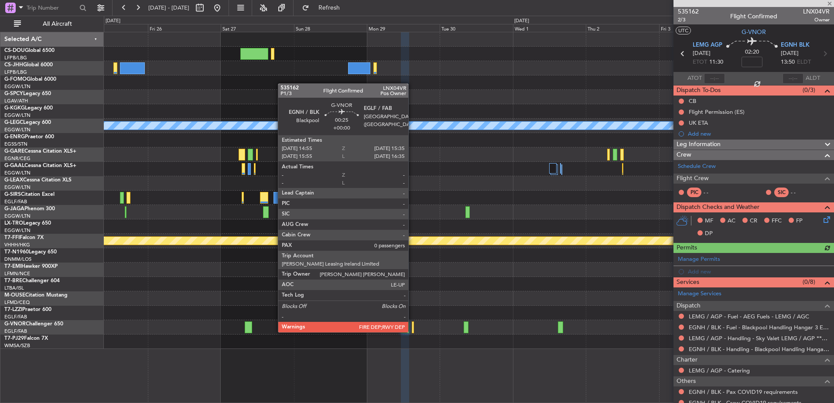
click at [412, 324] on div at bounding box center [413, 327] width 2 height 12
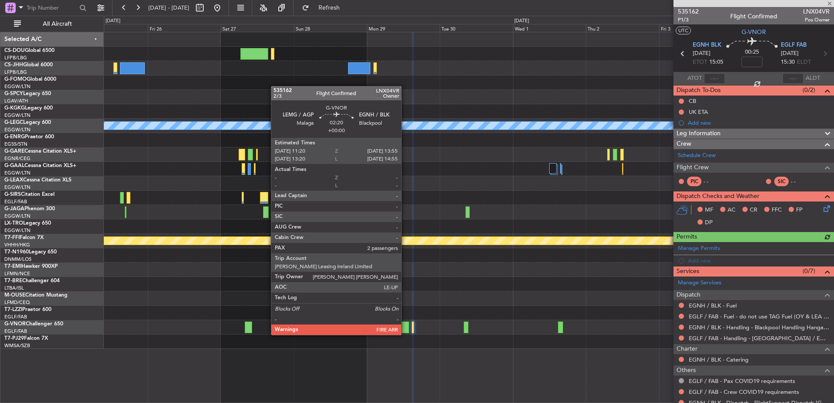
click at [405, 326] on div at bounding box center [405, 327] width 8 height 12
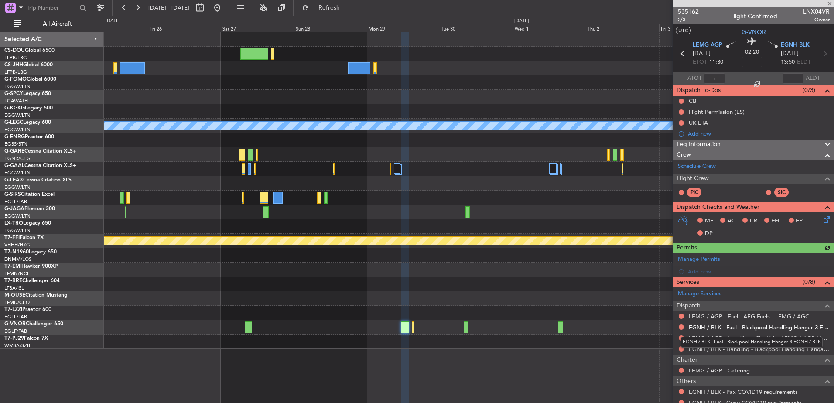
click at [756, 327] on link "EGNH / BLK - Fuel - Blackpool Handling Hangar 3 EGNH / BLK" at bounding box center [759, 327] width 141 height 7
click at [415, 326] on div at bounding box center [469, 327] width 730 height 14
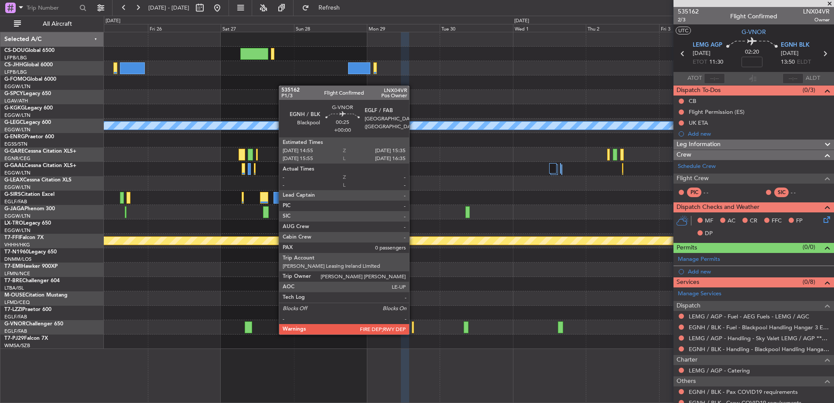
click at [413, 326] on div at bounding box center [413, 327] width 2 height 12
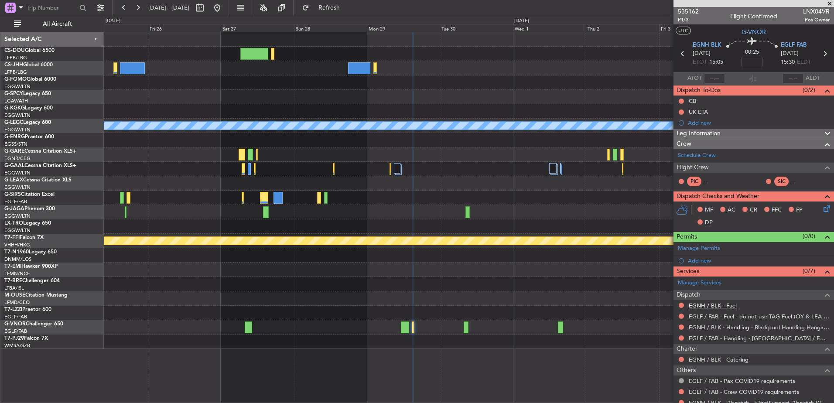
click at [715, 304] on link "EGNH / BLK - Fuel" at bounding box center [713, 305] width 48 height 7
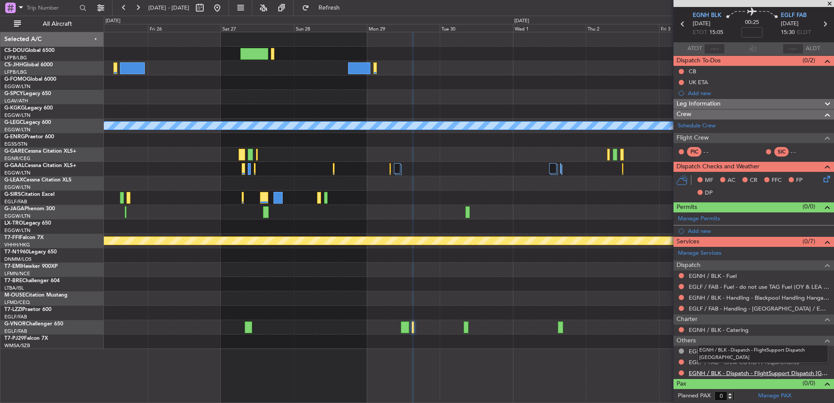
click at [715, 372] on link "EGNH / BLK - Dispatch - FlightSupport Dispatch [GEOGRAPHIC_DATA]" at bounding box center [759, 372] width 141 height 7
click at [336, 7] on button "Refresh" at bounding box center [324, 8] width 52 height 14
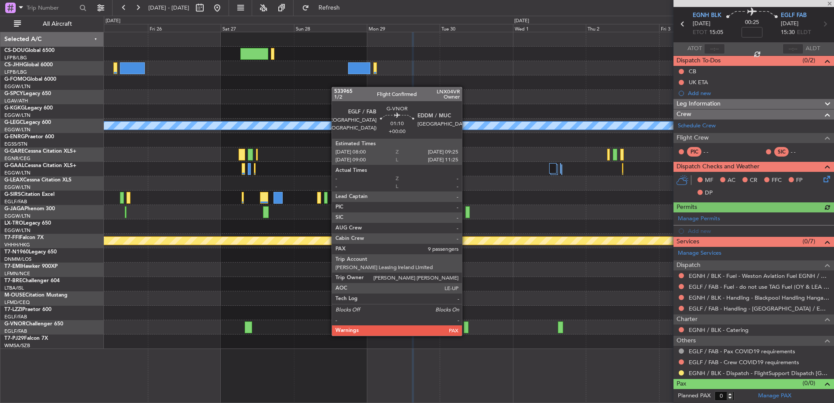
click at [466, 327] on div at bounding box center [466, 327] width 4 height 12
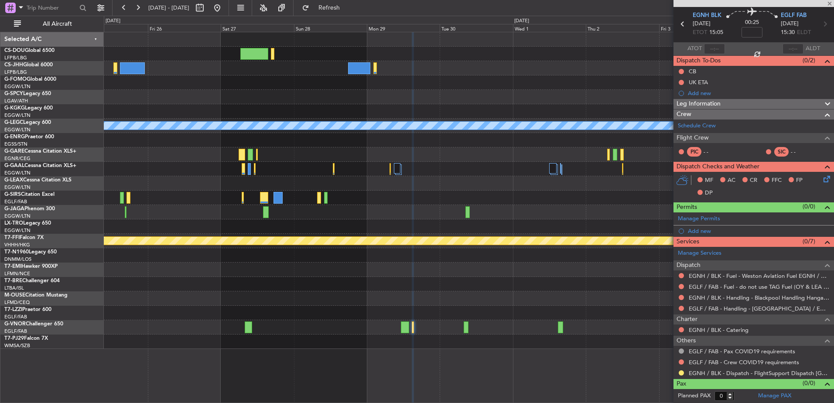
type input "9"
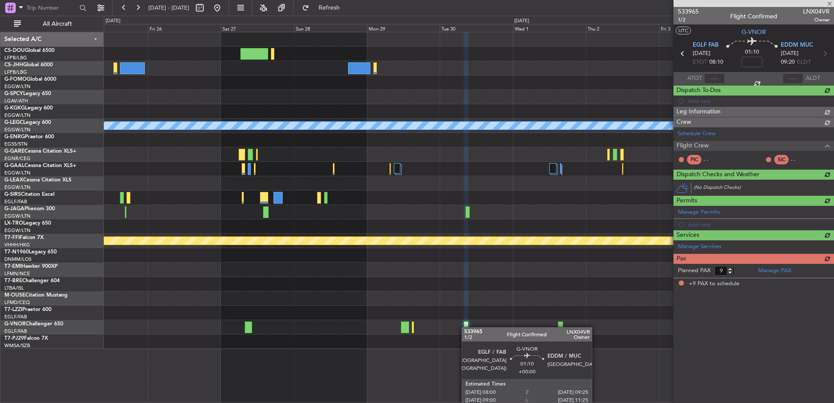
scroll to position [0, 0]
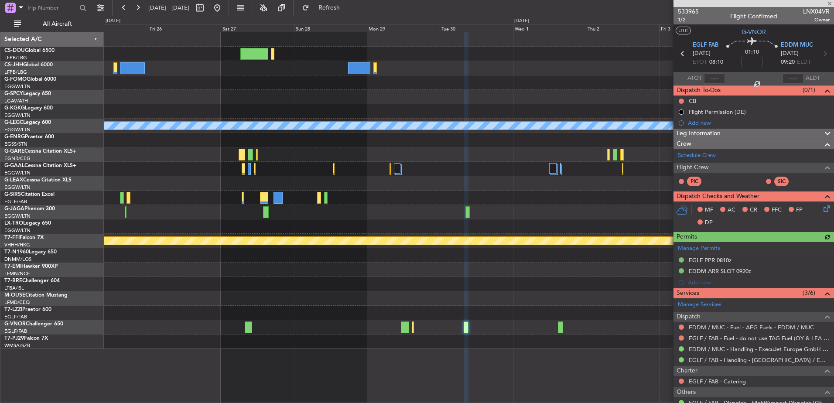
click at [526, 315] on div "A/C Unavailable [GEOGRAPHIC_DATA] ([GEOGRAPHIC_DATA]) Planned Maint Geneva ([GE…" at bounding box center [469, 190] width 730 height 317
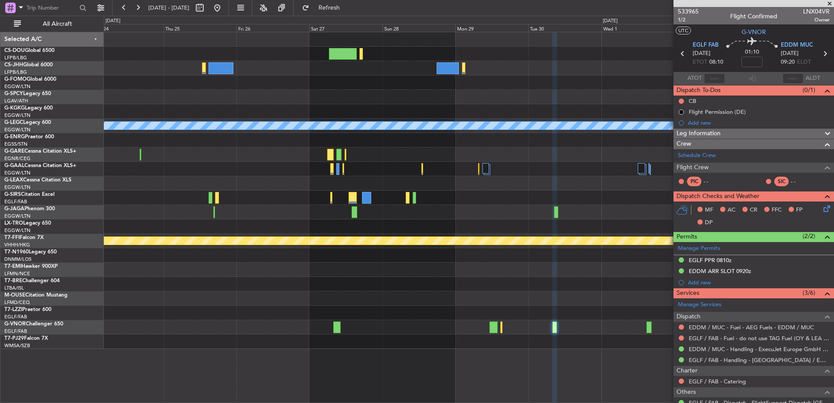
click at [591, 157] on div "A/C Unavailable [GEOGRAPHIC_DATA] ([GEOGRAPHIC_DATA]) Planned Maint Geneva ([GE…" at bounding box center [469, 190] width 730 height 317
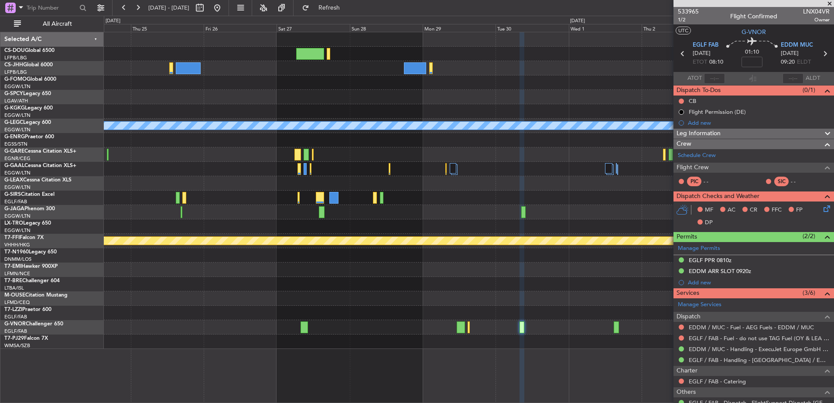
click at [340, 98] on div "A/C Unavailable [GEOGRAPHIC_DATA] ([GEOGRAPHIC_DATA]) Planned Maint Geneva ([GE…" at bounding box center [469, 190] width 730 height 317
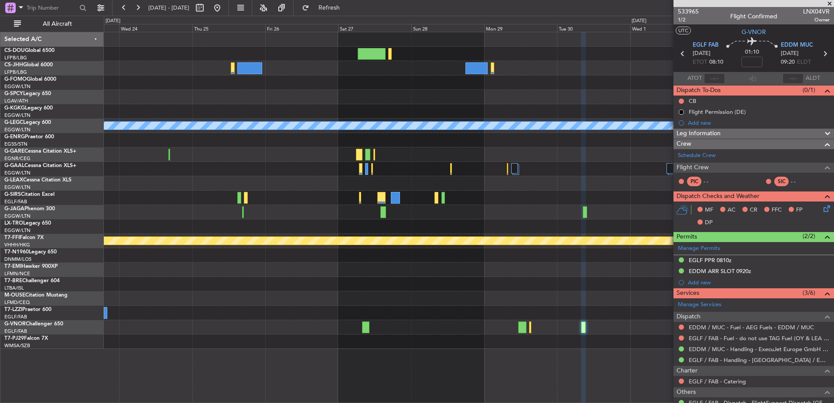
click at [534, 127] on div "A/C Unavailable [GEOGRAPHIC_DATA] ([GEOGRAPHIC_DATA]) Planned Maint Geneva ([GE…" at bounding box center [469, 190] width 730 height 317
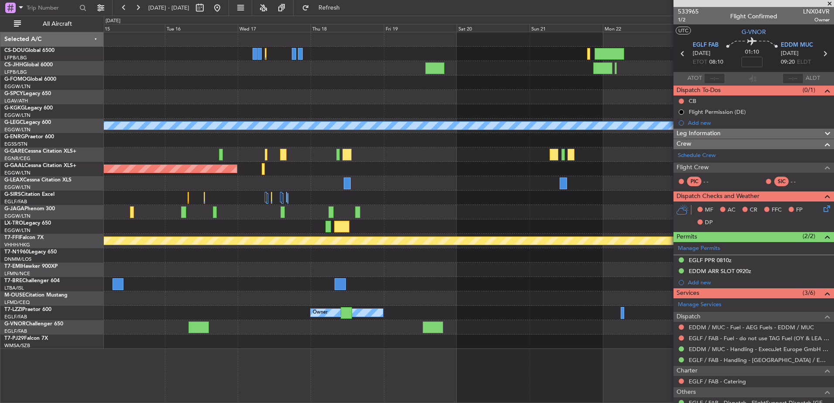
click at [630, 210] on div "A/C Unavailable [GEOGRAPHIC_DATA] ([GEOGRAPHIC_DATA]) Planned [GEOGRAPHIC_DATA]…" at bounding box center [469, 190] width 730 height 317
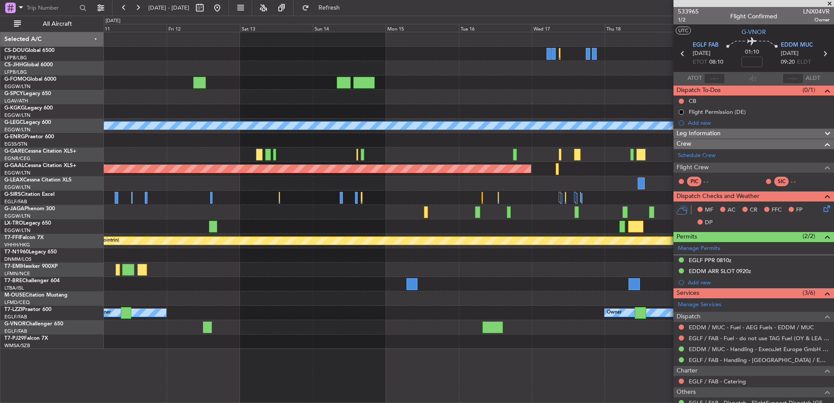
click at [343, 193] on div at bounding box center [469, 198] width 730 height 14
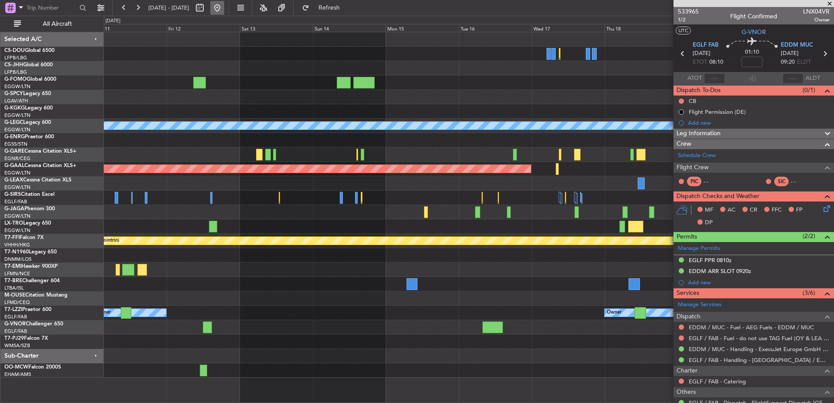
click at [224, 8] on button at bounding box center [217, 8] width 14 height 14
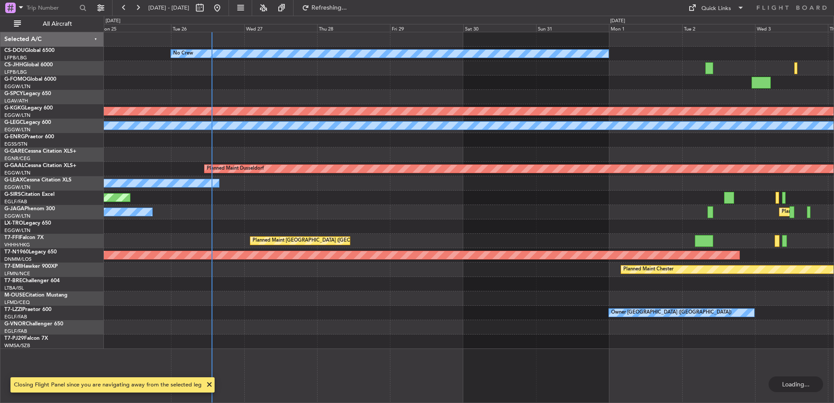
click at [315, 218] on div "No Crew AOG Maint [GEOGRAPHIC_DATA] ([GEOGRAPHIC_DATA]) A/C Unavailable [GEOGRA…" at bounding box center [469, 190] width 730 height 317
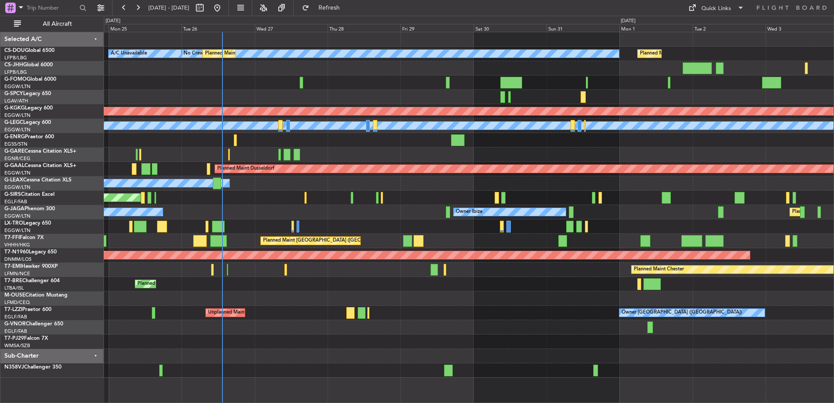
click at [594, 105] on div "No Crew Planned Maint [GEOGRAPHIC_DATA] ([GEOGRAPHIC_DATA]) A/C Unavailable Pla…" at bounding box center [469, 204] width 730 height 345
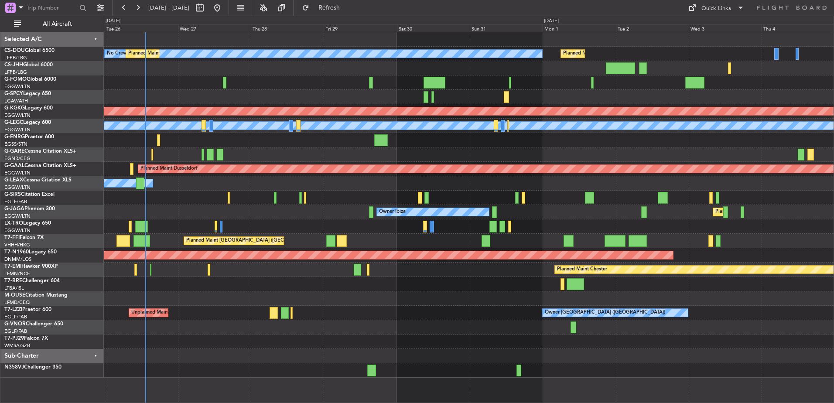
click at [447, 162] on div "No Crew Planned Maint [GEOGRAPHIC_DATA] ([GEOGRAPHIC_DATA]) Planned Maint [GEOG…" at bounding box center [469, 204] width 730 height 345
click at [559, 109] on div "No Crew Planned Maint [GEOGRAPHIC_DATA] ([GEOGRAPHIC_DATA]) Planned Maint [GEOG…" at bounding box center [469, 204] width 730 height 345
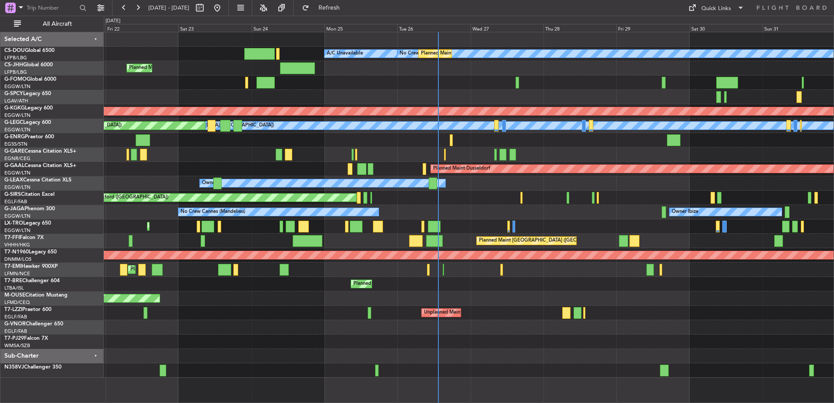
click at [228, 208] on div "No Crew Planned Maint [GEOGRAPHIC_DATA] ([GEOGRAPHIC_DATA]) A/C Unavailable Pla…" at bounding box center [469, 204] width 730 height 345
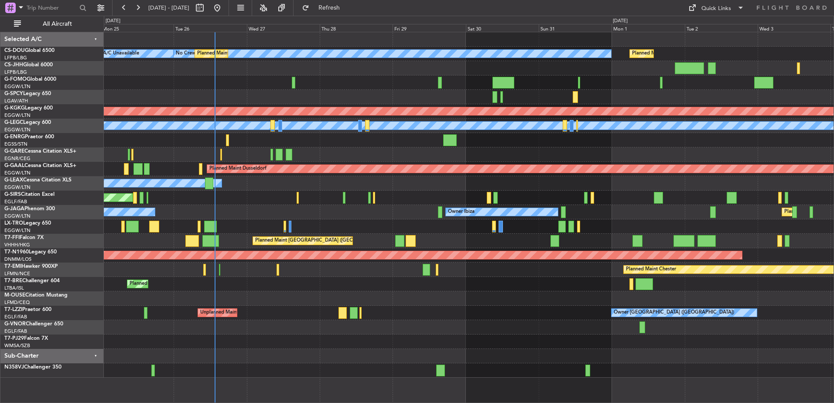
click at [540, 105] on div "No Crew Planned Maint [GEOGRAPHIC_DATA] ([GEOGRAPHIC_DATA]) A/C Unavailable Pla…" at bounding box center [469, 204] width 730 height 345
click at [503, 94] on div at bounding box center [469, 97] width 730 height 14
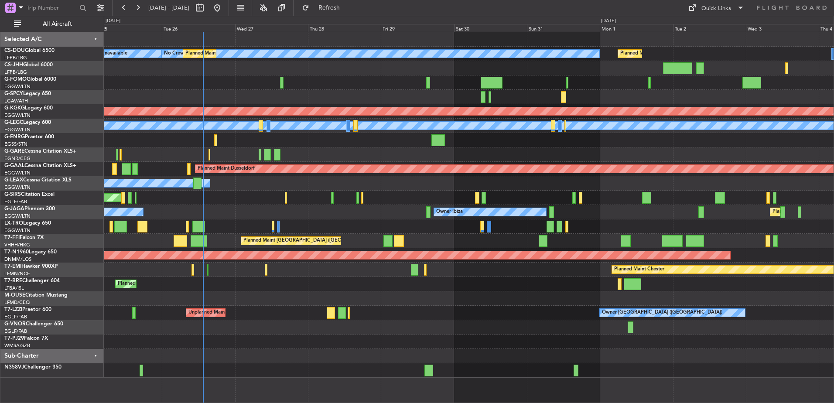
click at [491, 94] on div at bounding box center [469, 97] width 730 height 14
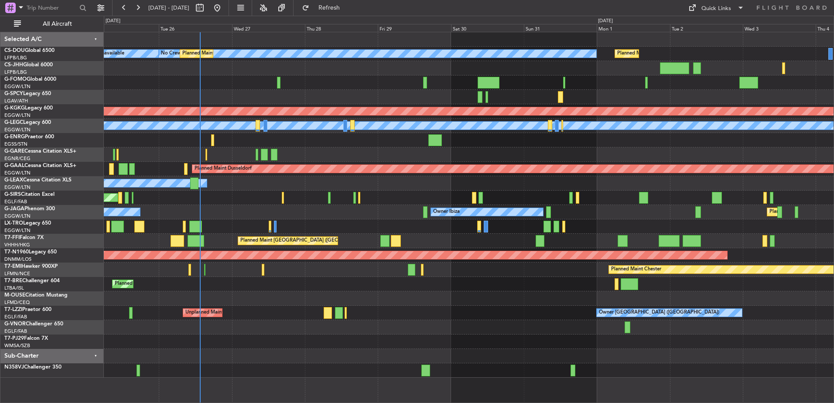
click at [491, 96] on div at bounding box center [469, 97] width 730 height 14
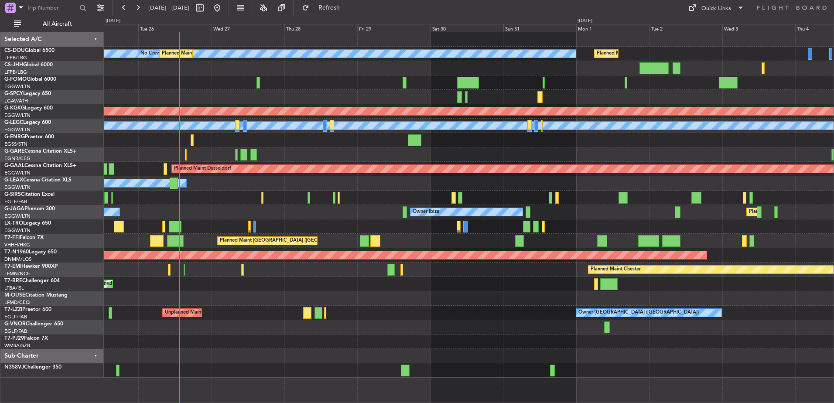
click at [557, 119] on div "Planned Maint [GEOGRAPHIC_DATA] ([GEOGRAPHIC_DATA]) No Crew Planned Maint [GEOG…" at bounding box center [469, 204] width 730 height 345
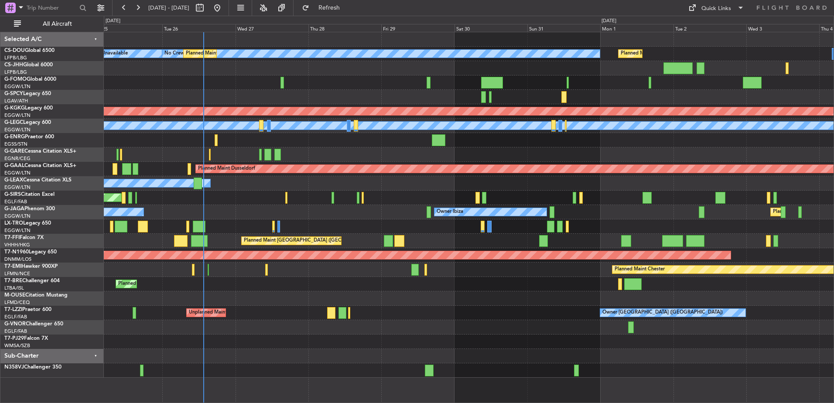
click at [566, 143] on div at bounding box center [469, 140] width 730 height 14
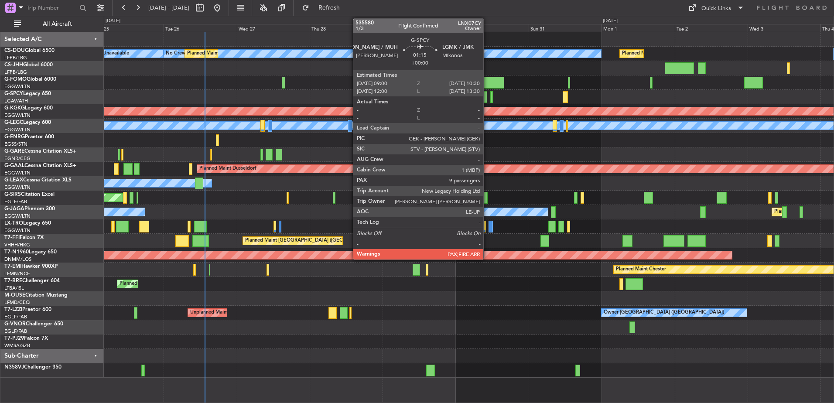
click at [487, 95] on div at bounding box center [484, 97] width 5 height 12
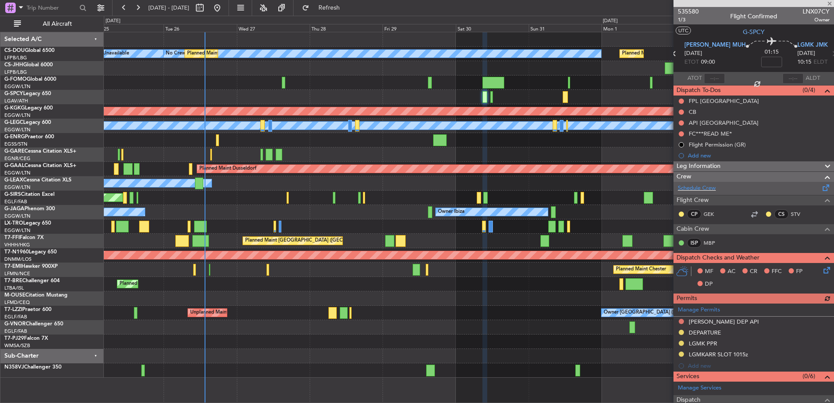
click at [761, 188] on div "Schedule Crew" at bounding box center [753, 188] width 160 height 13
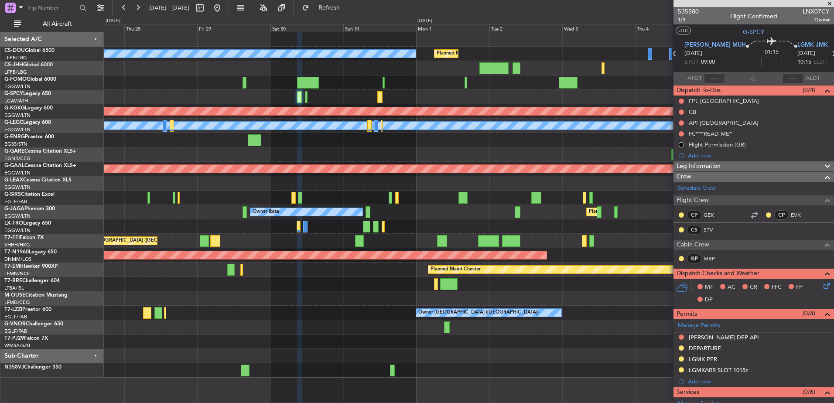
click at [228, 260] on div "Planned Maint [GEOGRAPHIC_DATA] ([GEOGRAPHIC_DATA]) No Crew Planned Maint [GEOG…" at bounding box center [469, 204] width 730 height 345
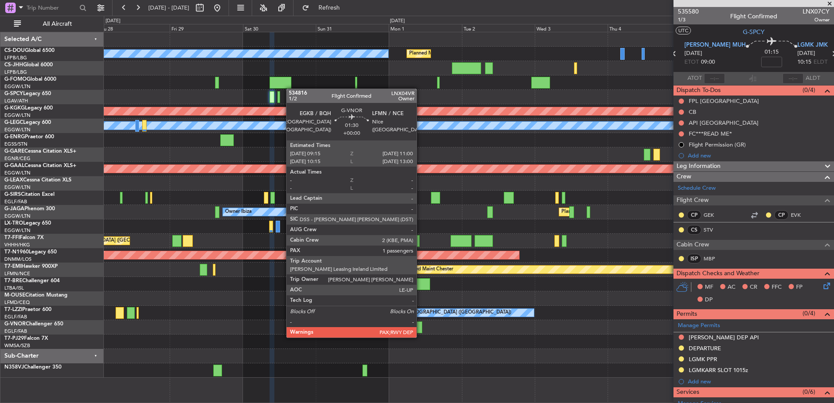
click at [420, 329] on div at bounding box center [419, 327] width 6 height 12
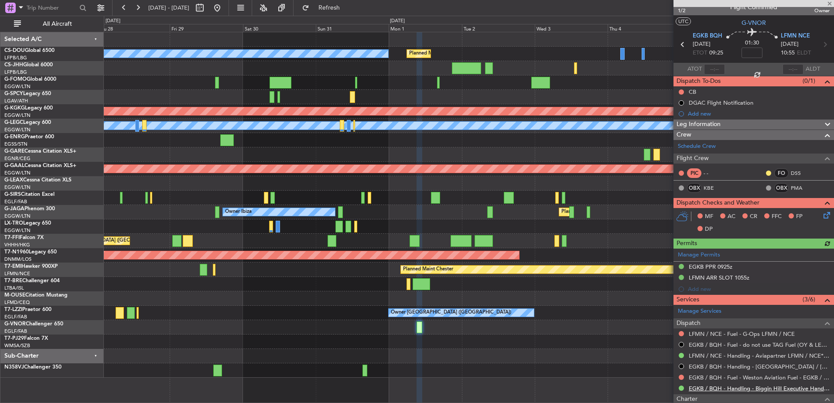
scroll to position [9, 0]
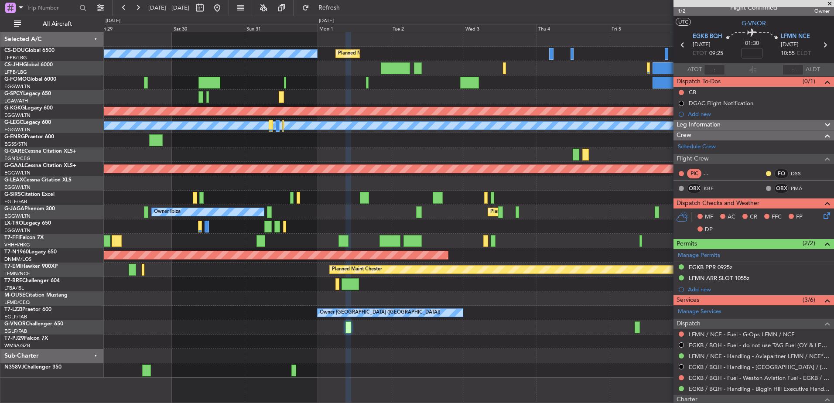
click at [508, 209] on div "Planned Maint [GEOGRAPHIC_DATA] ([GEOGRAPHIC_DATA]) No Crew Planned Maint [GEOG…" at bounding box center [469, 204] width 730 height 345
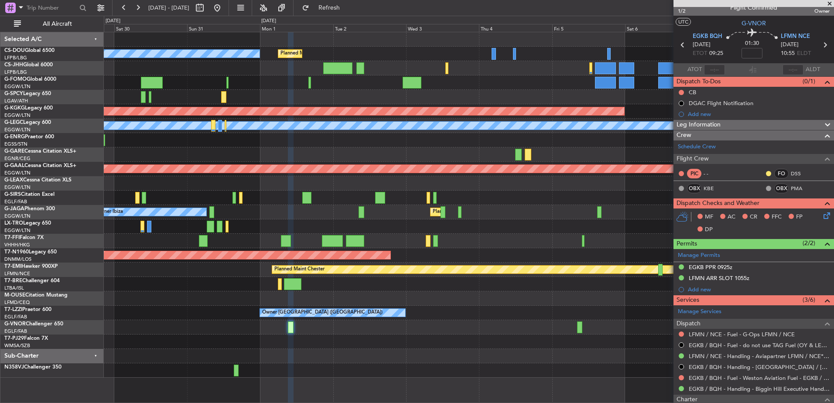
click at [566, 369] on div "Planned Maint [GEOGRAPHIC_DATA] ([GEOGRAPHIC_DATA]) No Crew AOG Maint [GEOGRAPH…" at bounding box center [469, 217] width 730 height 371
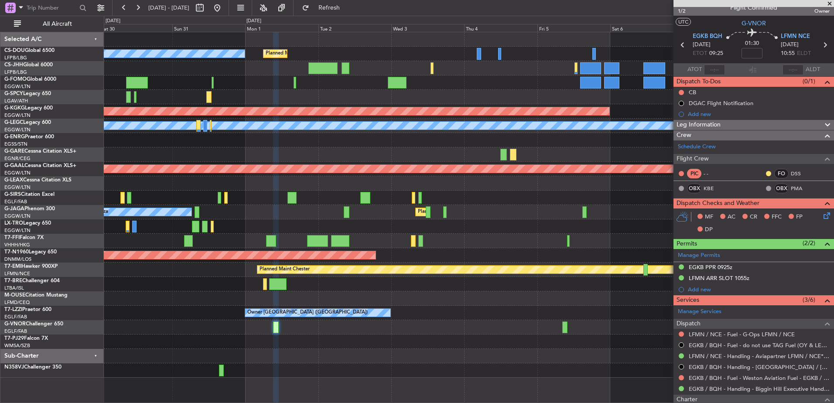
click at [458, 297] on div at bounding box center [469, 298] width 730 height 14
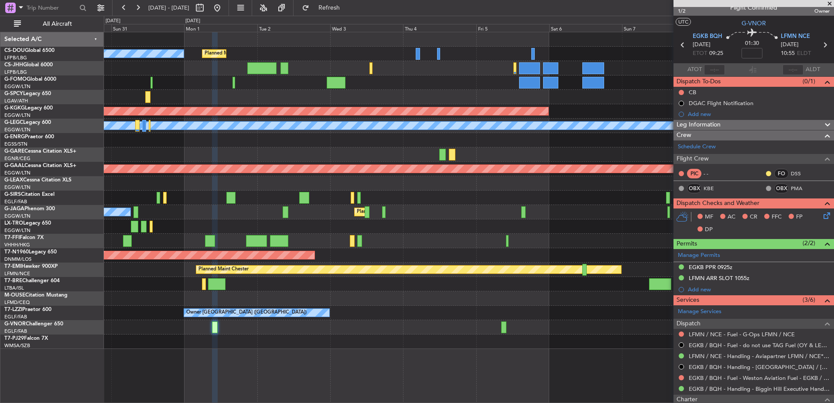
click at [536, 316] on div "Planned Maint [GEOGRAPHIC_DATA] ([GEOGRAPHIC_DATA]) No Crew AOG Maint [GEOGRAPH…" at bounding box center [469, 190] width 730 height 317
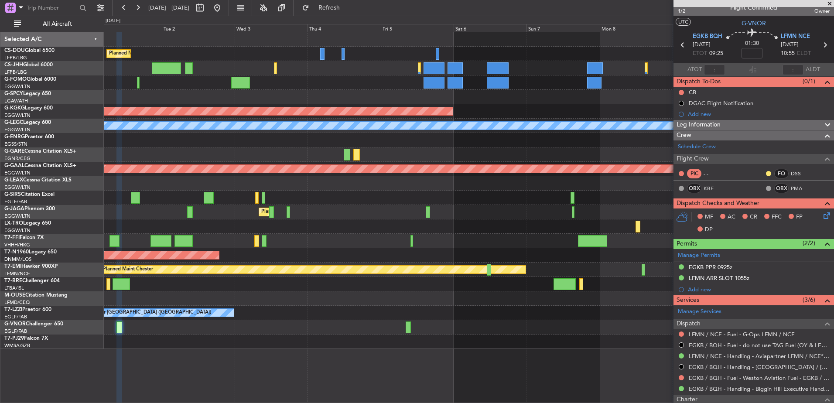
click at [440, 322] on div "Planned Maint [GEOGRAPHIC_DATA] ([GEOGRAPHIC_DATA]) No Crew AOG Maint [GEOGRAPH…" at bounding box center [469, 190] width 730 height 317
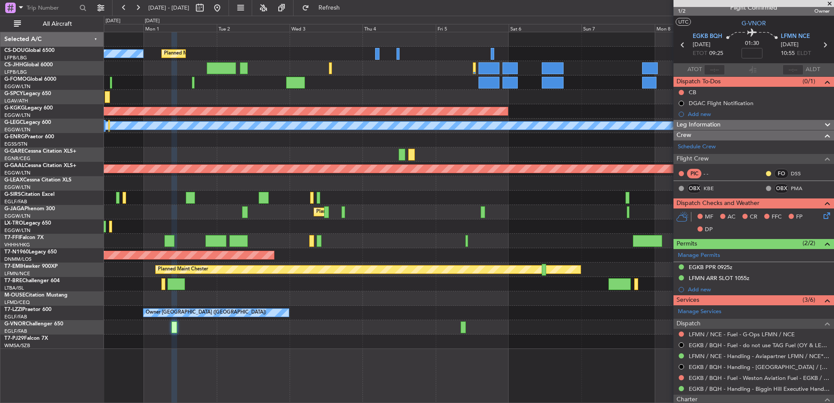
click at [501, 313] on div "Planned Maint [GEOGRAPHIC_DATA] ([GEOGRAPHIC_DATA]) No Crew AOG Maint [GEOGRAPH…" at bounding box center [469, 190] width 730 height 317
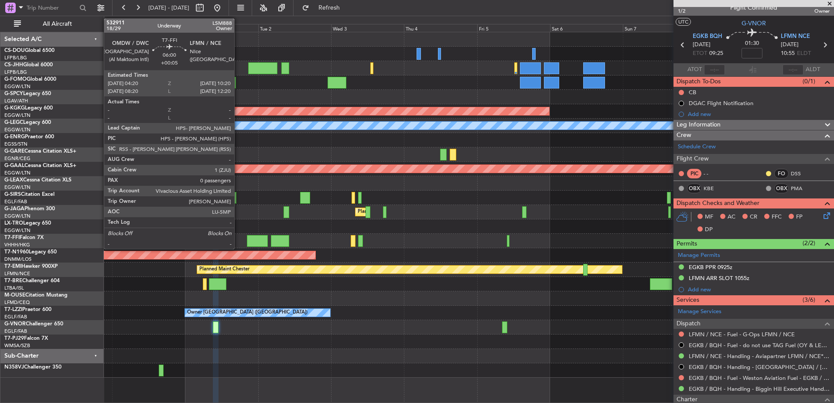
click at [275, 234] on div "Planned Maint Geneva (Cointrin) Planned Maint [GEOGRAPHIC_DATA] ([GEOGRAPHIC_DA…" at bounding box center [469, 241] width 730 height 14
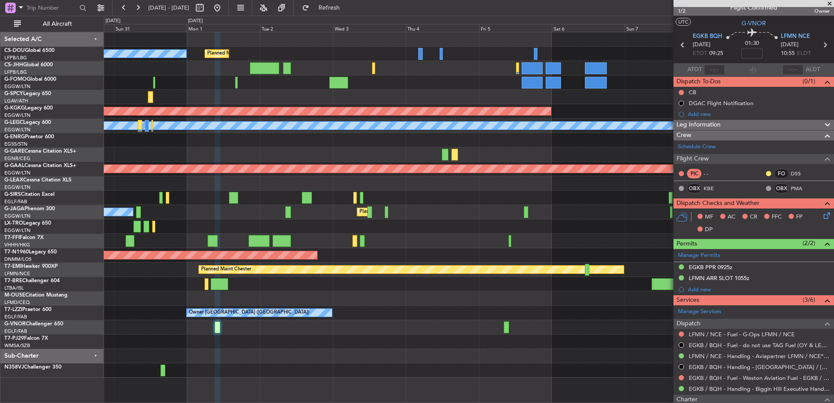
click at [420, 239] on div "Planned Maint Geneva (Cointrin) Planned Maint [GEOGRAPHIC_DATA] ([GEOGRAPHIC_DA…" at bounding box center [469, 241] width 730 height 14
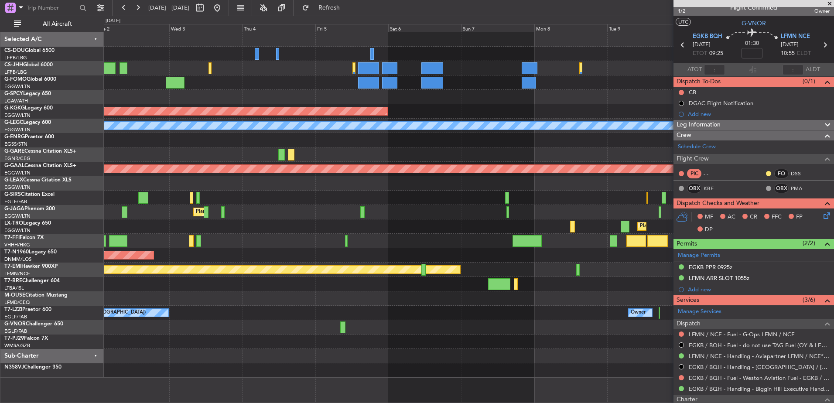
click at [234, 226] on div "Planned Maint [GEOGRAPHIC_DATA] ([GEOGRAPHIC_DATA]) No Crew AOG Maint [GEOGRAPH…" at bounding box center [469, 204] width 730 height 345
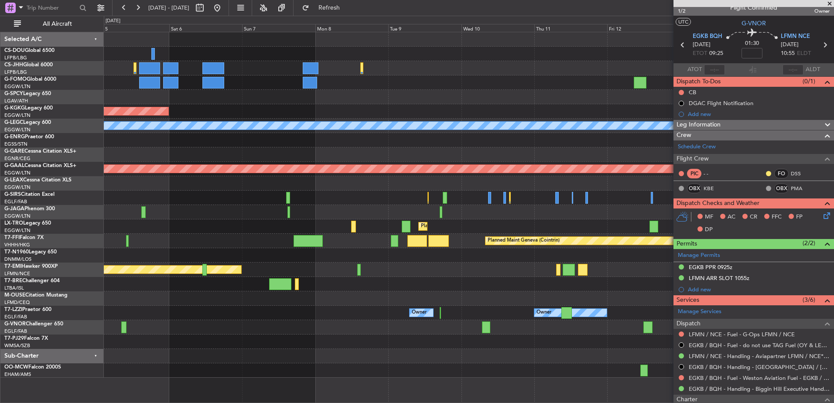
click at [665, 124] on div "AOG Maint [GEOGRAPHIC_DATA] (Ataturk) A/C Unavailable [GEOGRAPHIC_DATA] ([GEOGR…" at bounding box center [469, 204] width 730 height 345
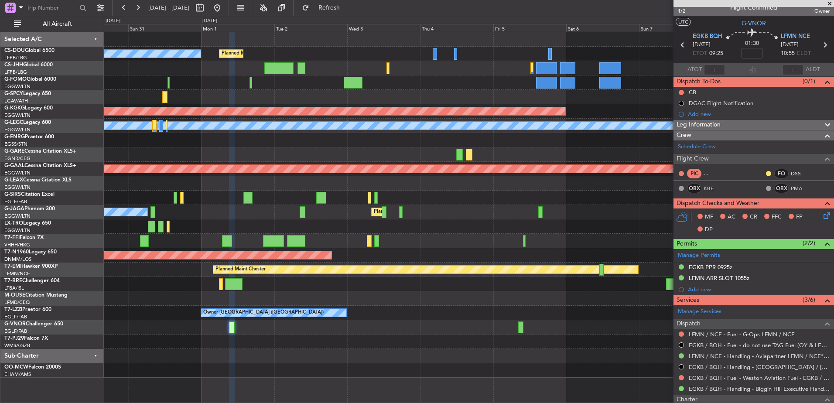
click at [383, 100] on div at bounding box center [469, 97] width 730 height 14
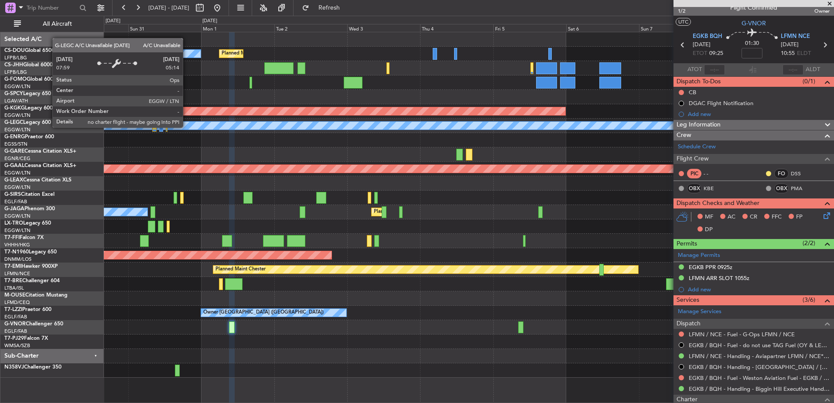
click at [447, 140] on div "Planned Maint [GEOGRAPHIC_DATA] ([GEOGRAPHIC_DATA]) No Crew AOG Maint [GEOGRAPH…" at bounding box center [469, 204] width 730 height 345
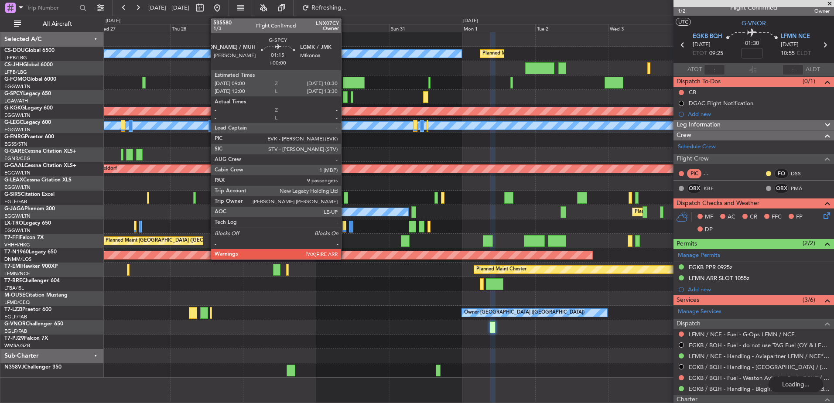
click at [345, 94] on div at bounding box center [345, 97] width 5 height 12
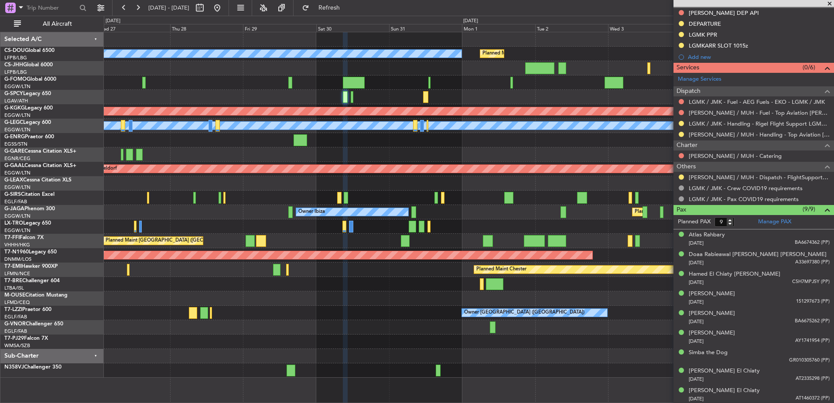
scroll to position [310, 0]
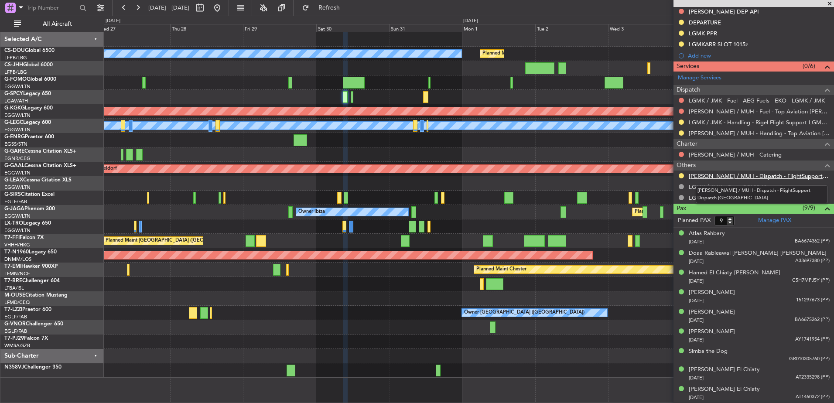
click at [716, 177] on link "[PERSON_NAME] / MUH - Dispatch - FlightSupport Dispatch [GEOGRAPHIC_DATA]" at bounding box center [759, 175] width 141 height 7
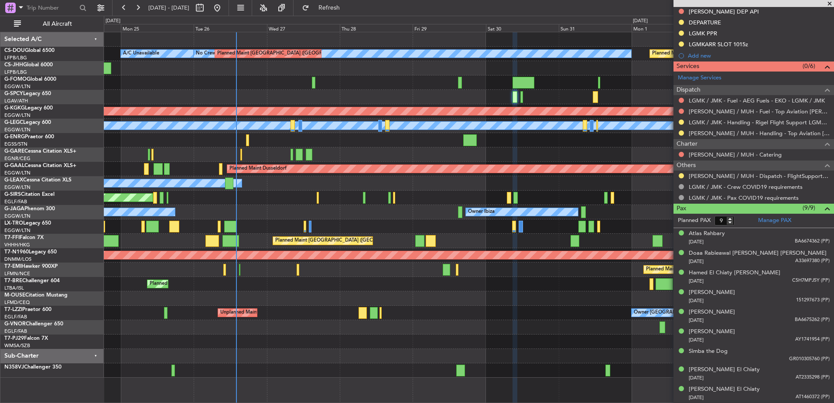
click at [422, 219] on div "Planned Maint [GEOGRAPHIC_DATA] ([GEOGRAPHIC_DATA]) No Crew Planned Maint [GEOG…" at bounding box center [469, 204] width 730 height 345
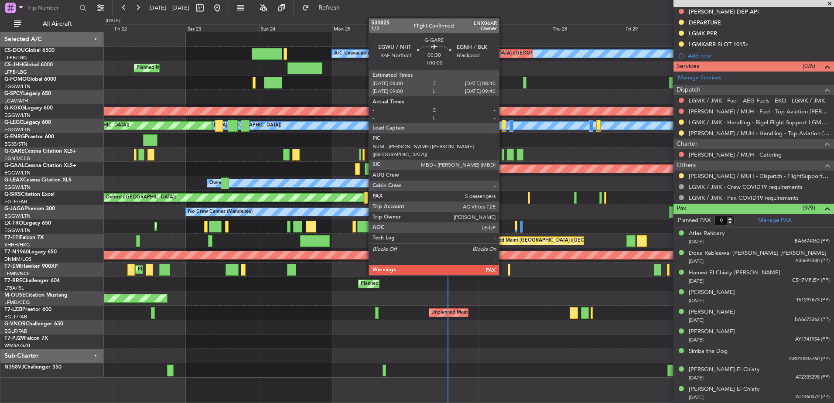
click at [503, 159] on div at bounding box center [502, 155] width 2 height 12
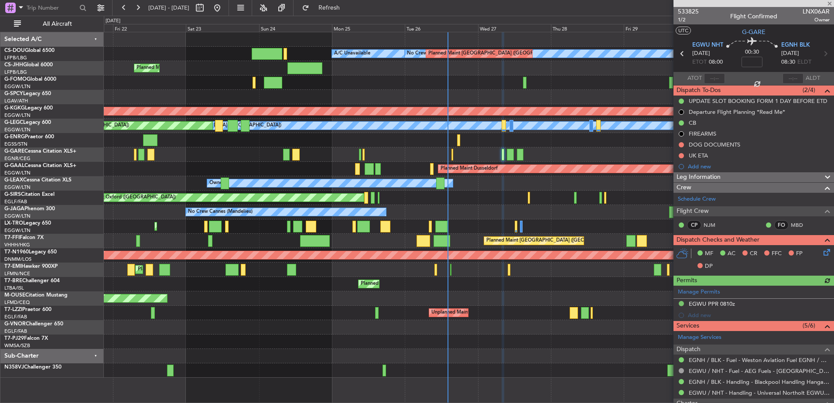
scroll to position [192, 0]
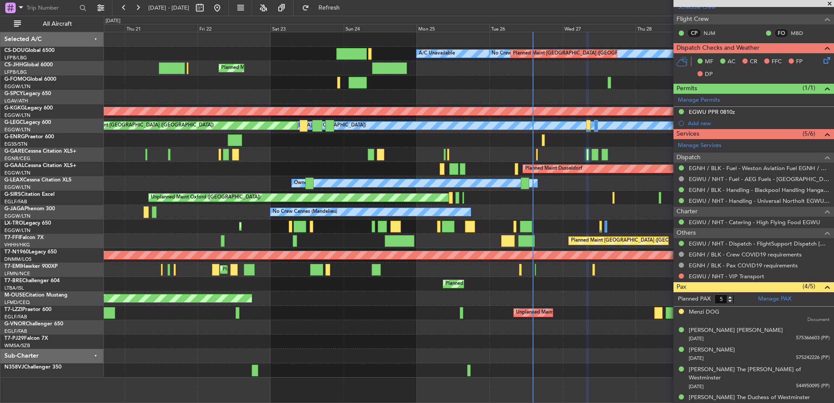
click at [567, 160] on div "No Crew Planned Maint [GEOGRAPHIC_DATA] ([GEOGRAPHIC_DATA]) A/C Unavailable Pla…" at bounding box center [469, 204] width 730 height 345
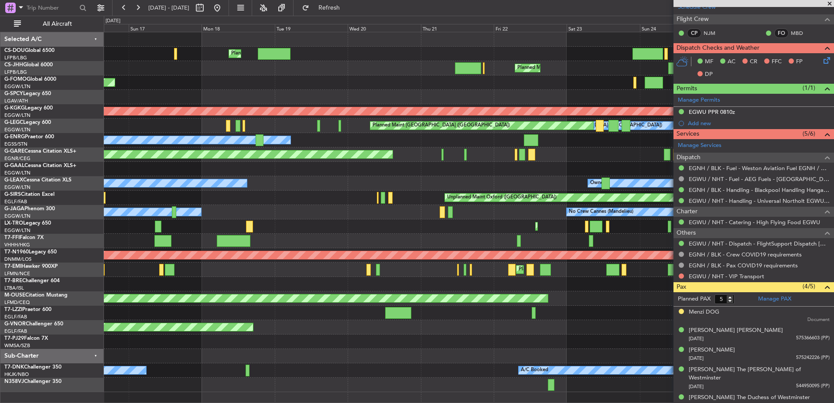
click at [295, 189] on div "No Crew Planned Maint [GEOGRAPHIC_DATA] ([GEOGRAPHIC_DATA]) A/C Unavailable Pla…" at bounding box center [469, 212] width 730 height 360
click at [497, 233] on div "No Crew Planned Maint [GEOGRAPHIC_DATA] ([GEOGRAPHIC_DATA]) A/C Unavailable Pla…" at bounding box center [469, 212] width 730 height 360
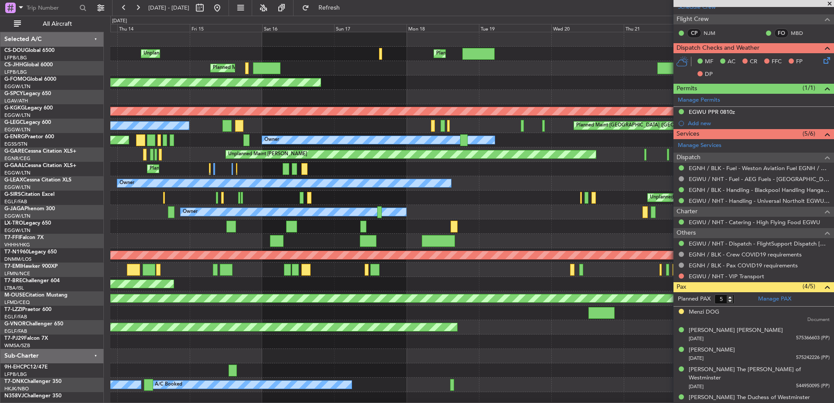
scroll to position [3, 0]
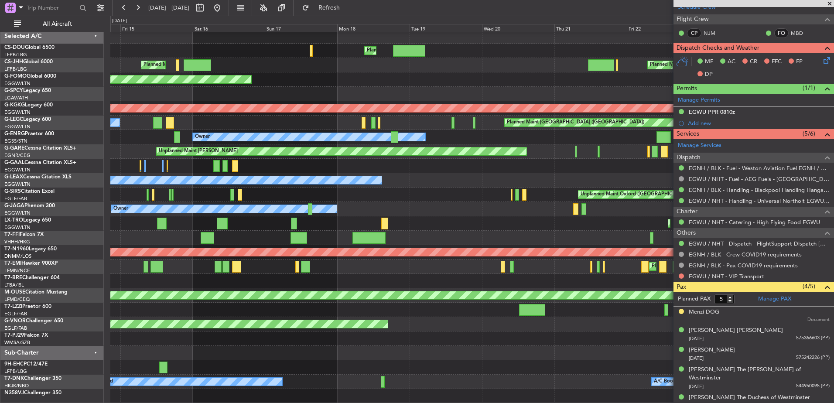
click at [209, 119] on div "A/C Unavailable [GEOGRAPHIC_DATA] ([GEOGRAPHIC_DATA]) Planned Maint [GEOGRAPHIC…" at bounding box center [471, 123] width 723 height 14
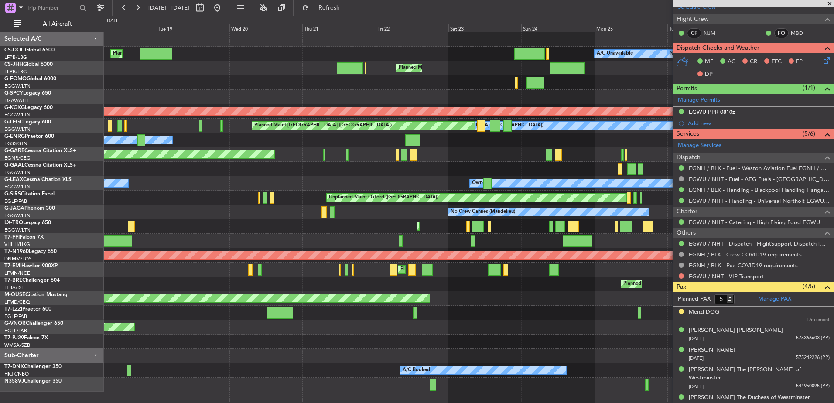
scroll to position [0, 0]
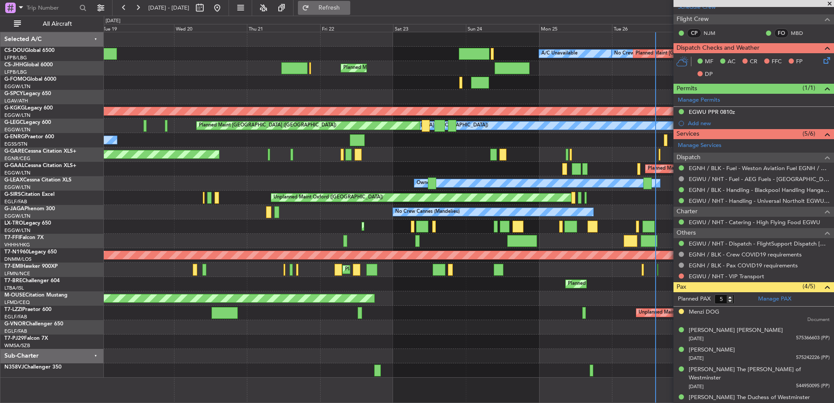
click at [345, 9] on span "Refresh" at bounding box center [329, 8] width 37 height 6
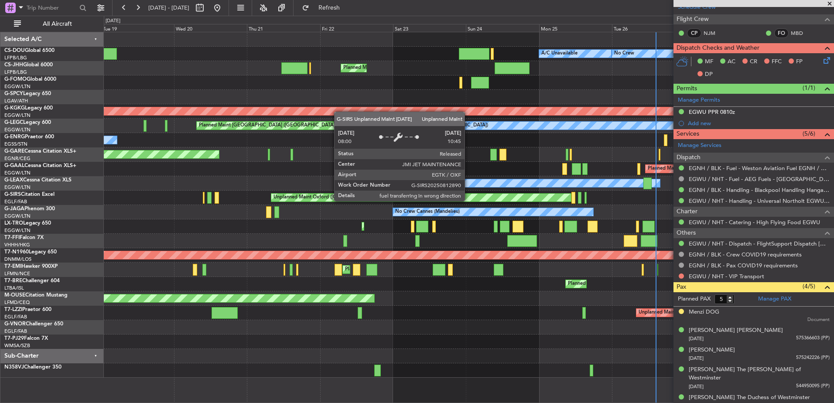
click at [468, 201] on div "Unplanned Maint Oxford ([GEOGRAPHIC_DATA])" at bounding box center [421, 198] width 300 height 8
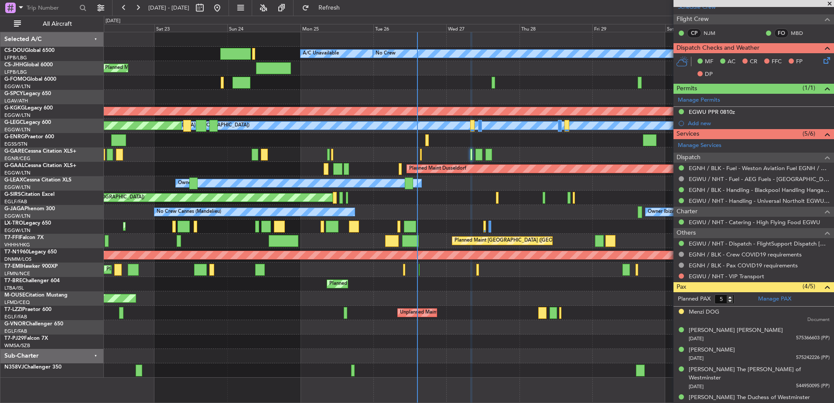
click at [214, 321] on div "Planned Maint [GEOGRAPHIC_DATA] ([GEOGRAPHIC_DATA]) A/C Unavailable No Crew Pla…" at bounding box center [469, 204] width 730 height 345
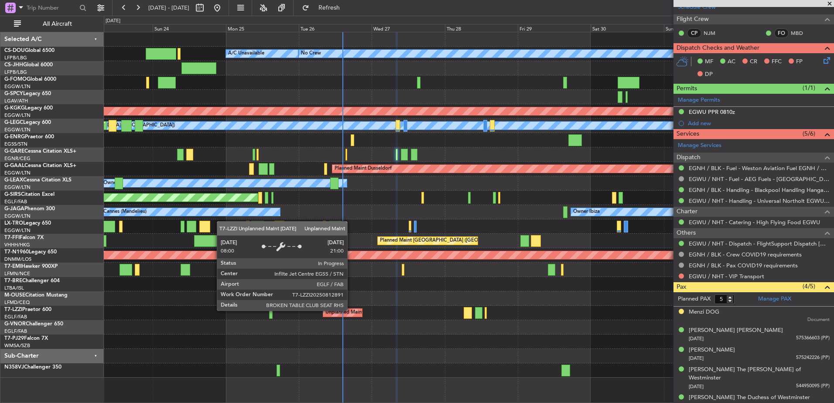
click at [225, 328] on div "Planned Maint [GEOGRAPHIC_DATA] ([GEOGRAPHIC_DATA]) A/C Unavailable No Crew Pla…" at bounding box center [469, 204] width 730 height 345
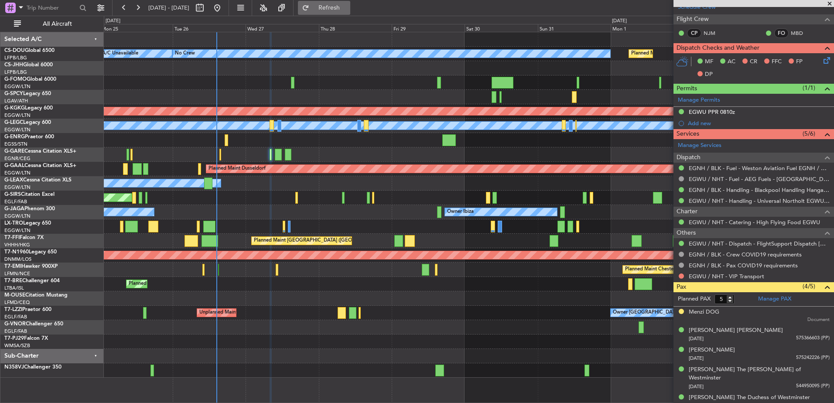
click at [349, 14] on button "Refresh" at bounding box center [324, 8] width 52 height 14
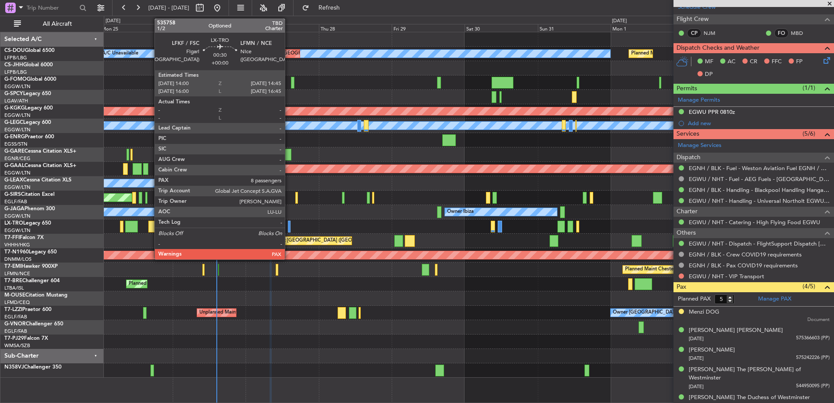
click at [289, 225] on div at bounding box center [289, 227] width 3 height 12
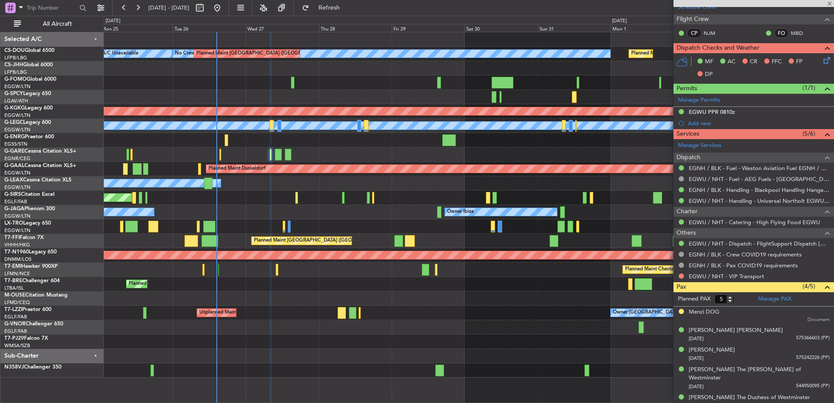
type input "8"
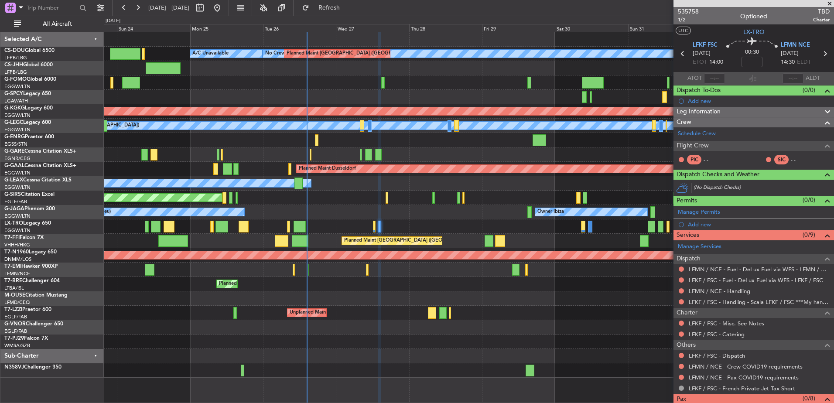
click at [301, 216] on div "No Crew Planned Maint [GEOGRAPHIC_DATA] ([GEOGRAPHIC_DATA]) A/C Unavailable Pla…" at bounding box center [469, 204] width 730 height 345
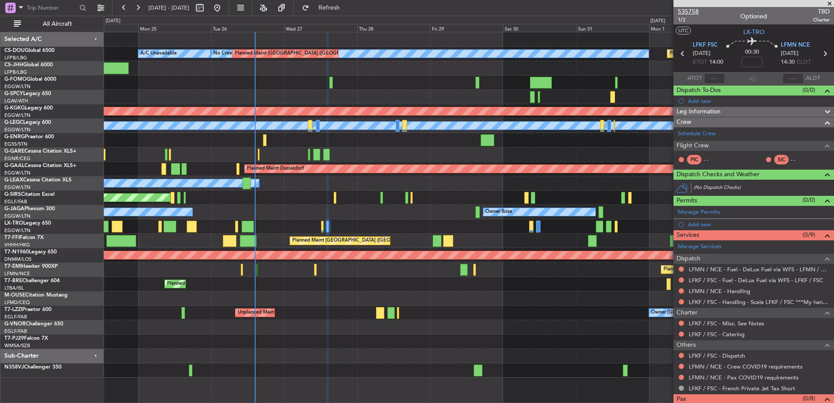
click at [693, 9] on span "535758" at bounding box center [688, 11] width 21 height 9
click at [305, 210] on div "No Crew Cannes (Mandelieu) Owner Ibiza Planned Maint [GEOGRAPHIC_DATA] ([GEOGRA…" at bounding box center [469, 212] width 730 height 14
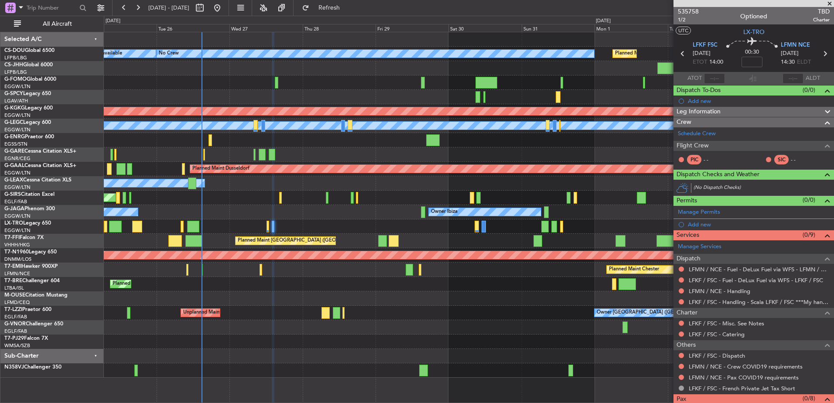
click at [360, 295] on div "Planned Maint Paris (Le Bourget) A/C Unavailable No Crew Planned Maint Paris (L…" at bounding box center [469, 204] width 730 height 345
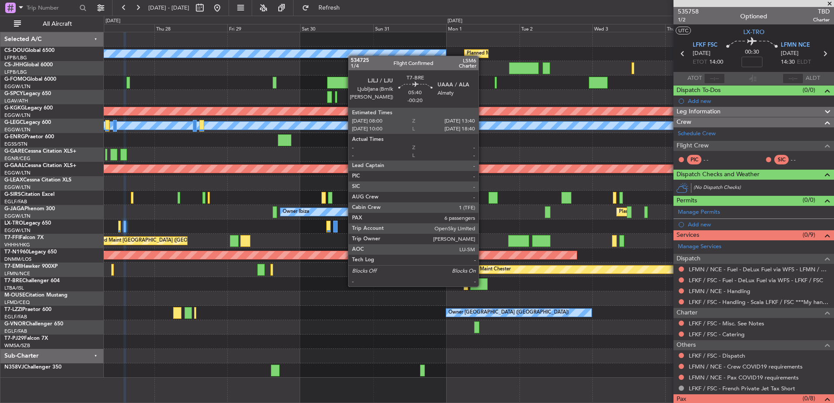
click at [482, 286] on div at bounding box center [478, 284] width 17 height 12
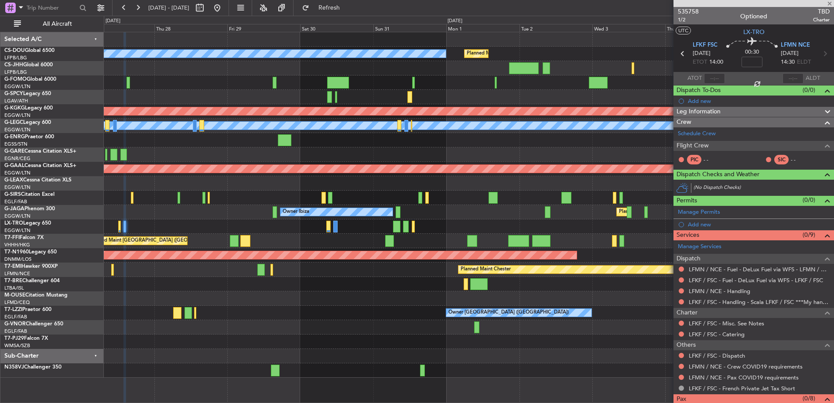
type input "-00:20"
type input "6"
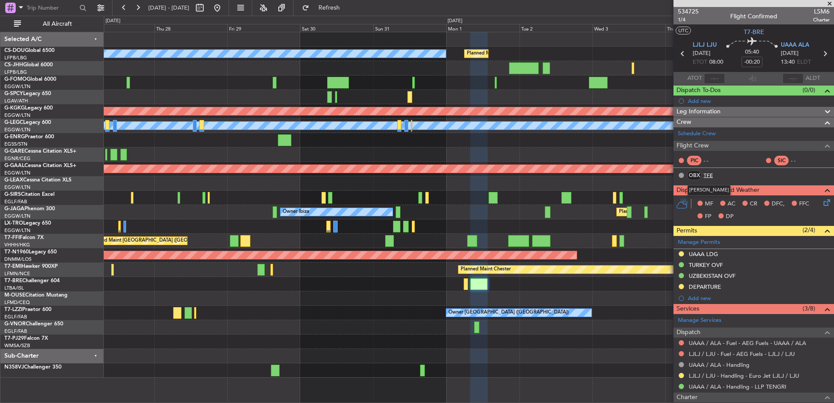
click at [710, 175] on link "TFE" at bounding box center [713, 175] width 20 height 8
click at [708, 175] on link "TFE" at bounding box center [713, 175] width 20 height 8
click at [136, 6] on button at bounding box center [138, 8] width 14 height 14
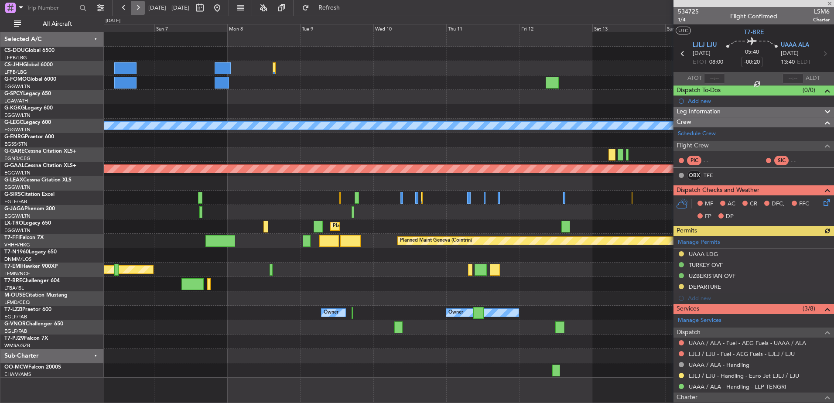
click at [136, 6] on button at bounding box center [138, 8] width 14 height 14
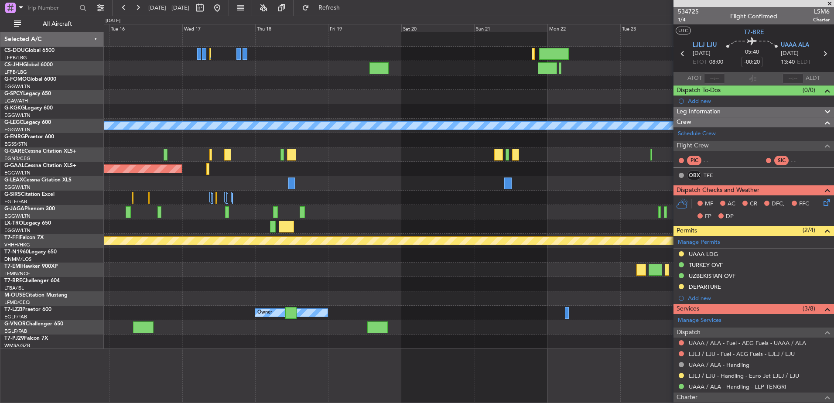
click at [240, 82] on div at bounding box center [469, 82] width 730 height 14
click at [622, 327] on div "A/C Unavailable London (Luton) Planned Maint Dusseldorf Planned Maint Geneva (C…" at bounding box center [469, 190] width 730 height 317
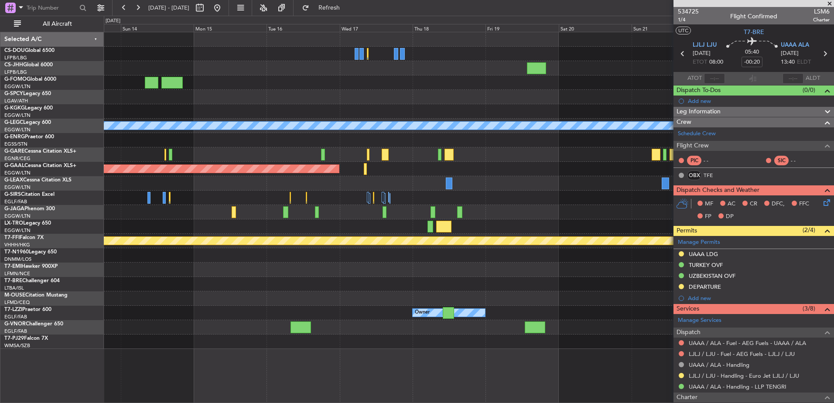
click at [672, 266] on div "A/C Unavailable London (Luton) Planned Maint Dusseldorf Planned Maint Geneva (C…" at bounding box center [469, 190] width 730 height 317
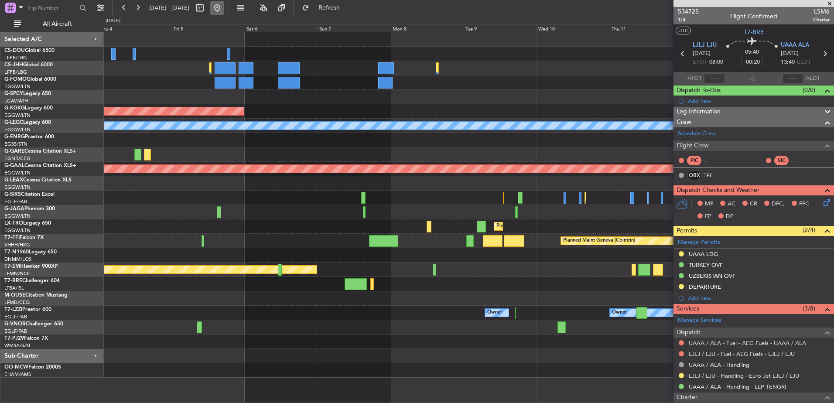
click at [224, 9] on button at bounding box center [217, 8] width 14 height 14
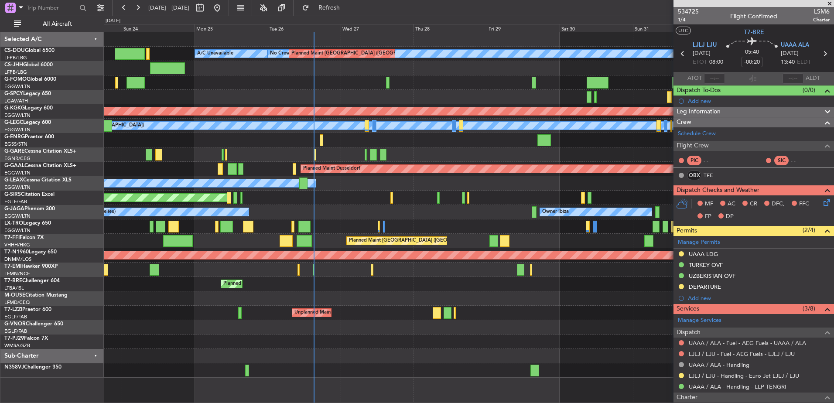
click at [290, 159] on div "No Crew Planned Maint Paris (Le Bourget) A/C Unavailable Planned Maint Paris (L…" at bounding box center [469, 204] width 730 height 345
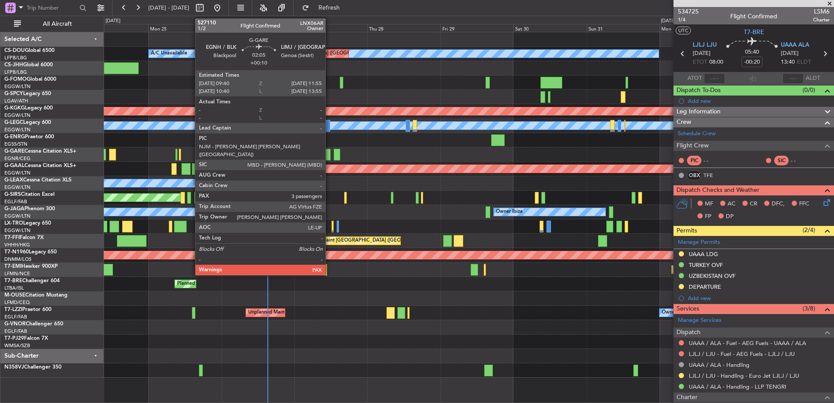
click at [329, 150] on div at bounding box center [327, 155] width 7 height 12
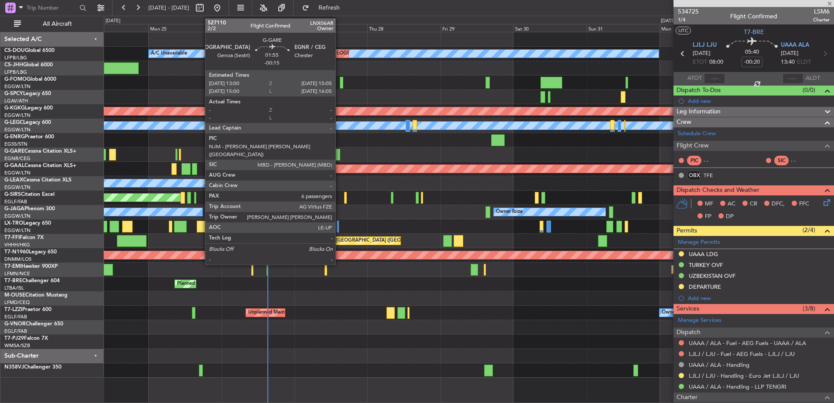
type input "+00:10"
type input "3"
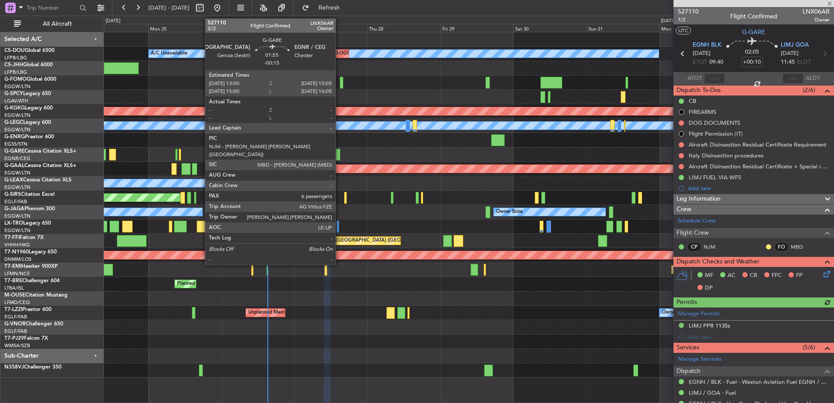
click at [339, 151] on div at bounding box center [337, 155] width 7 height 12
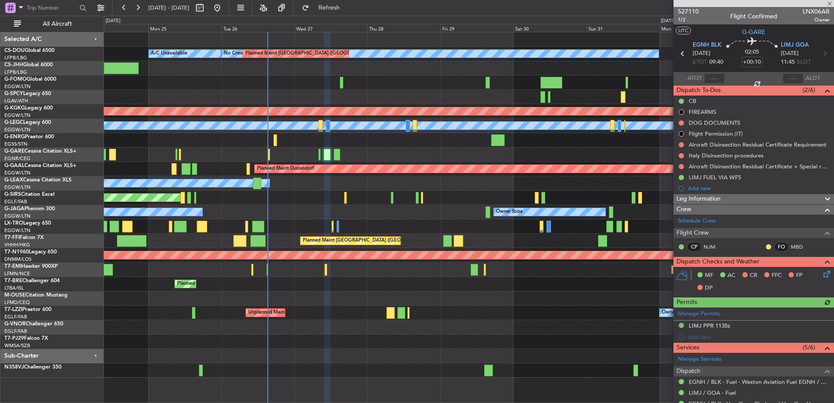
type input "-00:15"
type input "6"
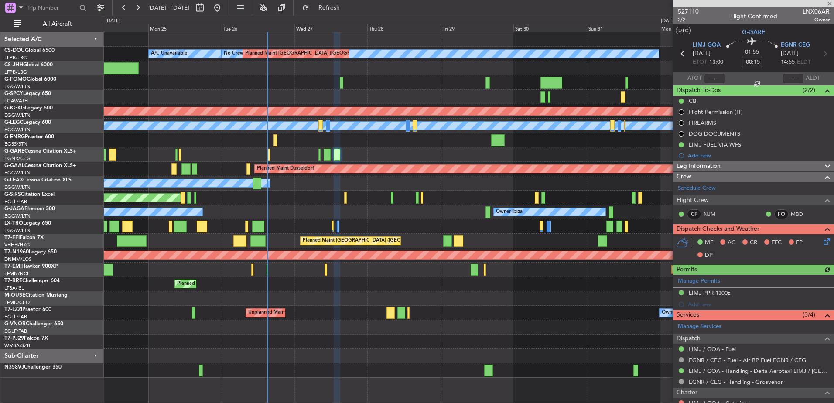
scroll to position [191, 0]
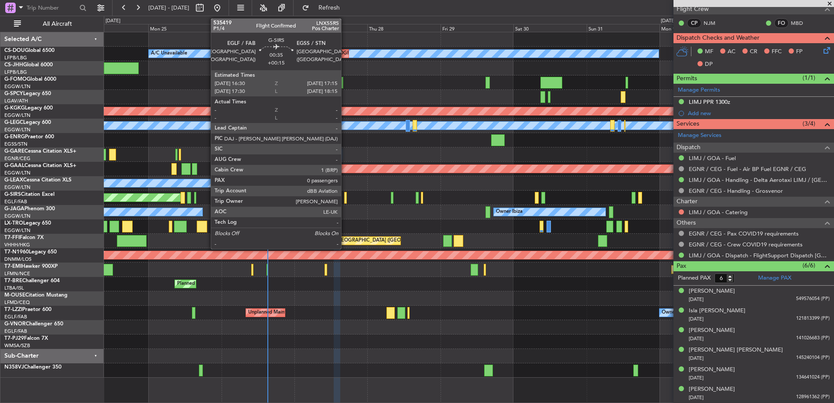
click at [345, 196] on div at bounding box center [345, 198] width 3 height 12
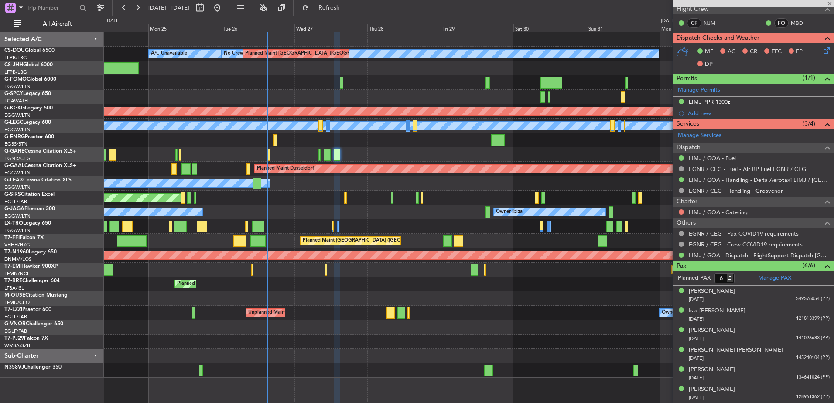
type input "+00:15"
type input "0"
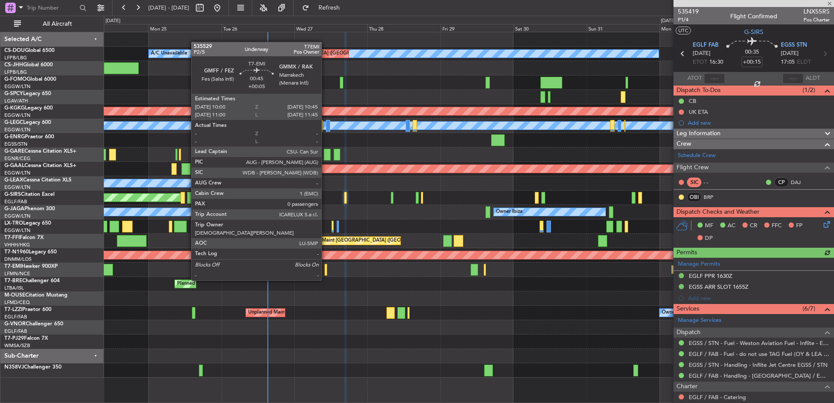
click at [325, 272] on div at bounding box center [325, 270] width 3 height 12
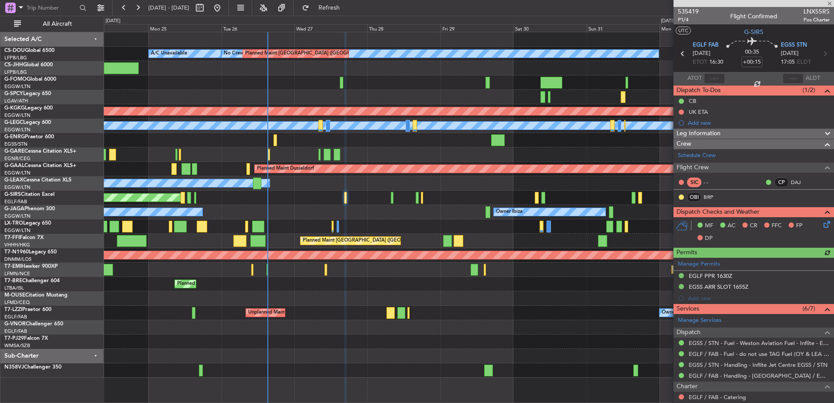
type input "+00:05"
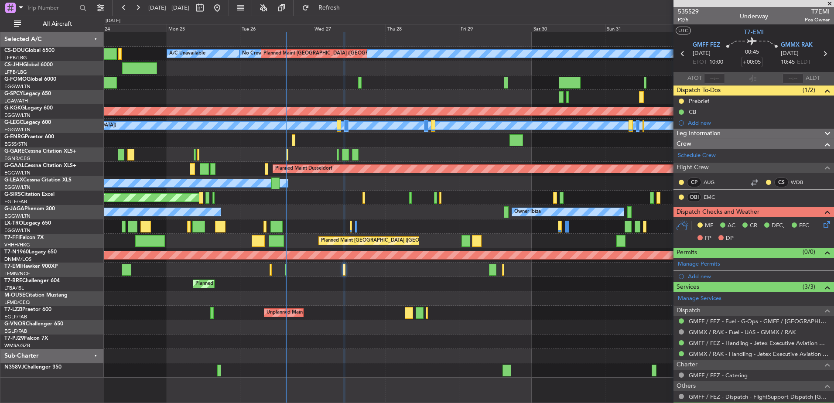
click at [489, 295] on div "Planned Maint Paris (Le Bourget) No Crew Planned Maint Paris (Le Bourget) A/C U…" at bounding box center [469, 204] width 730 height 345
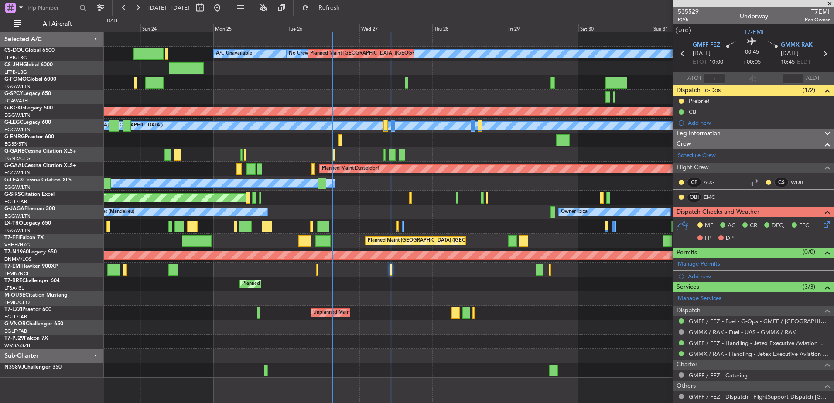
click at [470, 244] on div "Planned Maint [GEOGRAPHIC_DATA] ([GEOGRAPHIC_DATA] Intl)" at bounding box center [469, 241] width 730 height 14
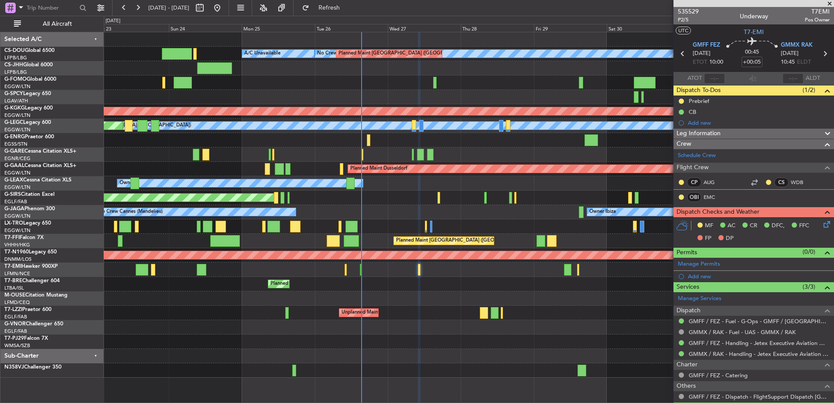
click at [442, 289] on div "Planned Maint Warsaw ([GEOGRAPHIC_DATA])" at bounding box center [469, 284] width 730 height 14
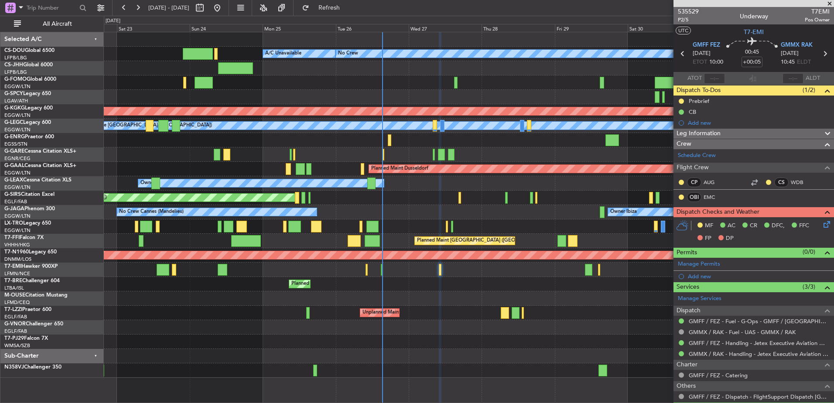
click at [335, 225] on div "Planned Maint [GEOGRAPHIC_DATA] ([GEOGRAPHIC_DATA])" at bounding box center [469, 226] width 730 height 14
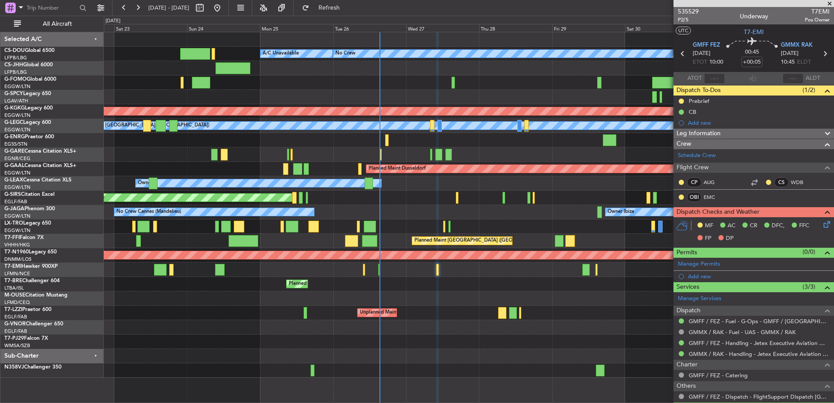
click at [513, 277] on div "Planned Maint Warsaw ([GEOGRAPHIC_DATA])" at bounding box center [469, 284] width 730 height 14
click at [299, 316] on div "Unplanned Maint London (Farnborough) Owner London (Farnborough)" at bounding box center [469, 313] width 730 height 14
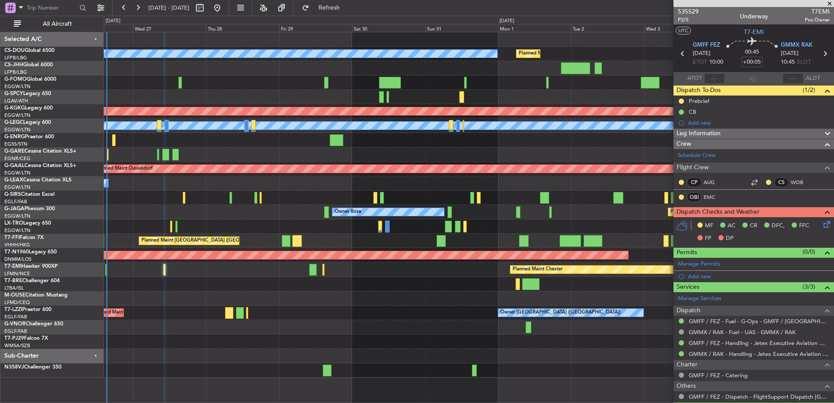
click at [514, 318] on div "Planned Maint Paris (Le Bourget) No Crew Planned Maint Paris (Le Bourget) A/C U…" at bounding box center [469, 204] width 730 height 345
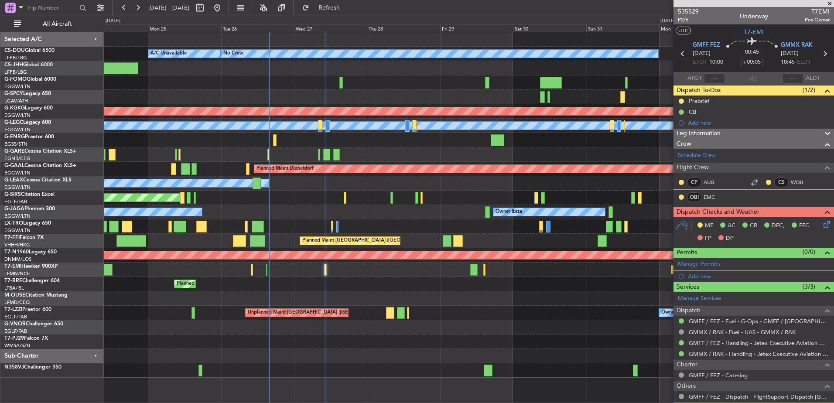
click at [518, 151] on div at bounding box center [469, 154] width 730 height 14
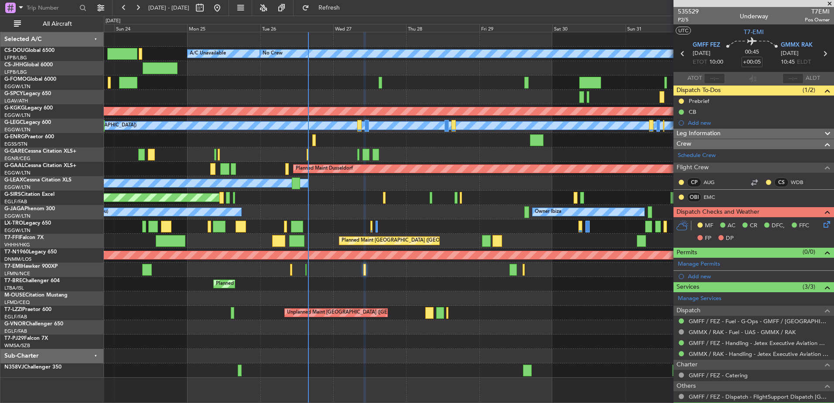
click at [416, 273] on div "Planned Maint [GEOGRAPHIC_DATA] ([GEOGRAPHIC_DATA]) A/C Unavailable No Crew Pla…" at bounding box center [469, 204] width 730 height 345
click at [348, 9] on span "Refresh" at bounding box center [329, 8] width 37 height 6
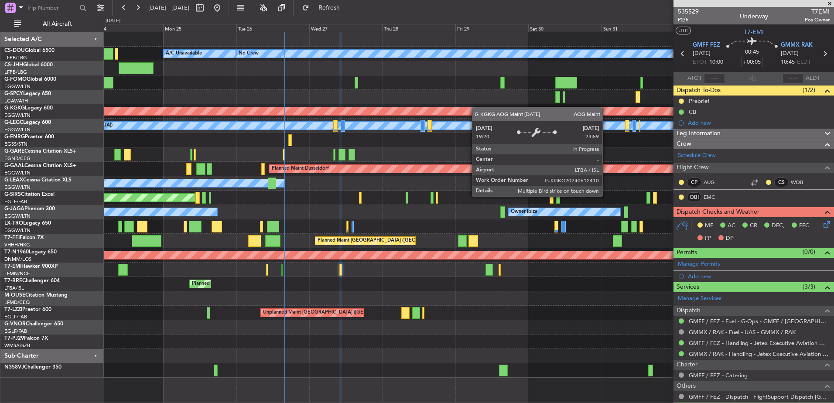
click at [469, 109] on div "AOG Maint [GEOGRAPHIC_DATA] (Ataturk)" at bounding box center [469, 111] width 730 height 14
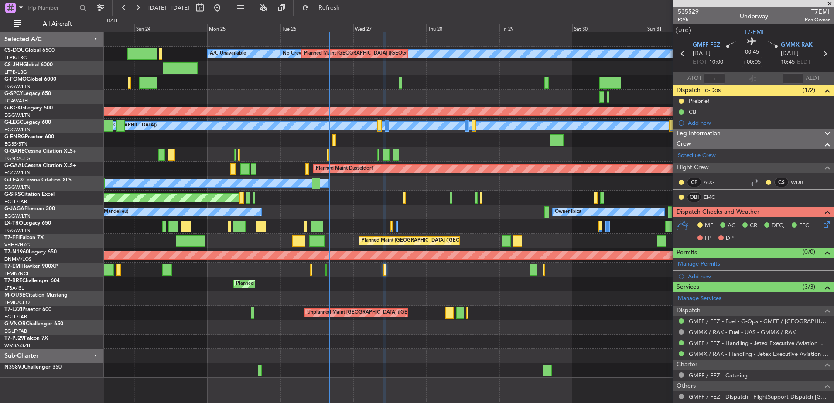
click at [556, 141] on div "Planned Maint Paris (Le Bourget) No Crew Planned Maint Paris (Le Bourget) A/C U…" at bounding box center [469, 204] width 730 height 345
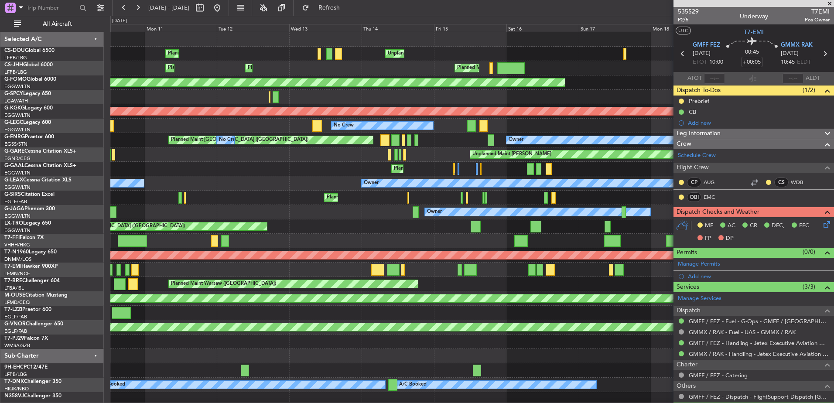
click at [681, 210] on fb-app "13 Aug 2025 - 23 Aug 2025 Refresh Quick Links All Aircraft Planned Maint London…" at bounding box center [417, 205] width 834 height 396
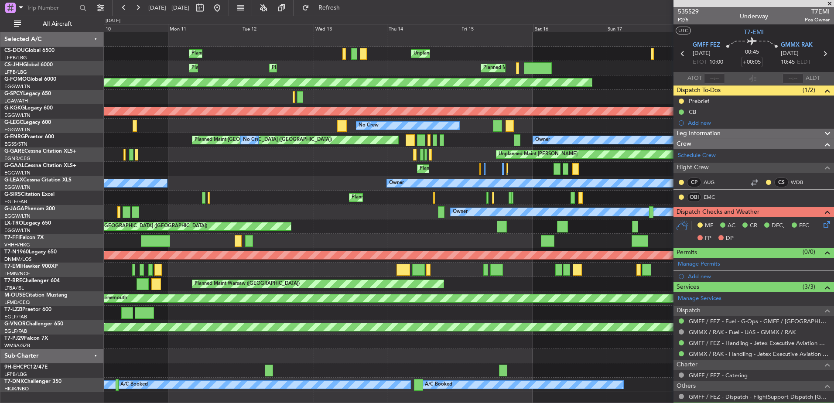
click at [583, 245] on div "Planned Maint London (Luton) Unplanned Maint Paris (Le Bourget) Planned Maint P…" at bounding box center [469, 212] width 730 height 360
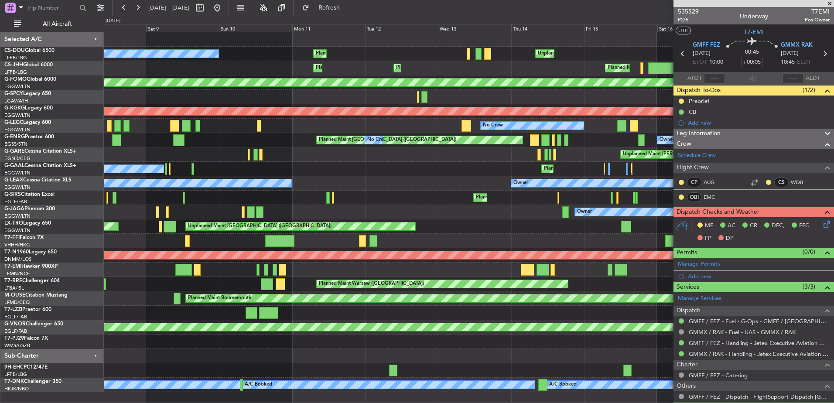
click at [607, 229] on div "Planned Maint London (Luton) Unplanned Maint Paris (Le Bourget) Planned Maint P…" at bounding box center [469, 212] width 730 height 360
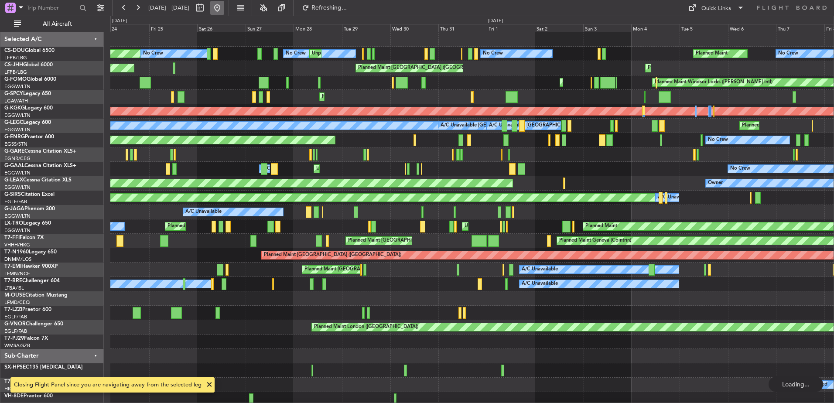
click at [224, 8] on button at bounding box center [217, 8] width 14 height 14
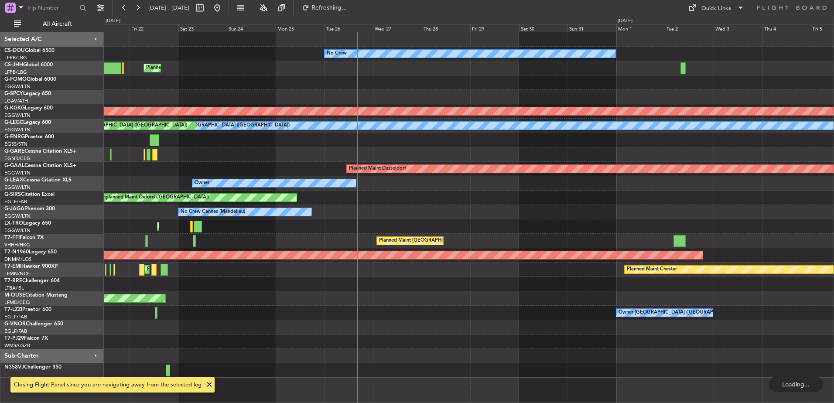
click at [186, 288] on div "No Crew Planned Maint London (Luton) Planned Maint London (Luton) AOG Maint Ist…" at bounding box center [469, 204] width 730 height 345
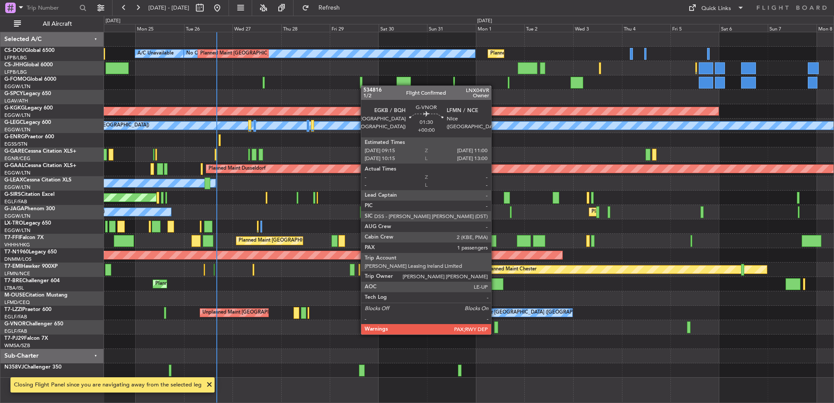
click at [495, 326] on div at bounding box center [496, 327] width 4 height 12
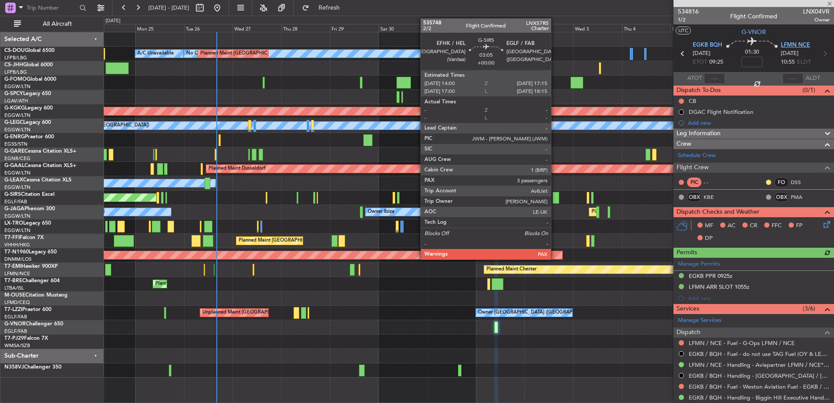
click at [784, 42] on span "LFMN NCE" at bounding box center [795, 45] width 29 height 9
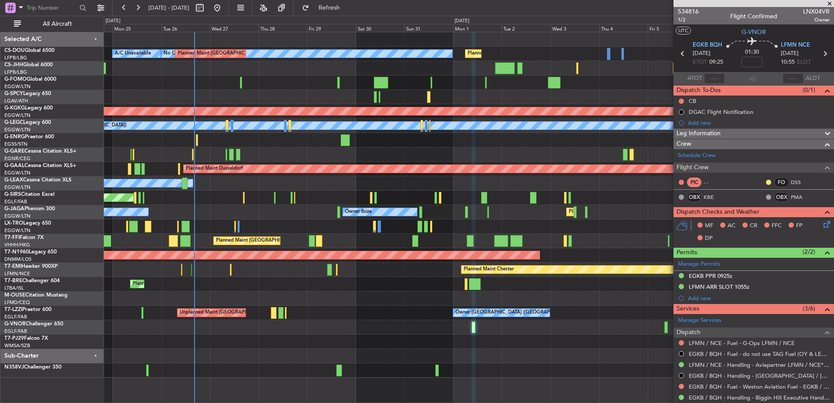
click at [440, 345] on div at bounding box center [469, 341] width 730 height 14
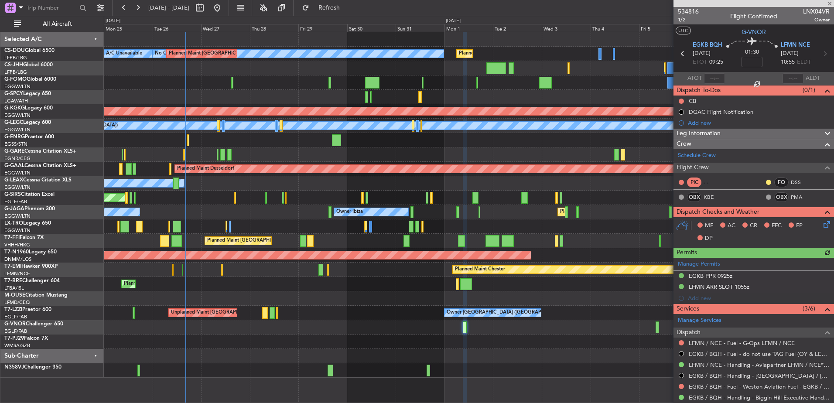
click at [419, 313] on div "Owner London (Farnborough) Unplanned Maint London (Farnborough) Owner Owner" at bounding box center [469, 313] width 730 height 14
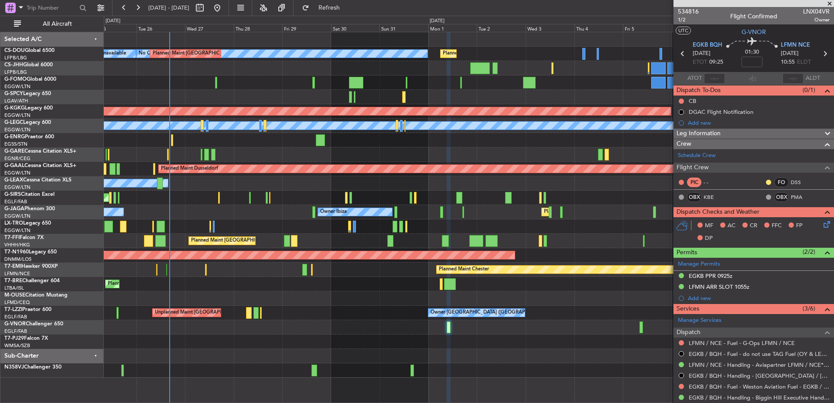
click at [379, 309] on div "Owner London (Farnborough) Unplanned Maint London (Farnborough) Owner Owner" at bounding box center [469, 313] width 730 height 14
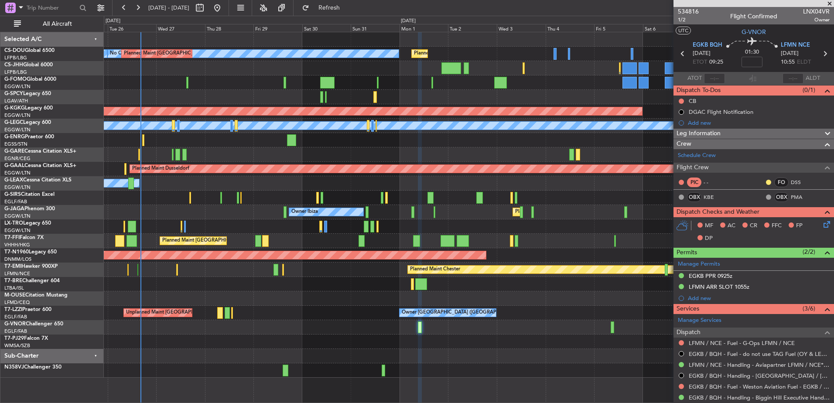
click at [289, 287] on div "Planned Maint Paris (Le Bourget) No Crew Planned Maint Paris (Le Bourget) A/C U…" at bounding box center [469, 204] width 730 height 345
